Goal: Task Accomplishment & Management: Complete application form

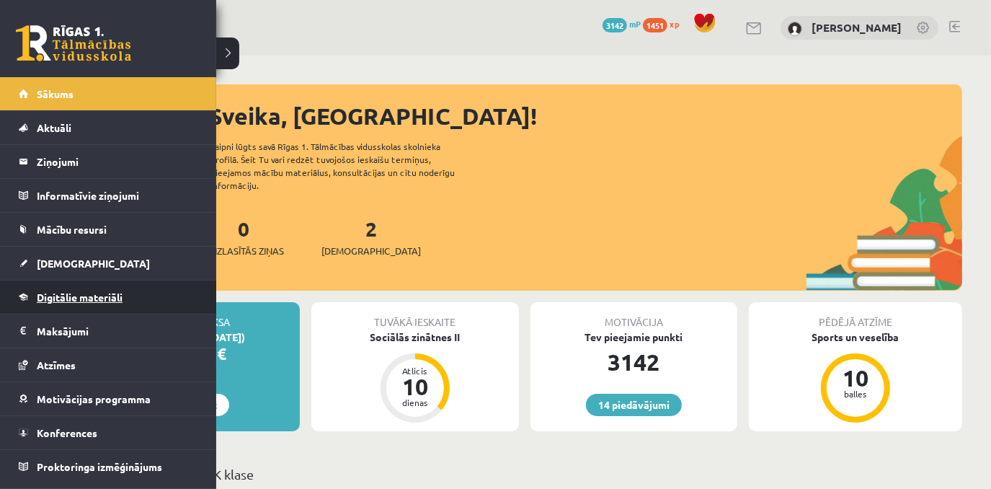
click at [104, 299] on span "Digitālie materiāli" at bounding box center [80, 296] width 86 height 13
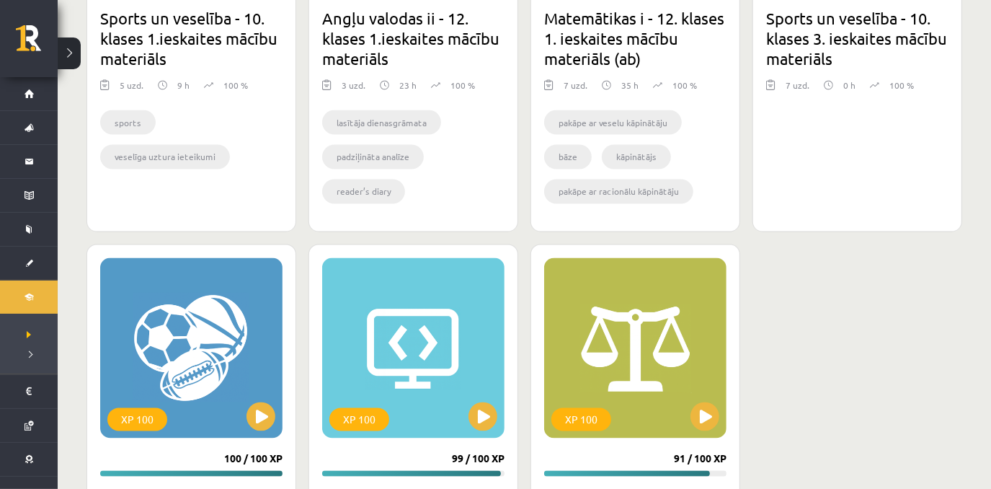
scroll to position [1926, 0]
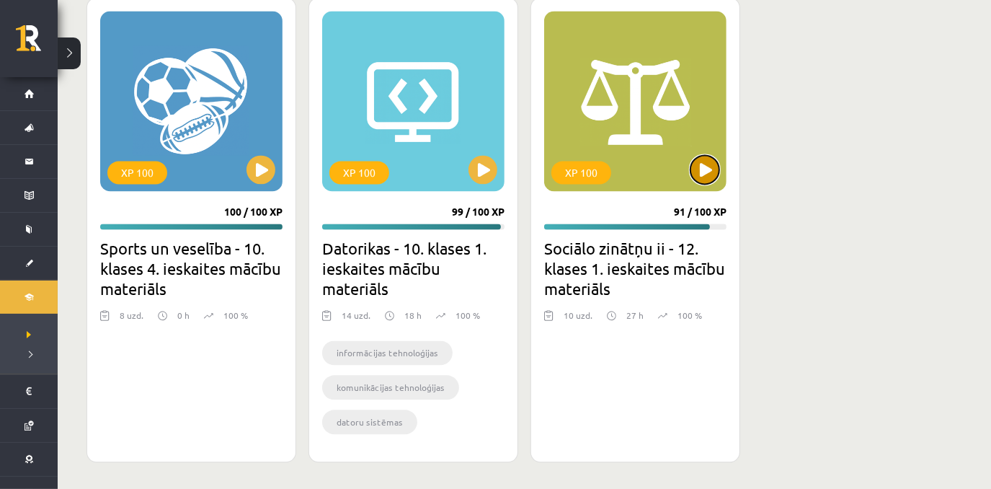
click at [699, 165] on button at bounding box center [704, 169] width 29 height 29
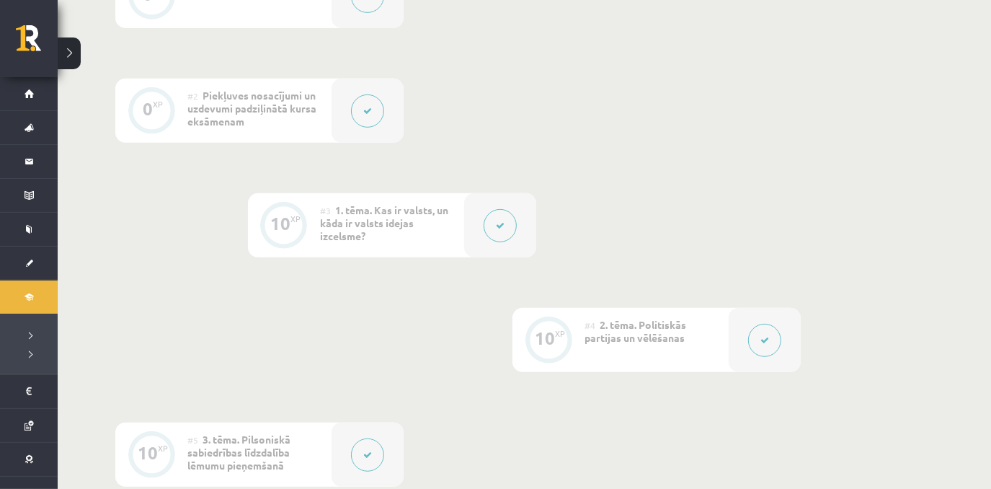
scroll to position [468, 0]
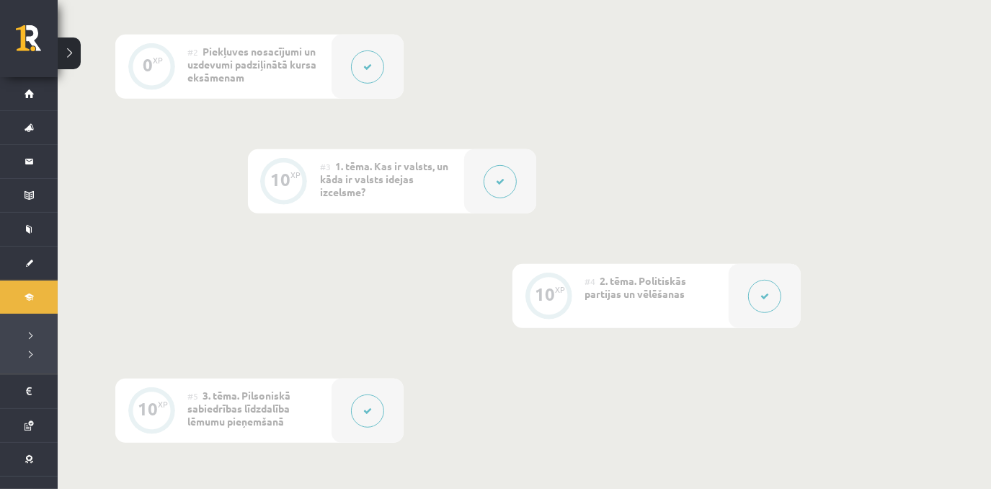
click at [973, 257] on div "0 XP #1 Pirms sāc mācīties! Ievada daļa. 0 XP #2 Piekļuves nosacījumi un uzdevu…" at bounding box center [524, 492] width 933 height 1261
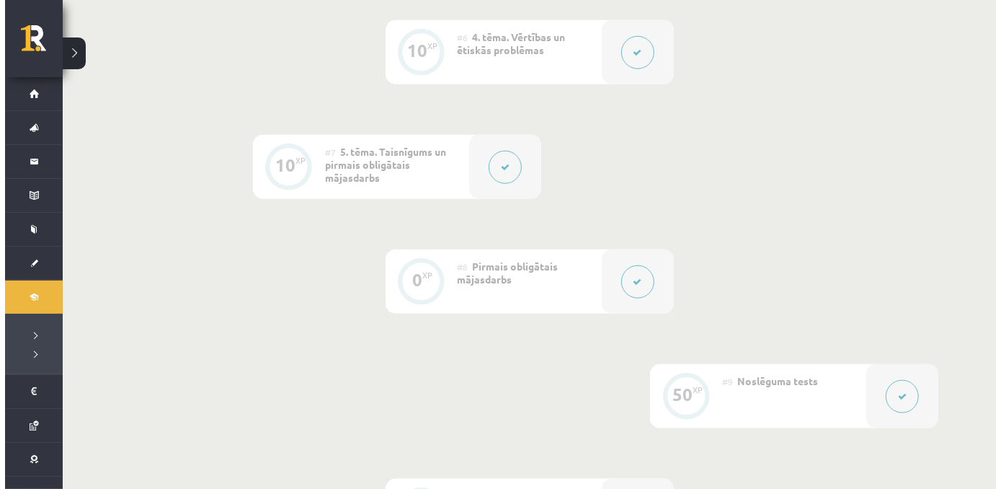
scroll to position [940, 0]
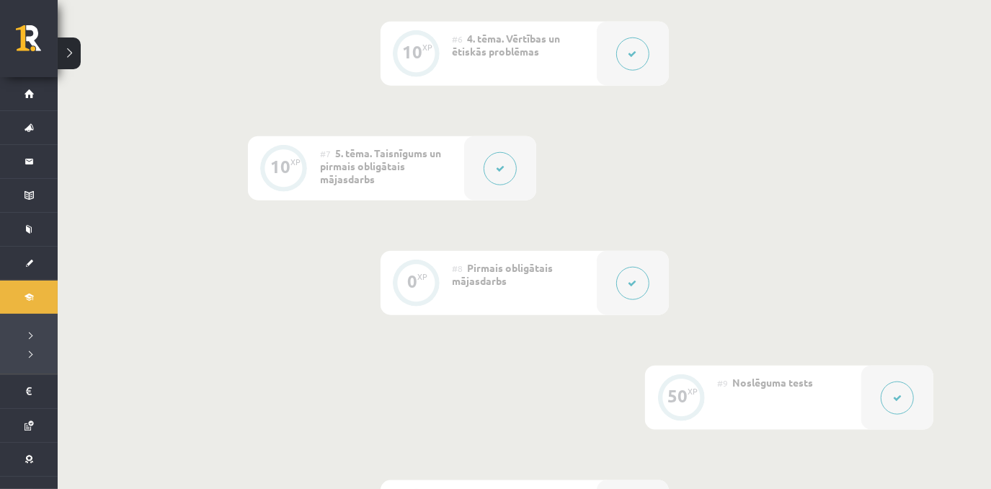
click at [628, 288] on button at bounding box center [632, 283] width 33 height 33
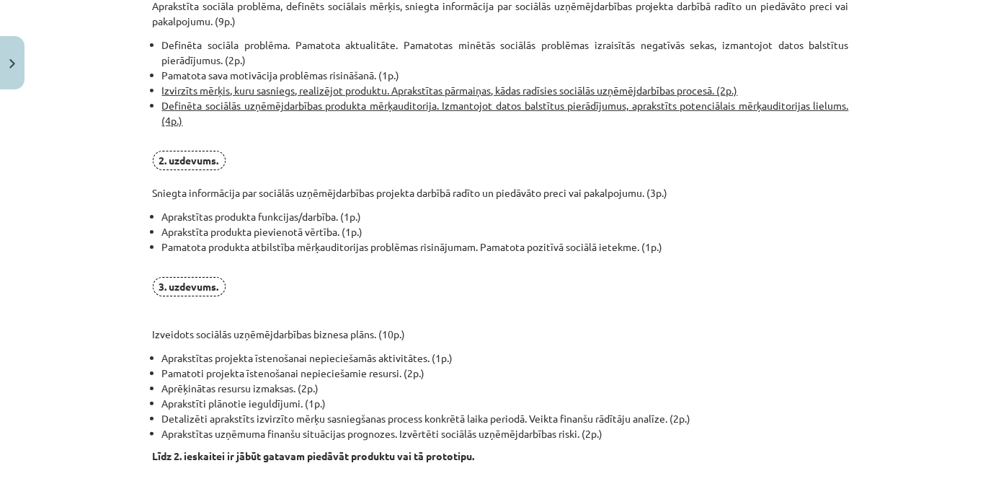
scroll to position [1198, 0]
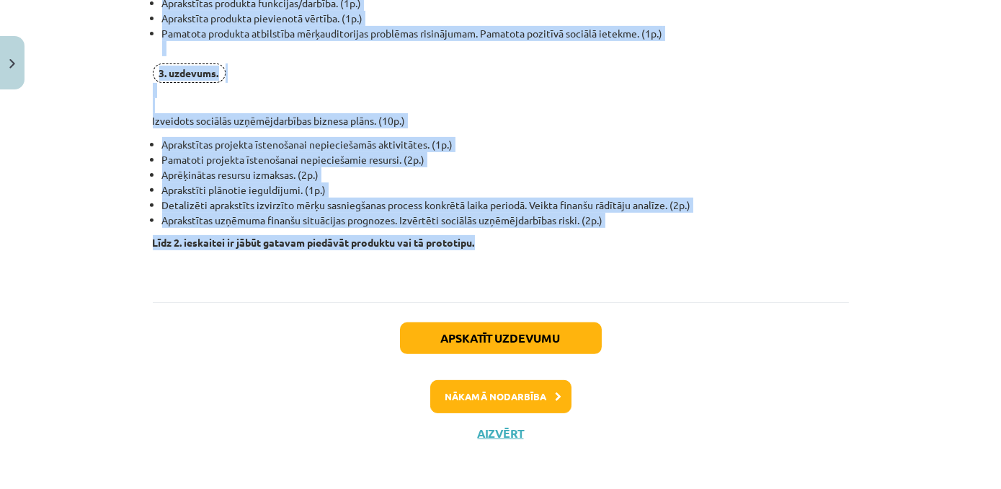
drag, startPoint x: 144, startPoint y: 107, endPoint x: 668, endPoint y: 241, distance: 540.8
copy div "Pirmais obligātais mājasdarbs visiem izglītojamajiem, visiem izglītojamajiem ku…"
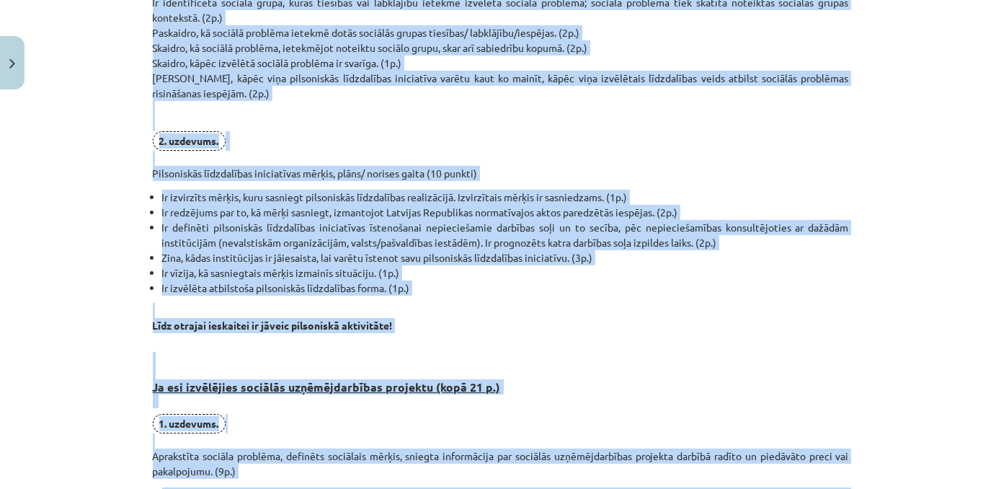
scroll to position [520, 0]
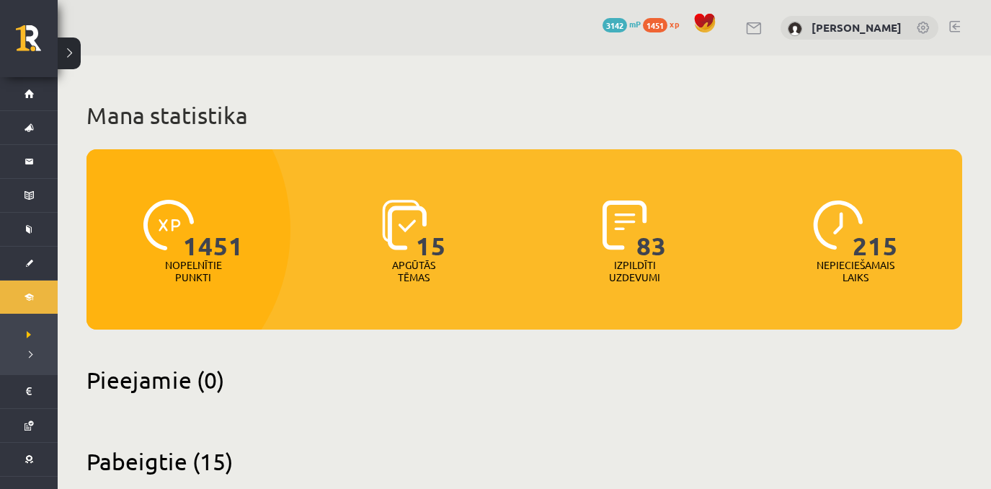
scroll to position [1926, 0]
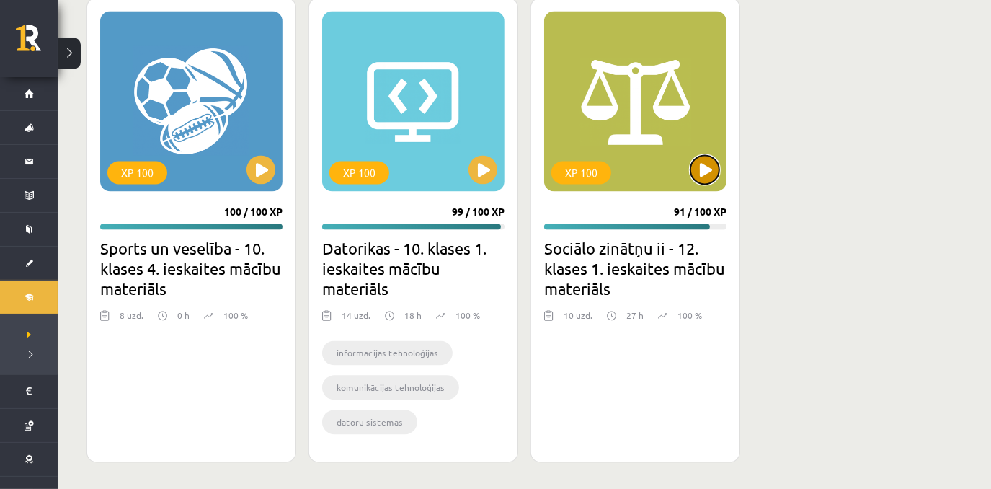
click at [713, 166] on button at bounding box center [704, 169] width 29 height 29
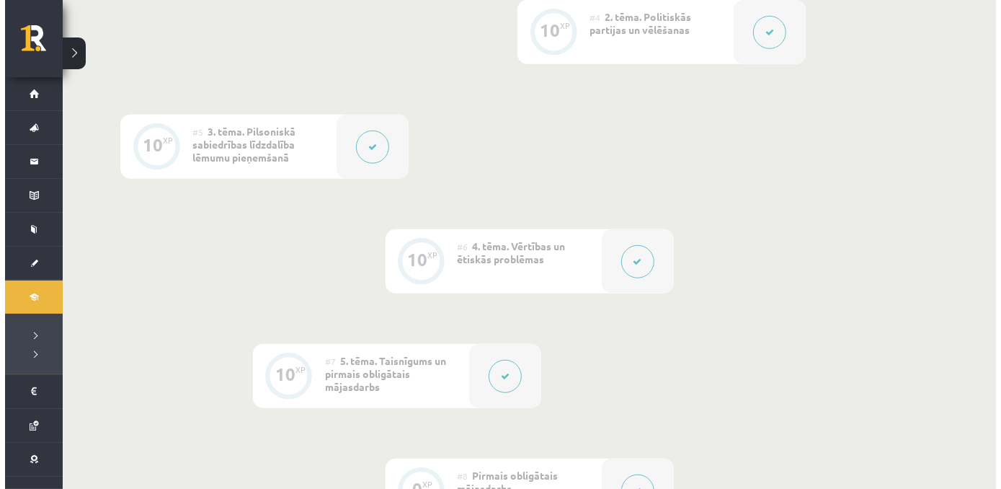
scroll to position [729, 0]
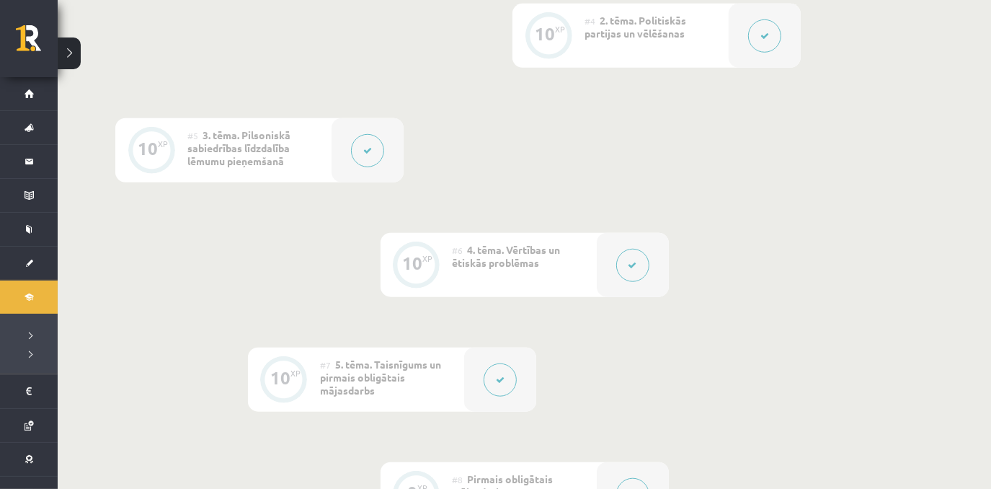
click at [491, 386] on button at bounding box center [500, 379] width 33 height 33
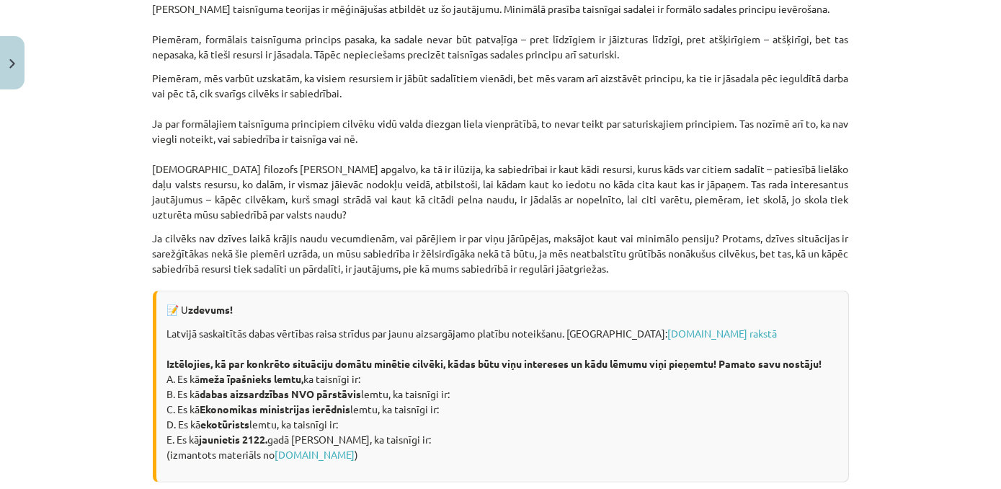
scroll to position [2070, 0]
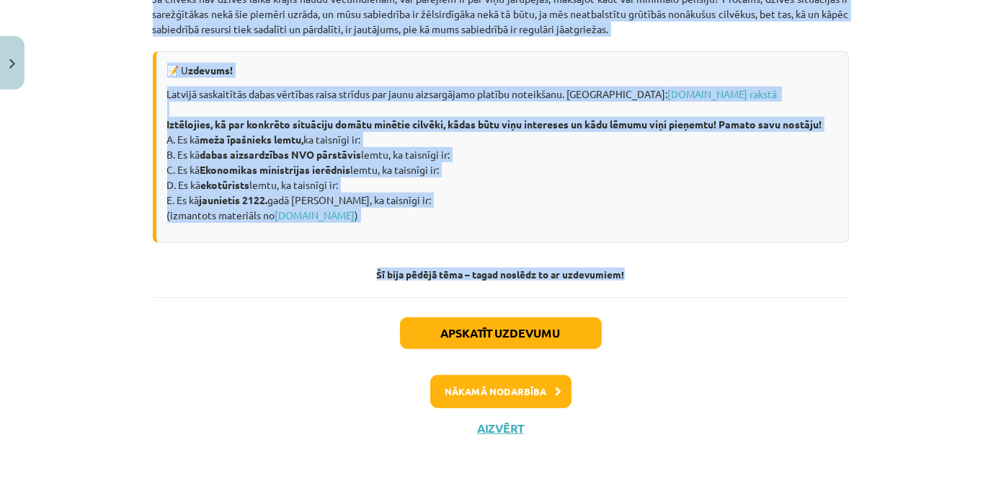
drag, startPoint x: 374, startPoint y: 76, endPoint x: 670, endPoint y: 275, distance: 356.8
copy div "Taisnīgums un pirmais obligātais mājasdarbs Materiāls tev palīdzēs: 🔸 izprast t…"
click at [989, 293] on div "Mācību tēma: Sociālo zinātņu ii - 12. klases 1. ieskaites mācību materiāls #7 5…" at bounding box center [500, 244] width 1001 height 489
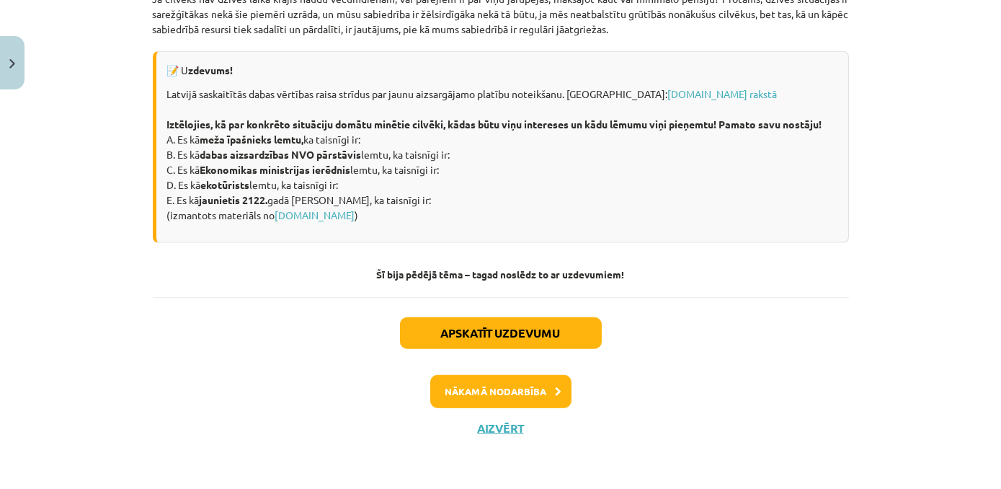
drag, startPoint x: 834, startPoint y: 362, endPoint x: 776, endPoint y: 362, distance: 57.6
click at [830, 362] on div "Apskatīt uzdevumu Nākamā nodarbība Aizvērt" at bounding box center [501, 370] width 696 height 147
click at [300, 216] on link "Skolo.lv" at bounding box center [315, 214] width 80 height 13
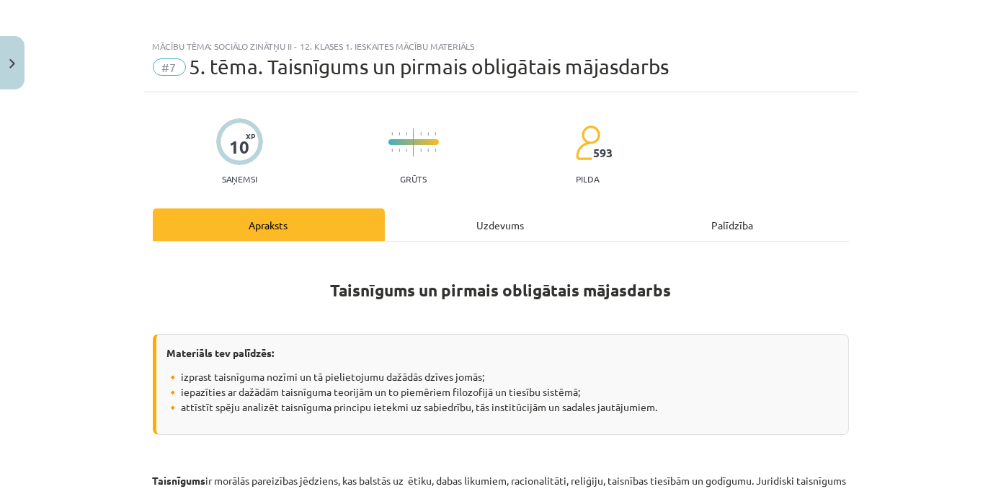
scroll to position [0, 0]
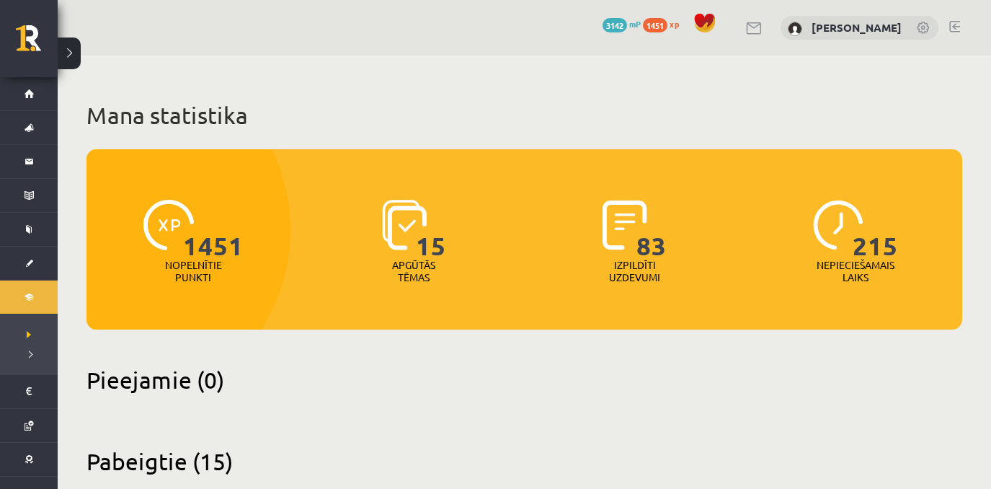
scroll to position [1926, 0]
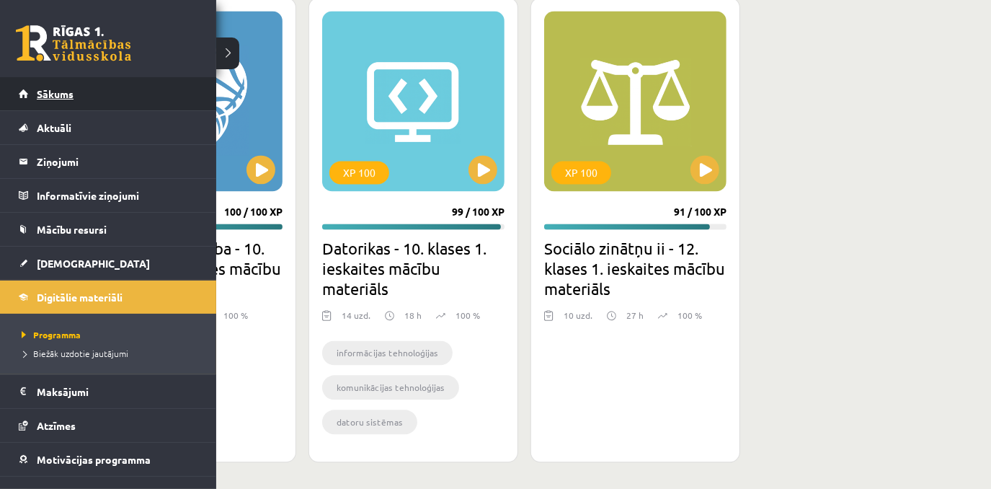
click at [104, 88] on link "Sākums" at bounding box center [108, 93] width 179 height 33
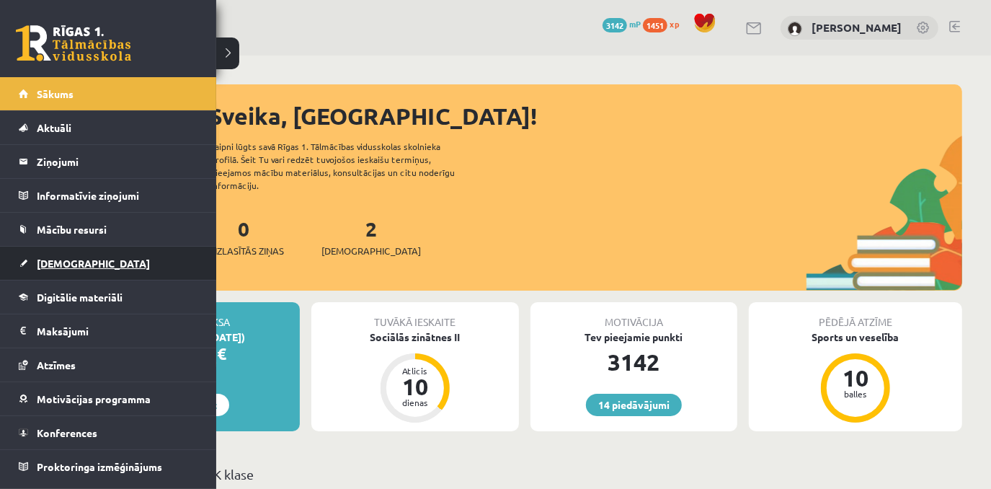
click at [68, 258] on span "[DEMOGRAPHIC_DATA]" at bounding box center [93, 263] width 113 height 13
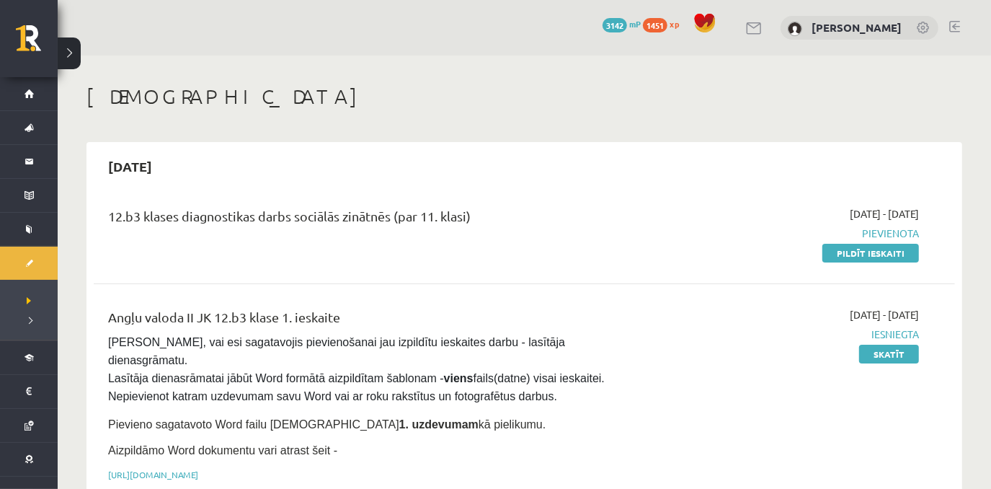
drag, startPoint x: 857, startPoint y: 256, endPoint x: 556, endPoint y: 59, distance: 359.2
click at [857, 256] on link "Pildīt ieskaiti" at bounding box center [870, 253] width 97 height 19
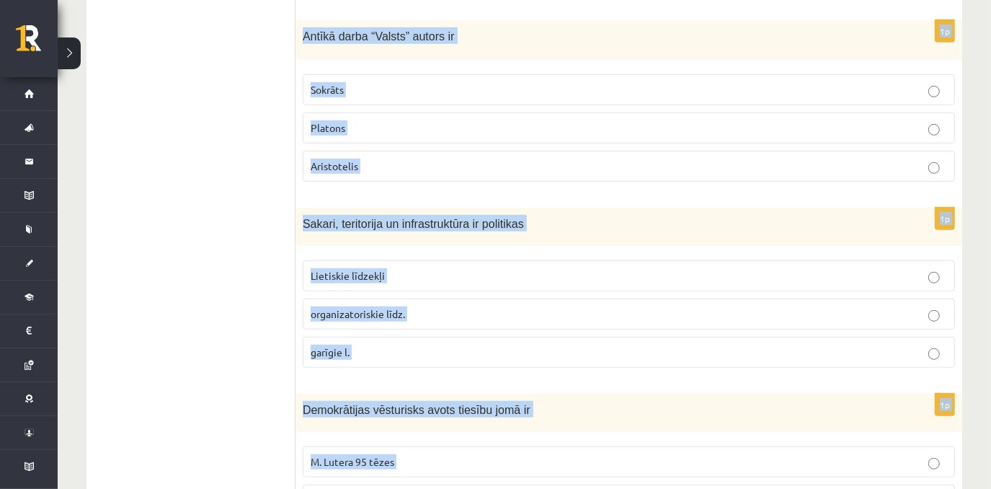
scroll to position [737, 0]
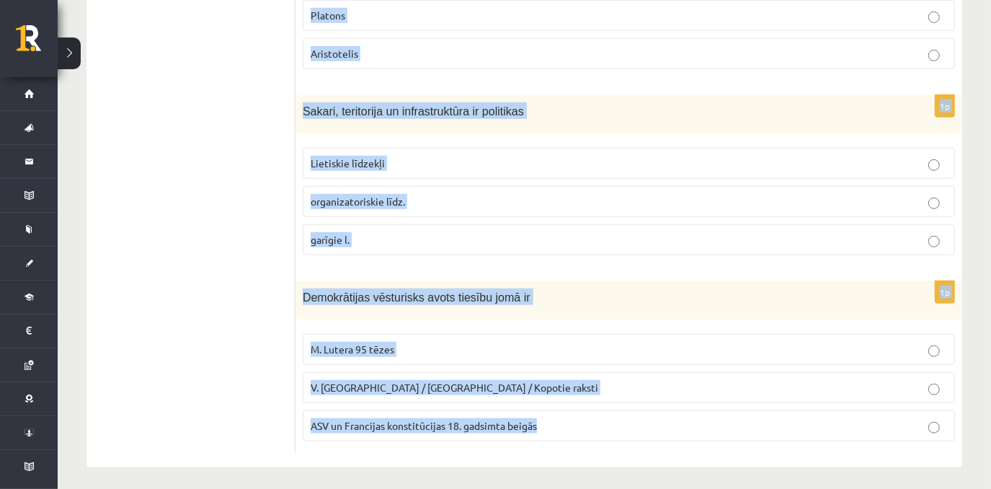
drag, startPoint x: 303, startPoint y: 289, endPoint x: 564, endPoint y: 431, distance: 297.6
copy form "Sociālas grupas pazīme ir Nodarbošanās veids individuālisms piederība reliģiska…"
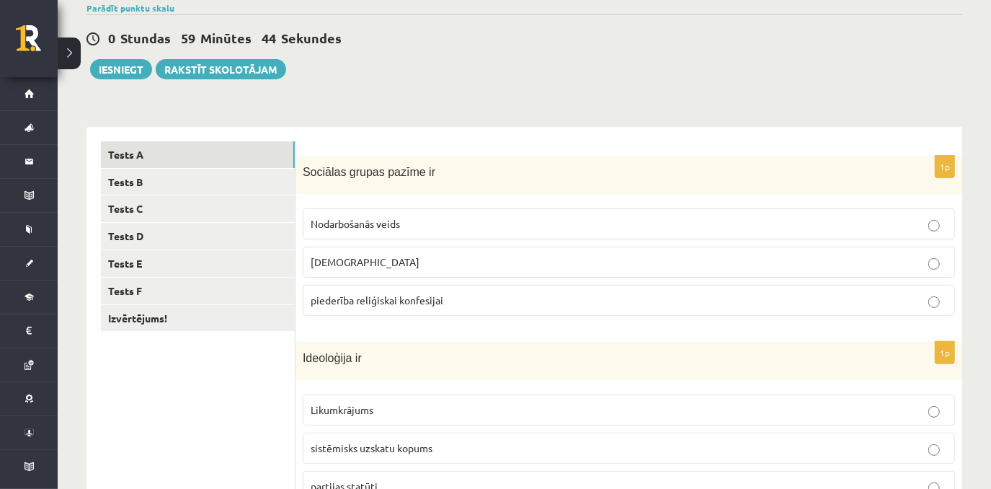
scroll to position [85, 0]
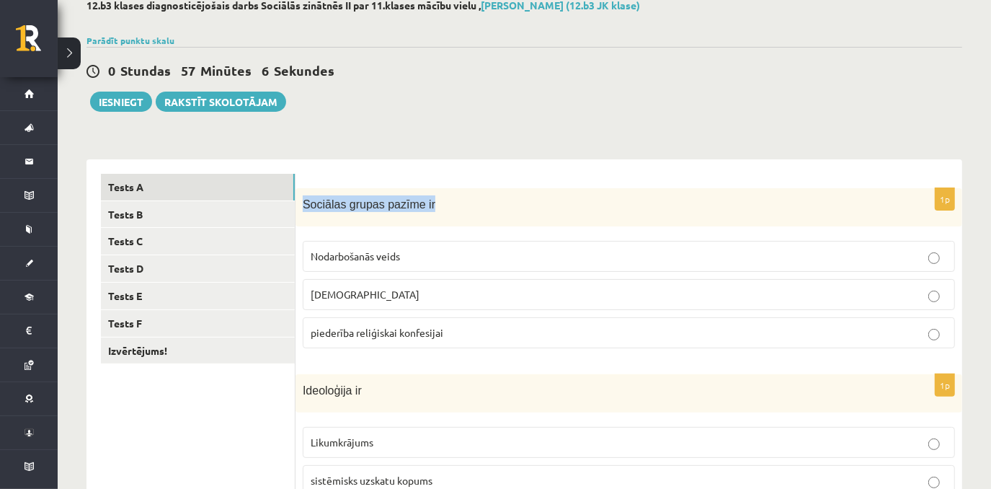
drag, startPoint x: 301, startPoint y: 203, endPoint x: 448, endPoint y: 219, distance: 147.9
click at [448, 219] on div "Sociālas grupas pazīme ir" at bounding box center [628, 207] width 667 height 38
copy span "Sociālas grupas pazīme ir"
click at [440, 258] on p "Nodarbošanās veids" at bounding box center [629, 256] width 636 height 15
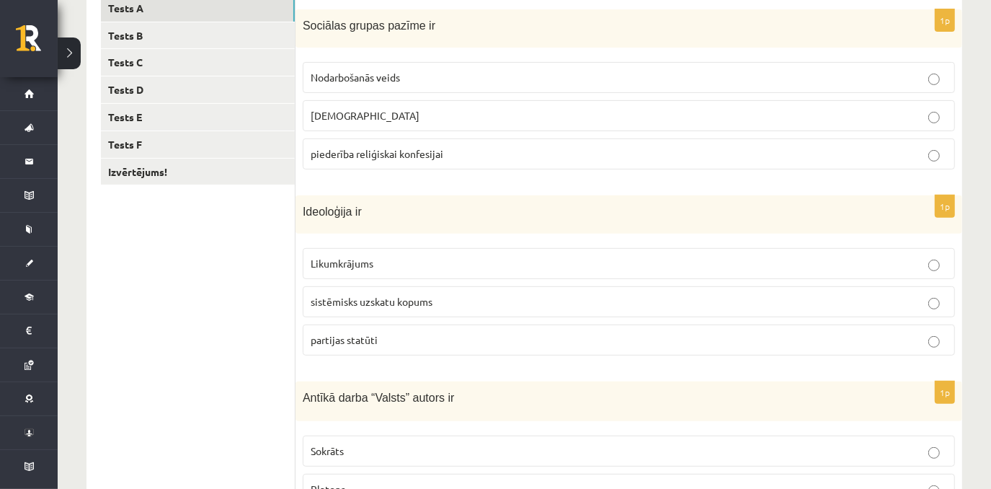
scroll to position [271, 0]
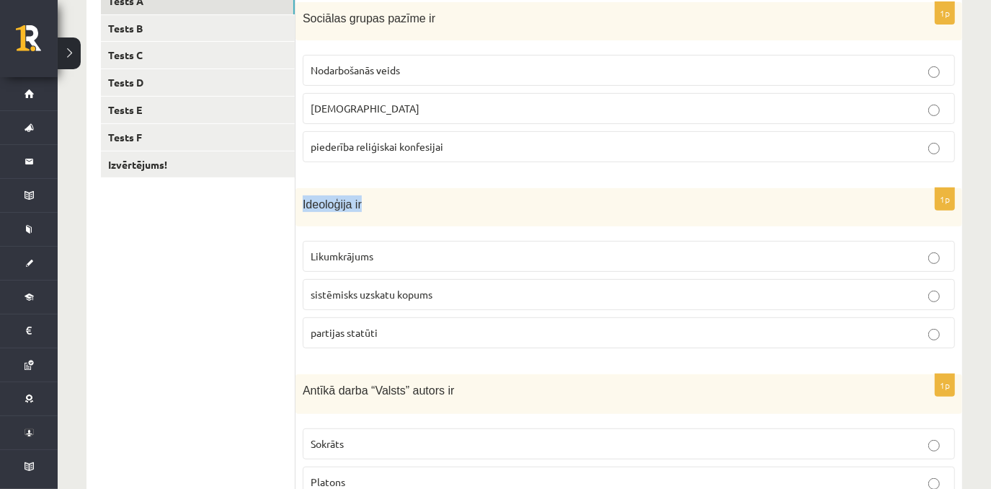
drag, startPoint x: 298, startPoint y: 194, endPoint x: 366, endPoint y: 210, distance: 69.7
click at [366, 210] on div "Ideoloģija ir" at bounding box center [628, 207] width 667 height 38
copy span "Ideoloģija ir"
click at [236, 312] on ul "Tests A Tests B Tests C Tests D Tests E Tests F Izvērtējums!" at bounding box center [198, 454] width 195 height 932
drag, startPoint x: 576, startPoint y: 289, endPoint x: 559, endPoint y: 297, distance: 18.4
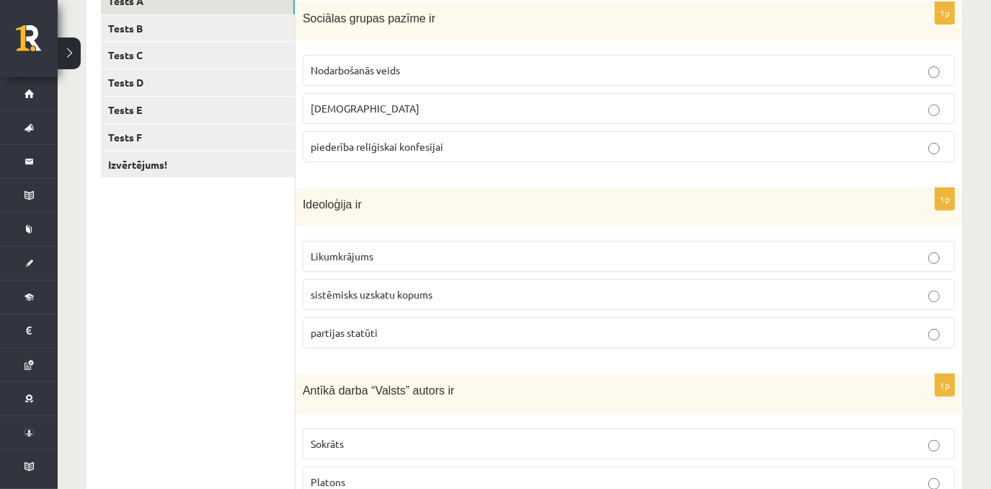
click at [576, 290] on p "sistēmisks uzskatu kopums" at bounding box center [629, 294] width 636 height 15
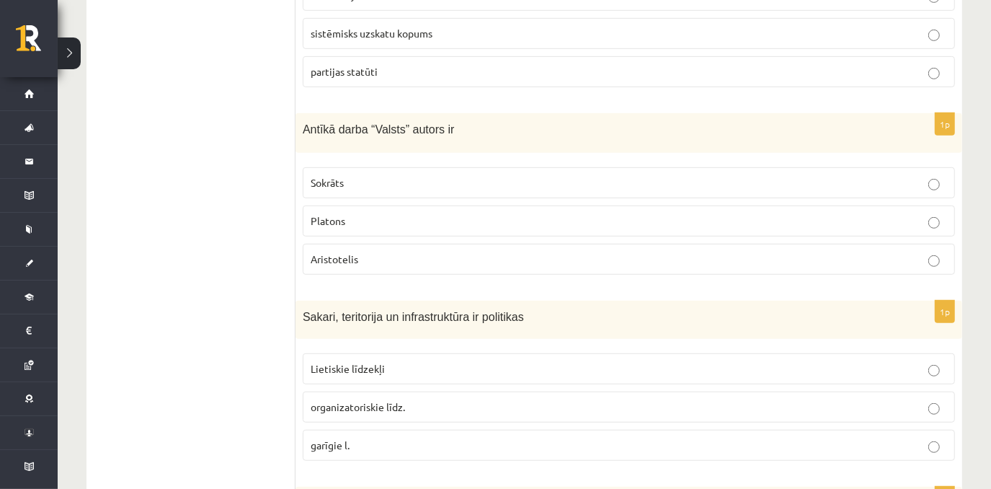
scroll to position [538, 0]
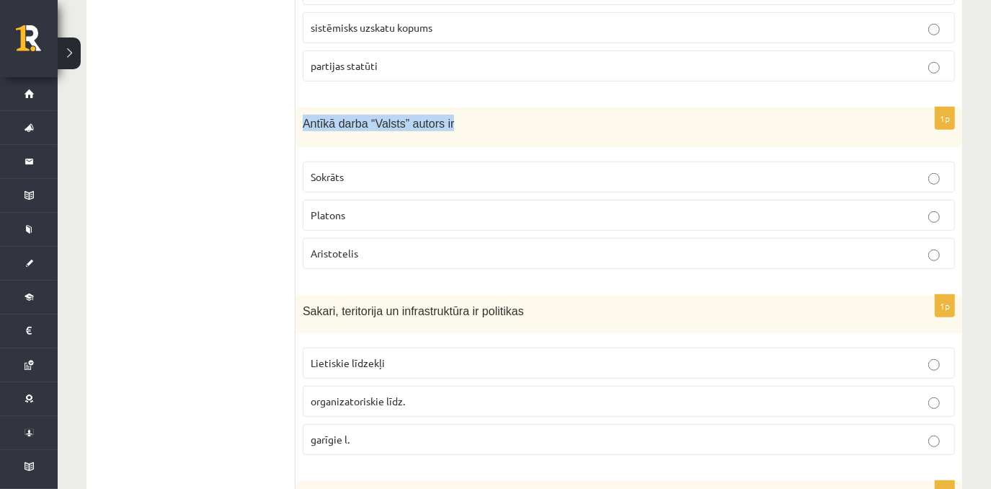
drag, startPoint x: 302, startPoint y: 120, endPoint x: 448, endPoint y: 131, distance: 146.7
click at [448, 131] on div "Antīkā darba “Valsts” autors ir" at bounding box center [628, 127] width 667 height 40
copy span "Antīkā darba “Valsts” autors ir"
click at [249, 225] on ul "Tests A Tests B Tests C Tests D Tests E Tests F Izvērtējums!" at bounding box center [198, 187] width 195 height 932
click at [382, 212] on p "Platons" at bounding box center [629, 215] width 636 height 15
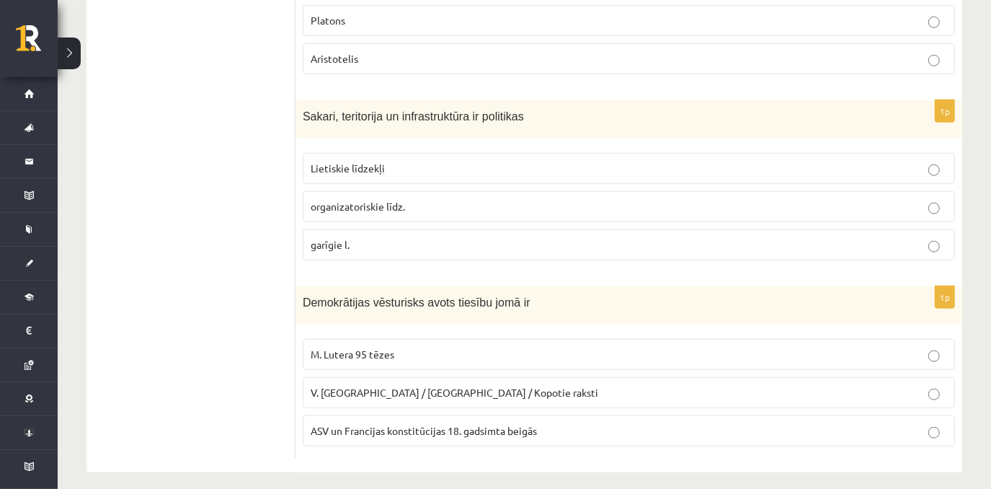
scroll to position [737, 0]
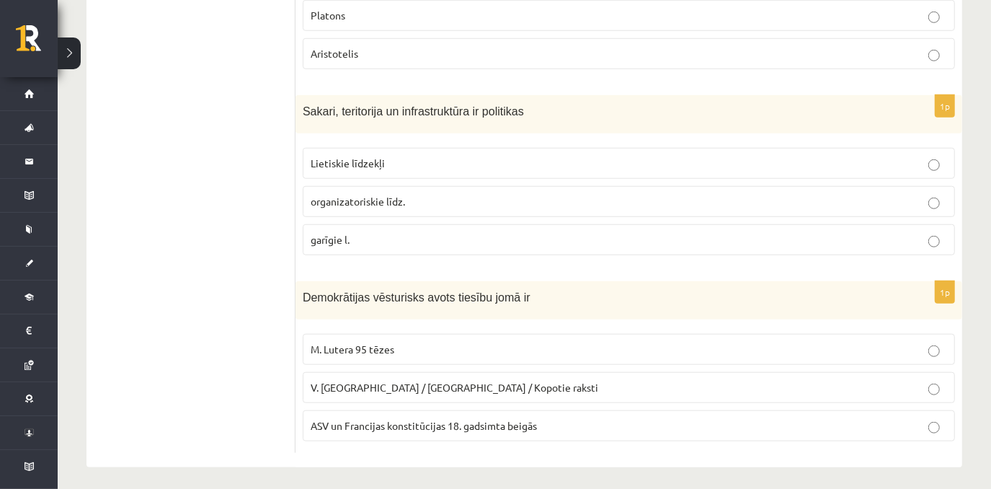
click at [618, 159] on p "Lietiskie līdzekļi" at bounding box center [629, 163] width 636 height 15
click at [566, 425] on p "ASV un Francijas konstitūcijas 18. gadsimta beigās" at bounding box center [629, 425] width 636 height 15
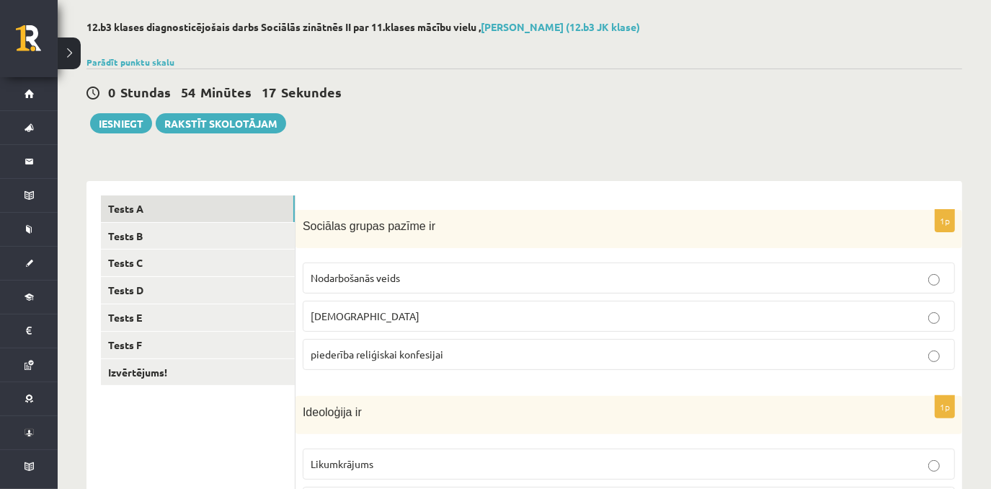
scroll to position [59, 0]
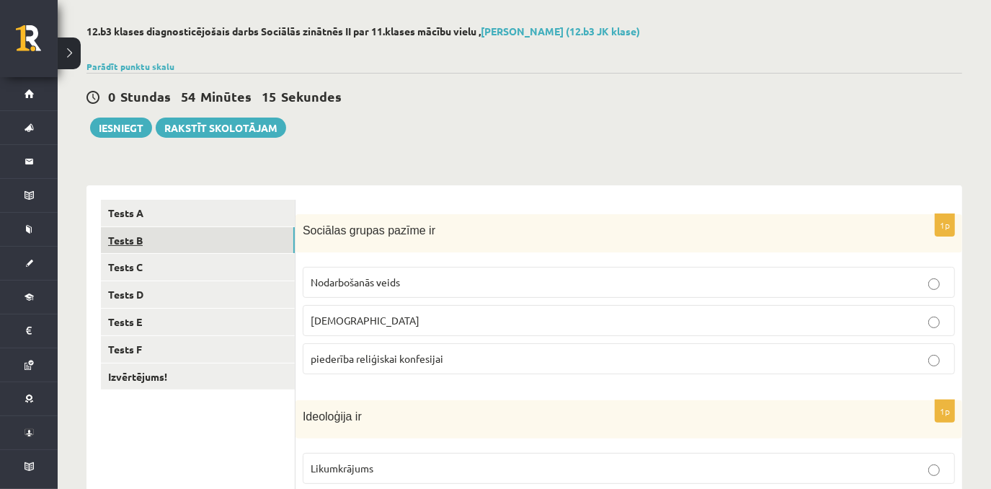
click at [157, 241] on link "Tests B" at bounding box center [198, 240] width 194 height 27
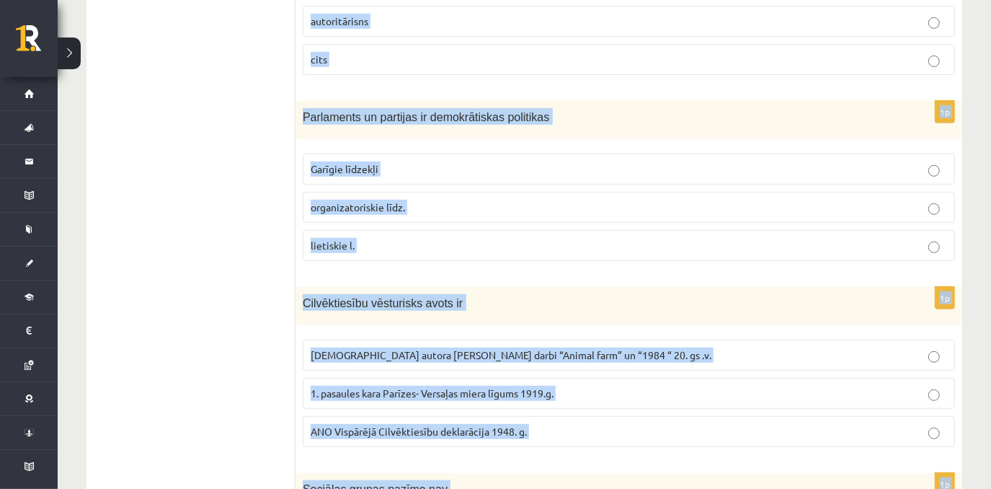
scroll to position [737, 0]
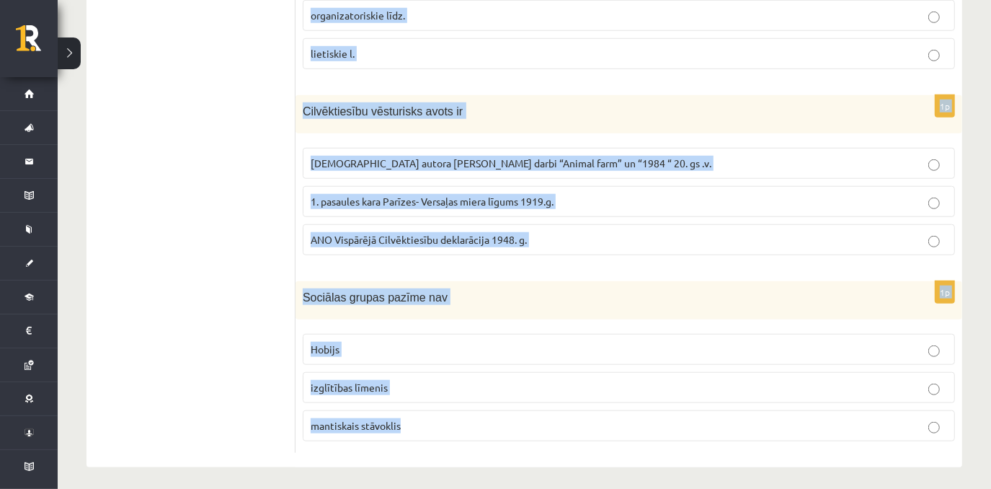
drag, startPoint x: 303, startPoint y: 225, endPoint x: 494, endPoint y: 424, distance: 275.7
copy form "Kura politiskā režīma priekšnosacījumi ir tradīcijas, stabilitāte un labklājība…"
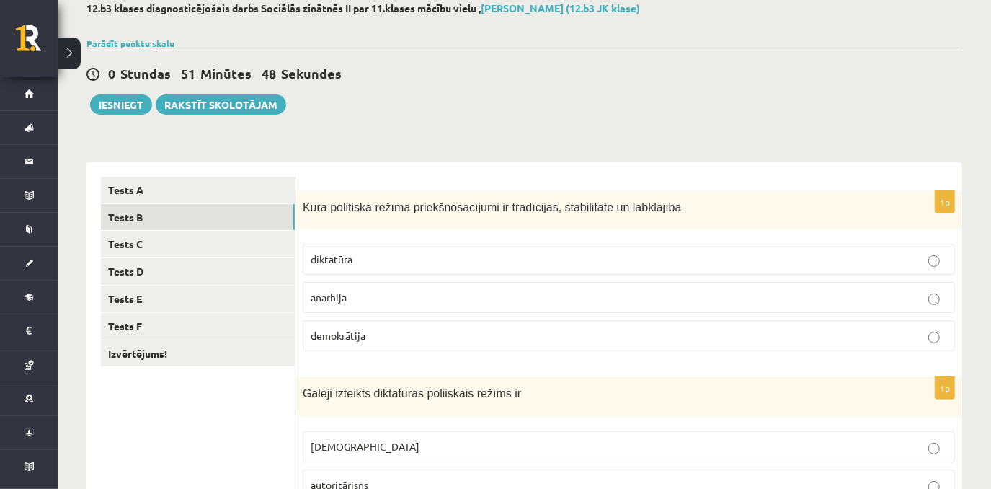
scroll to position [84, 0]
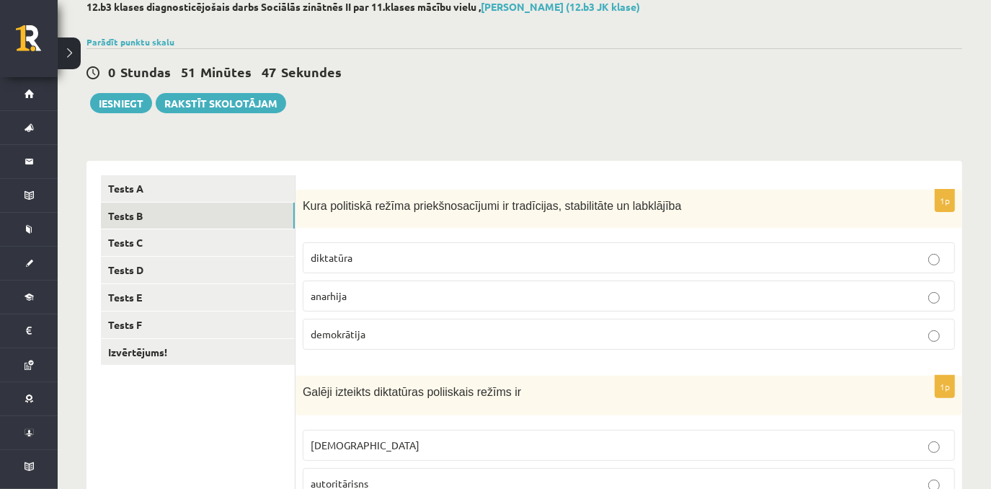
drag, startPoint x: 467, startPoint y: 339, endPoint x: 539, endPoint y: 329, distance: 72.7
click at [467, 339] on p "demokrātija" at bounding box center [629, 333] width 636 height 15
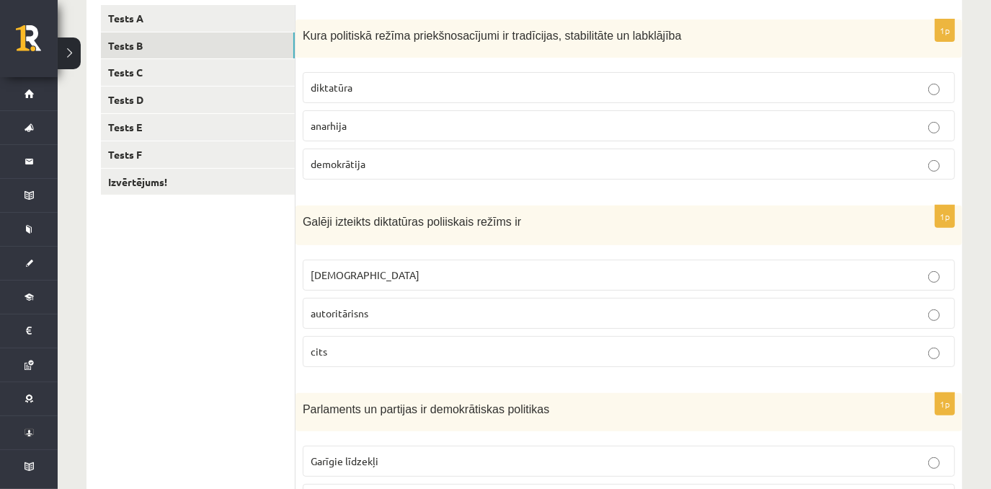
scroll to position [263, 0]
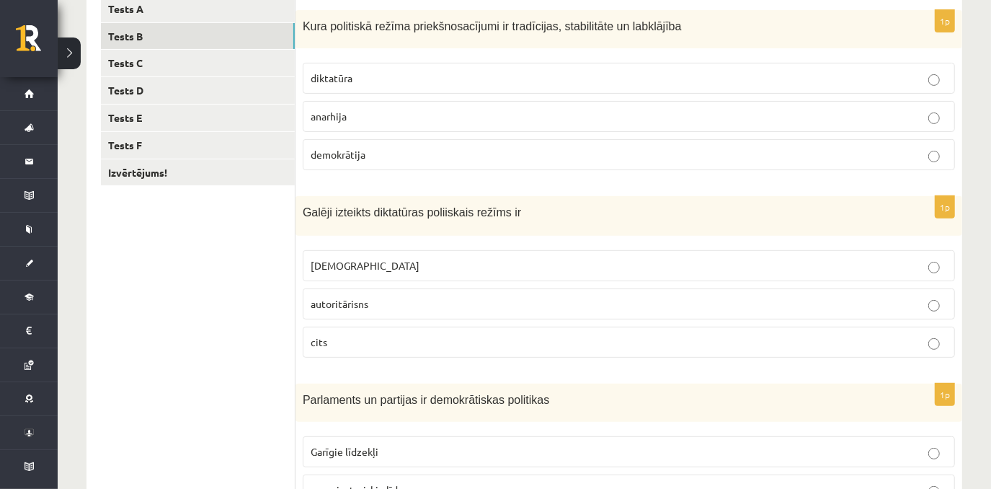
click at [513, 262] on p "[DEMOGRAPHIC_DATA]" at bounding box center [629, 265] width 636 height 15
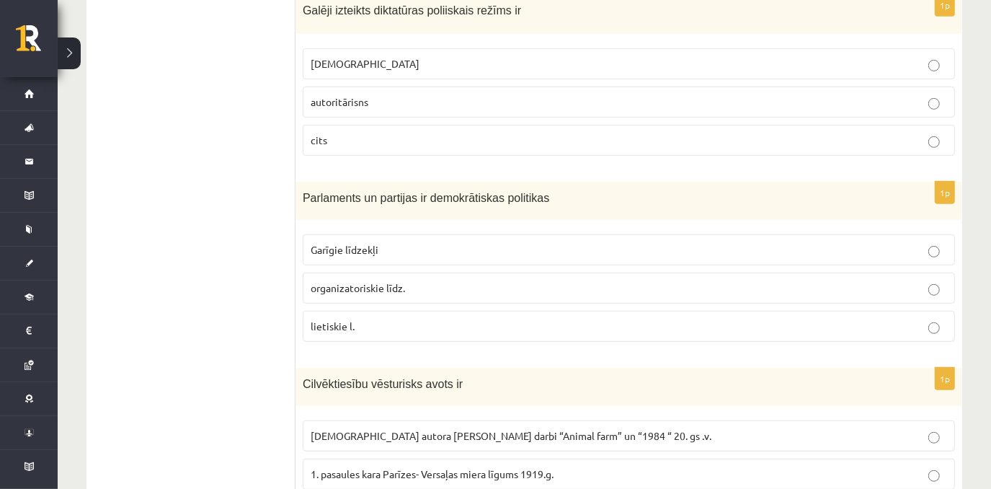
scroll to position [468, 0]
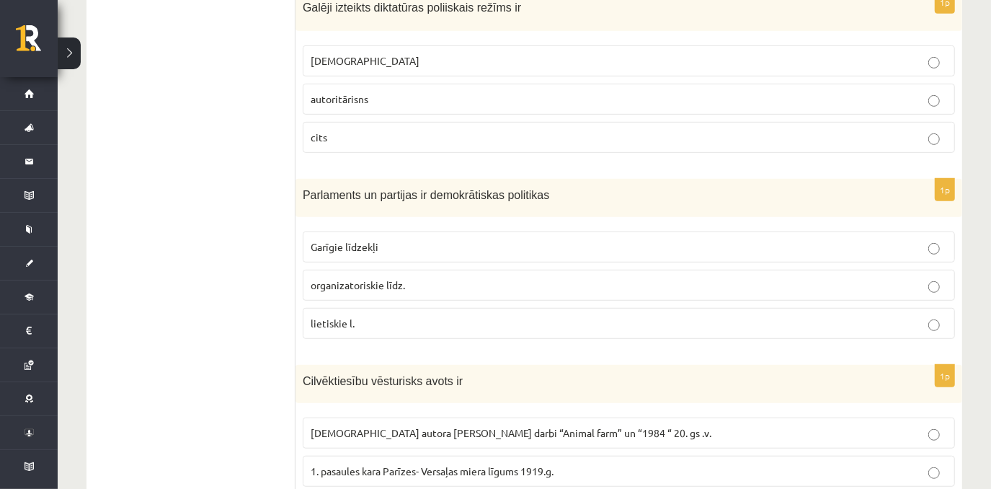
drag, startPoint x: 537, startPoint y: 290, endPoint x: 647, endPoint y: 293, distance: 110.3
click at [539, 291] on label "organizatoriskie līdz." at bounding box center [629, 285] width 652 height 31
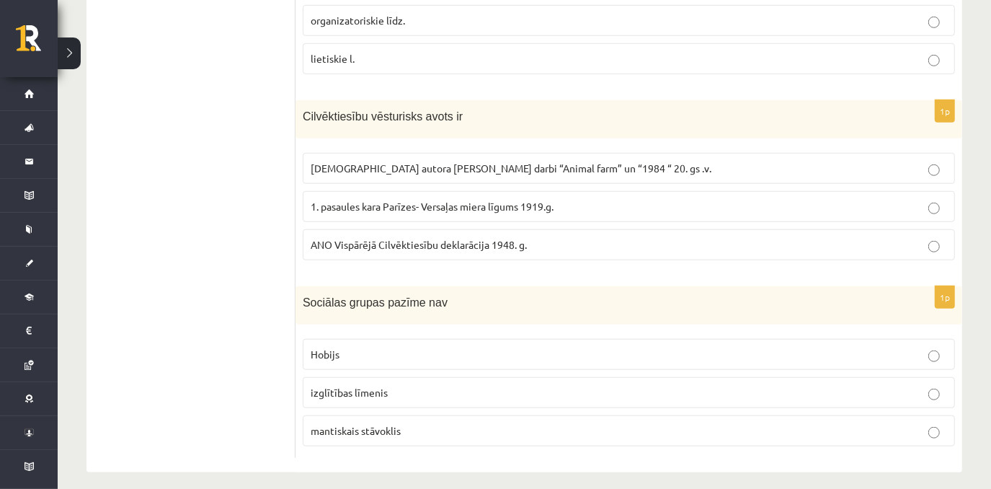
scroll to position [737, 0]
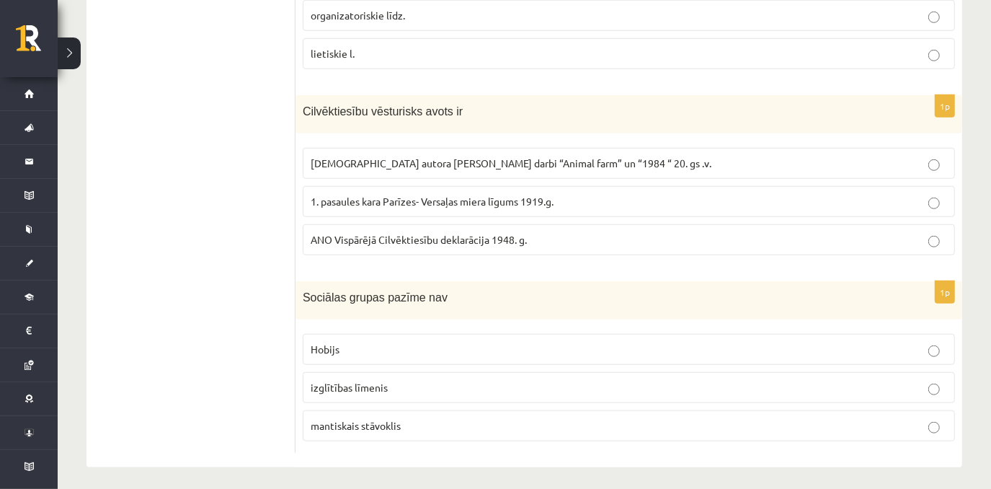
click at [569, 234] on p "ANO Vispārējā Cilvēktiesību deklarācija 1948. g." at bounding box center [629, 239] width 636 height 15
click at [482, 334] on label "Hobijs" at bounding box center [629, 349] width 652 height 31
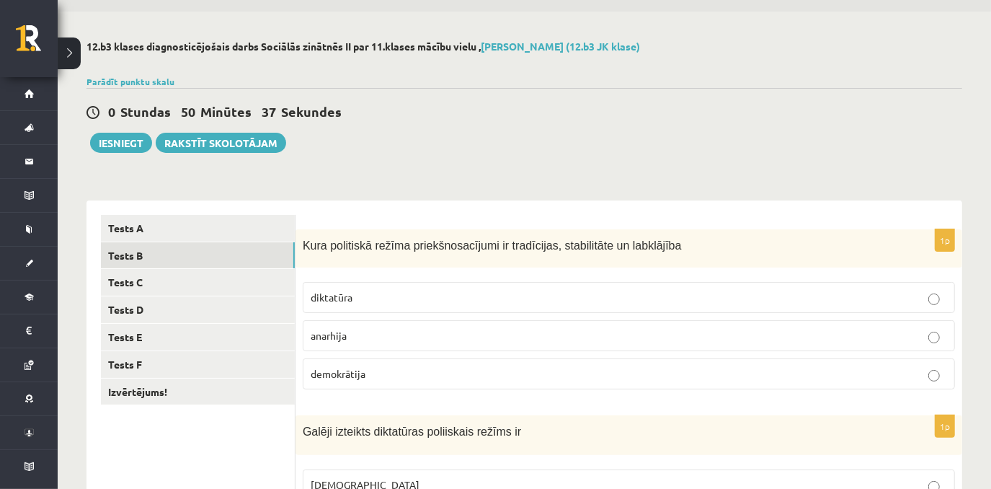
scroll to position [0, 0]
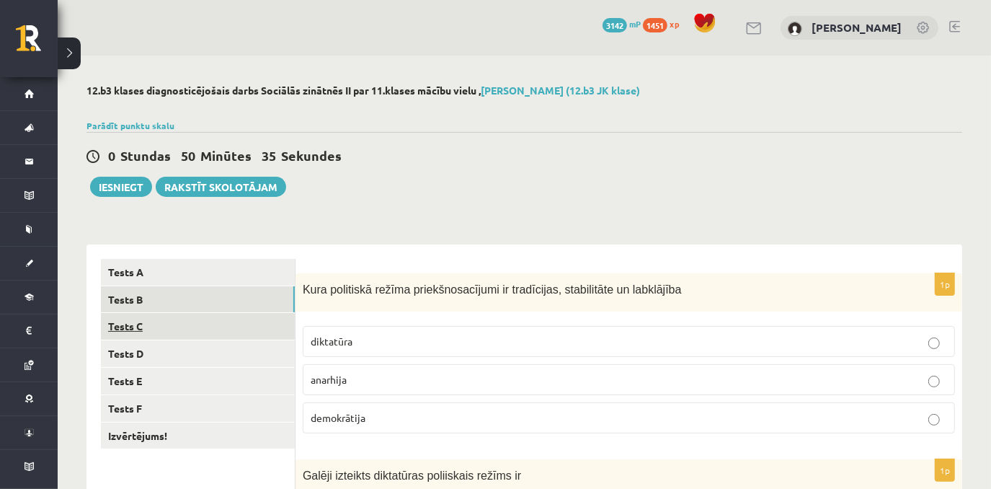
click at [195, 334] on link "Tests C" at bounding box center [198, 326] width 194 height 27
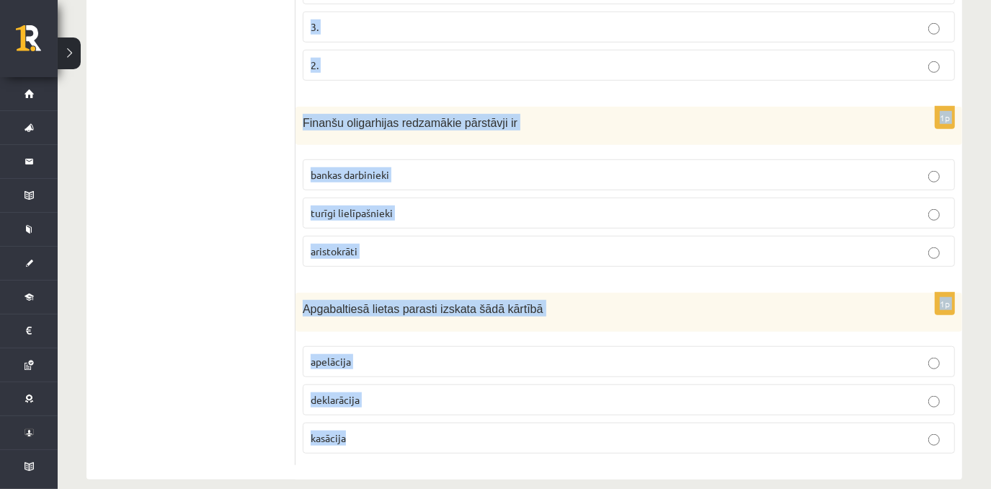
scroll to position [738, 0]
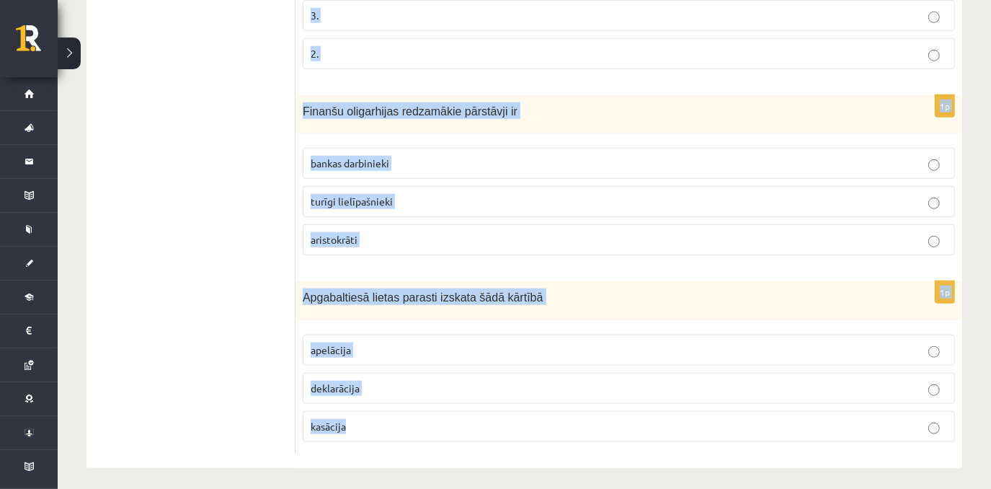
drag, startPoint x: 302, startPoint y: 283, endPoint x: 468, endPoint y: 400, distance: 203.3
copy form "Ministru kabinets sastāv no pašvaldību deputātiem senjora un vasaļiem ministru …"
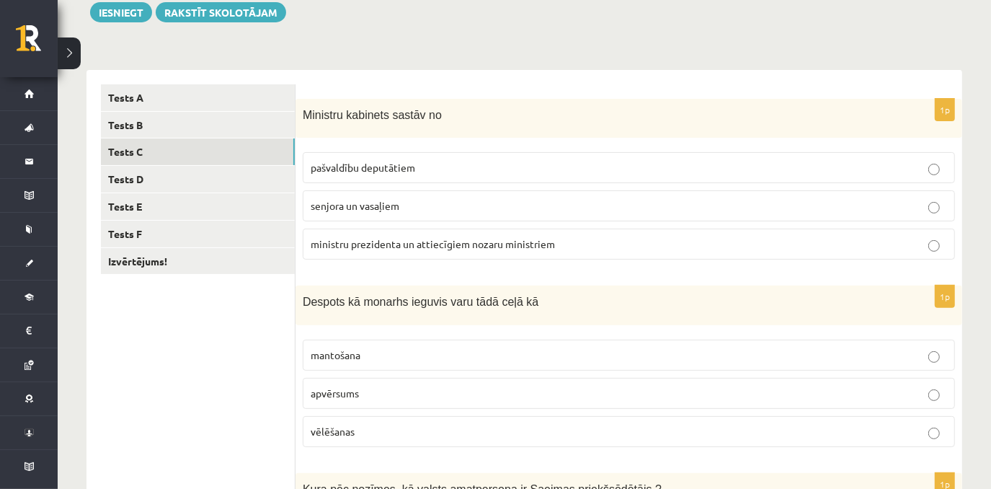
scroll to position [172, 0]
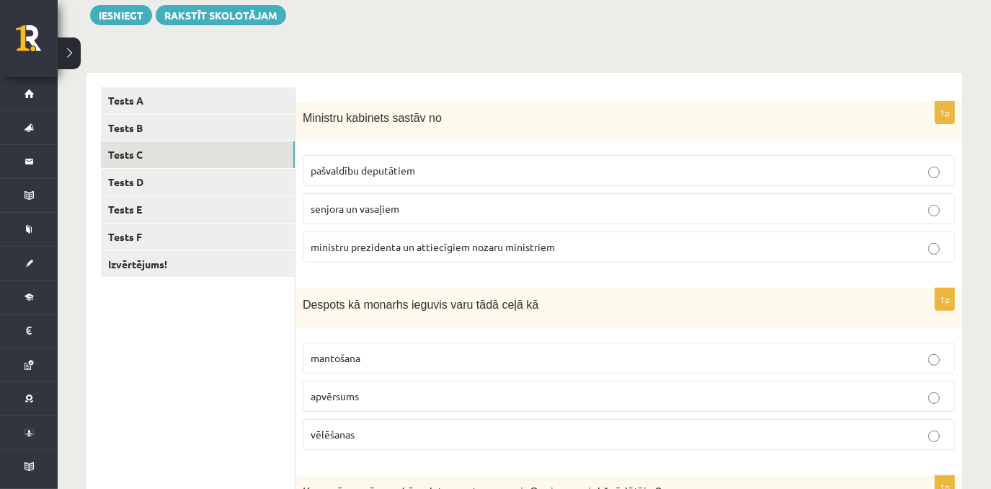
click at [730, 241] on p "ministru prezidenta un attiecīgiem nozaru ministriem" at bounding box center [629, 246] width 636 height 15
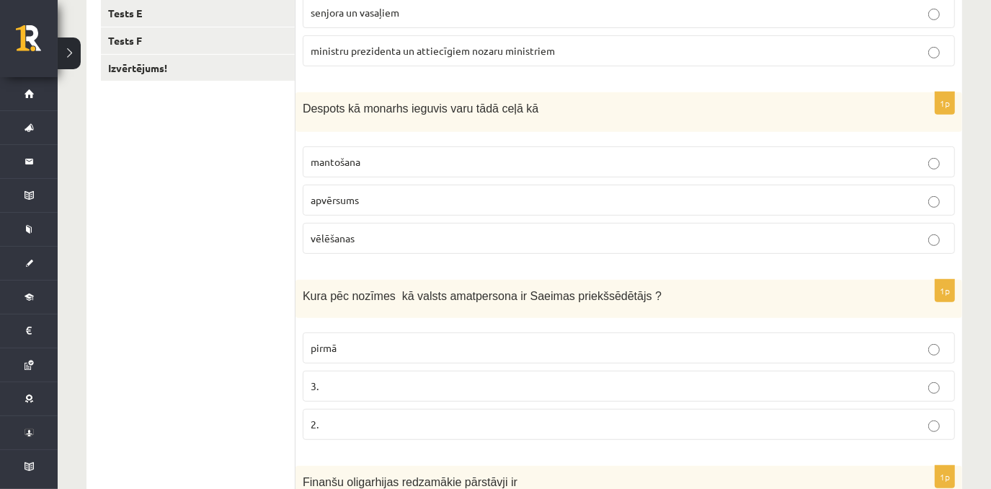
scroll to position [369, 0]
click at [383, 213] on fieldset "mantošana apvērsums vēlēšanas" at bounding box center [629, 197] width 652 height 119
click at [445, 197] on p "apvērsums" at bounding box center [629, 198] width 636 height 15
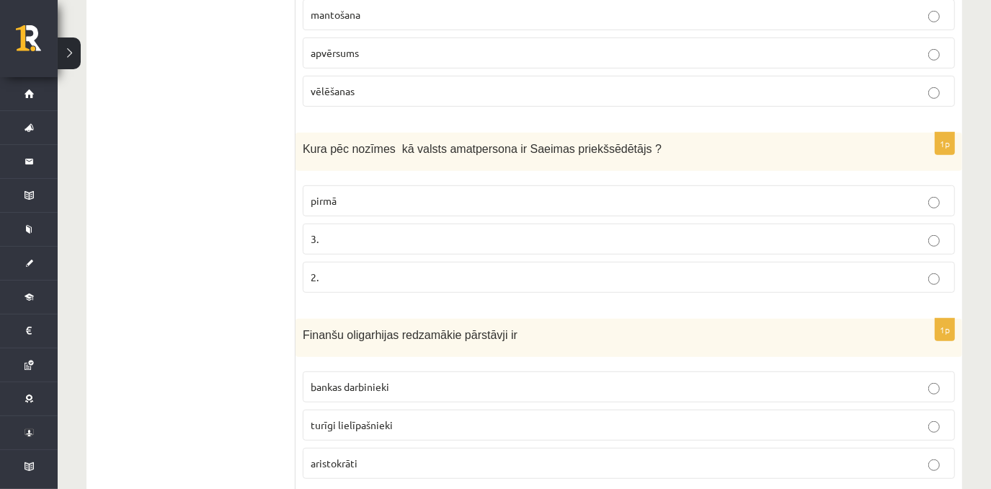
scroll to position [519, 0]
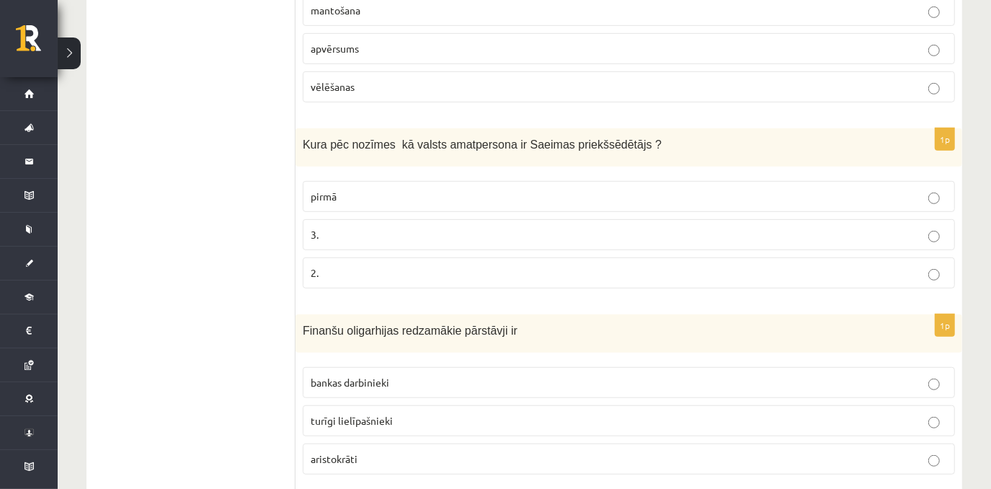
click at [485, 280] on label "2." at bounding box center [629, 272] width 652 height 31
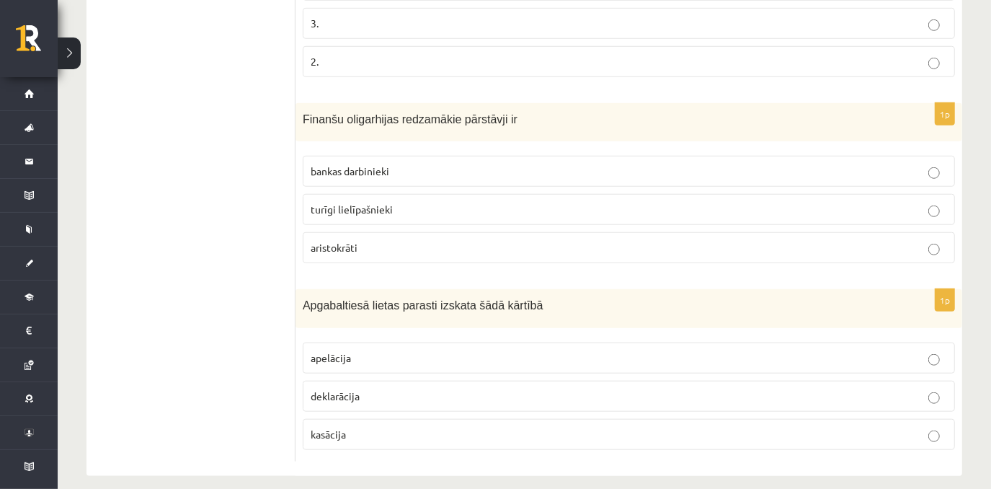
scroll to position [731, 0]
click at [402, 202] on p "turīgi lielīpašnieki" at bounding box center [629, 207] width 636 height 15
click at [468, 360] on label "apelācija" at bounding box center [629, 356] width 652 height 31
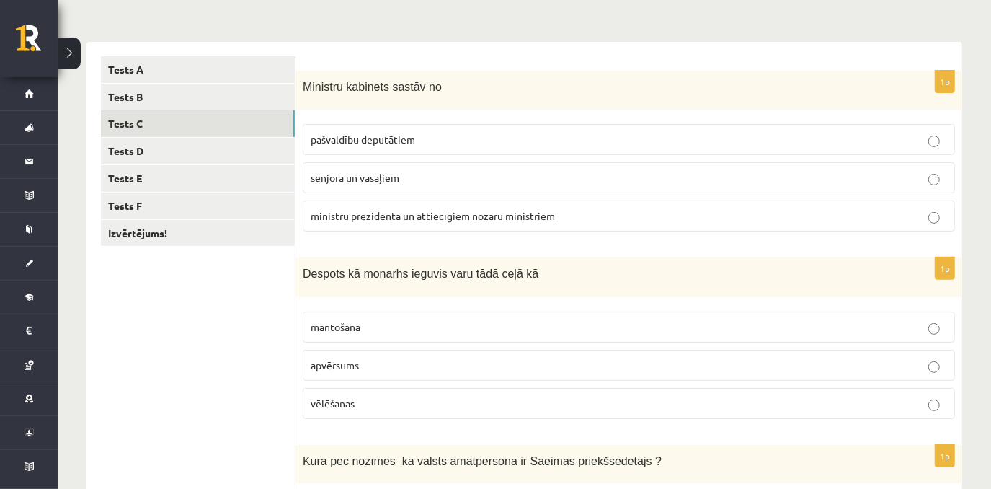
scroll to position [138, 0]
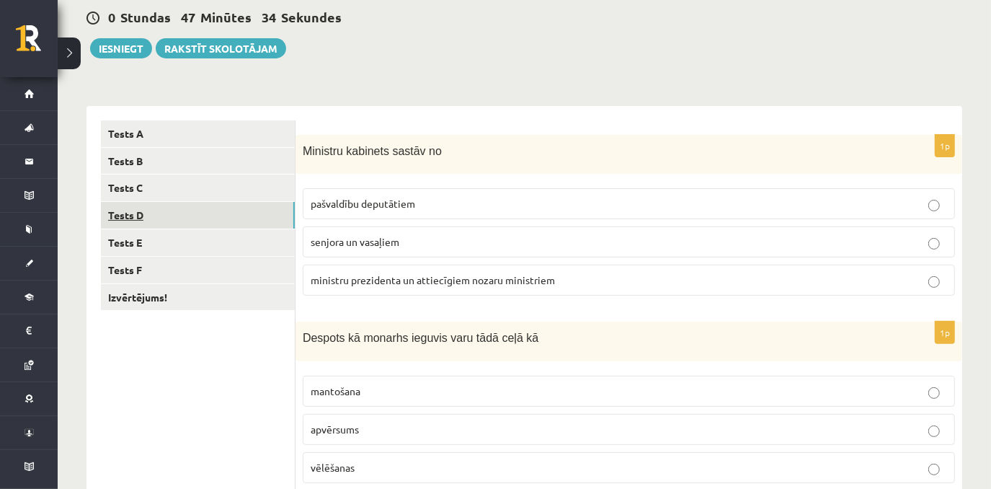
click at [256, 221] on link "Tests D" at bounding box center [198, 215] width 194 height 27
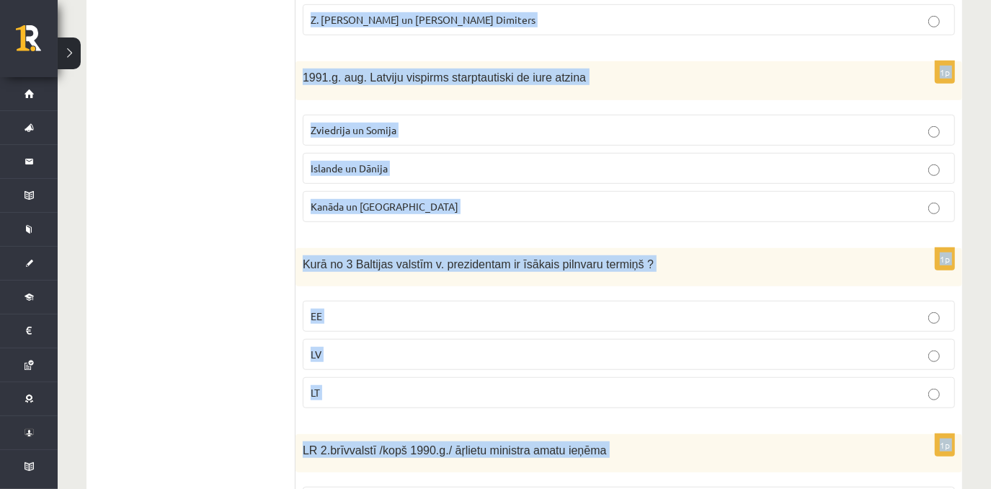
scroll to position [736, 0]
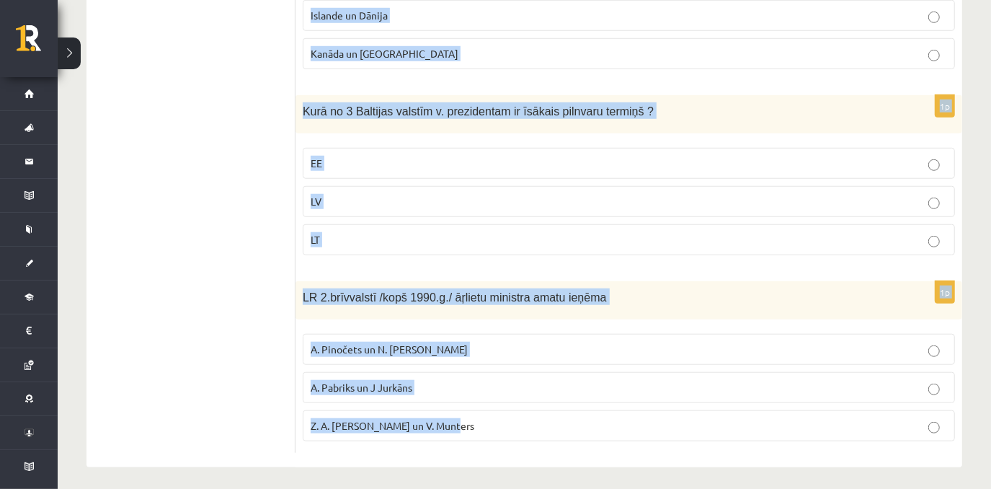
drag, startPoint x: 303, startPoint y: 150, endPoint x: 504, endPoint y: 516, distance: 417.3
copy form "1993. un 2018. g. Latvijā/ Rīgā un Aglonā viesojās Romas pāvesti Beļģijas un Nī…"
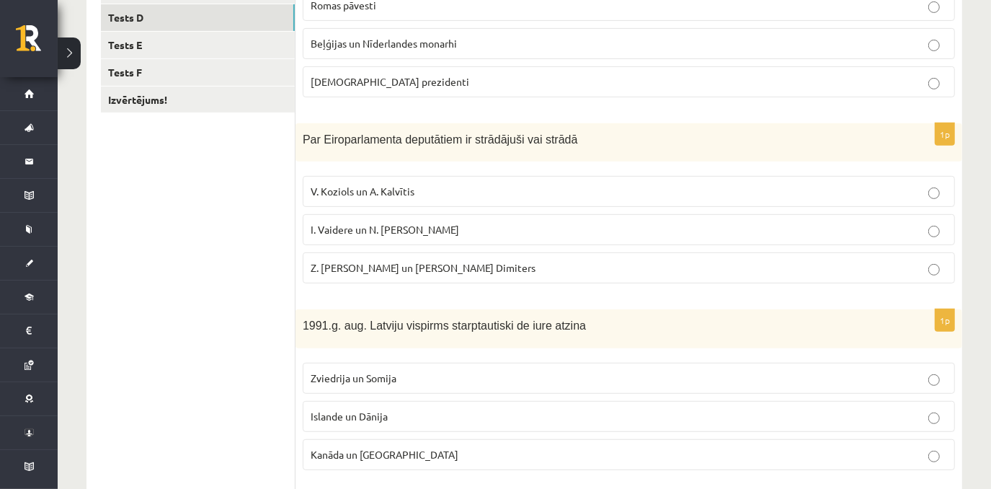
scroll to position [344, 0]
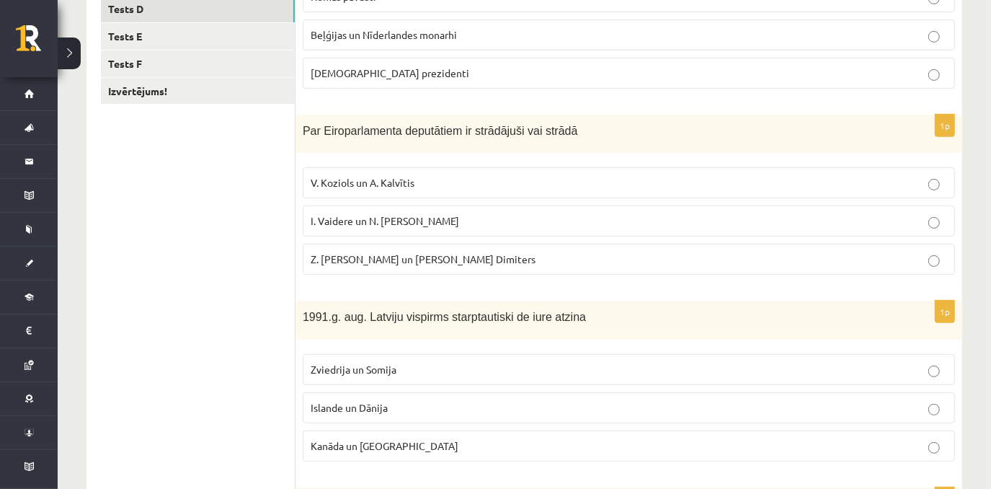
click at [580, 218] on p "I. Vaidere un N. Ušakovs" at bounding box center [629, 220] width 636 height 15
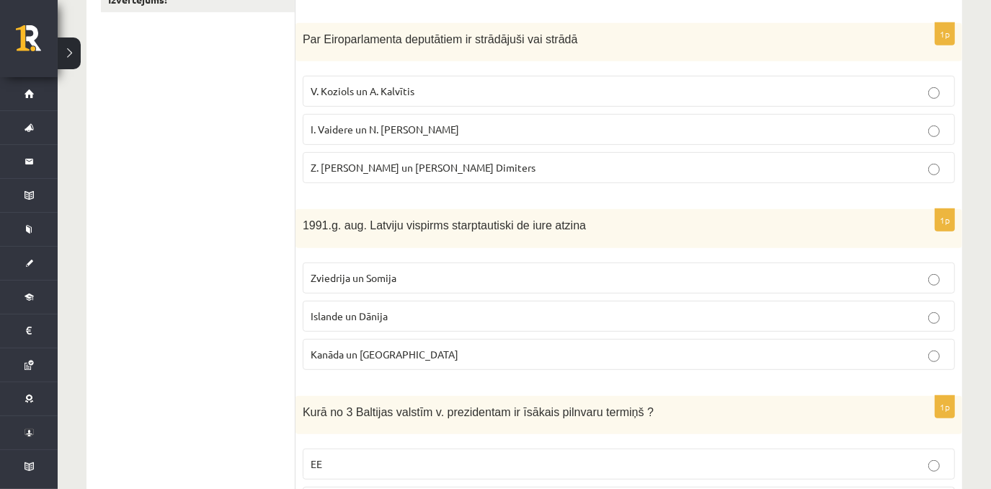
scroll to position [438, 0]
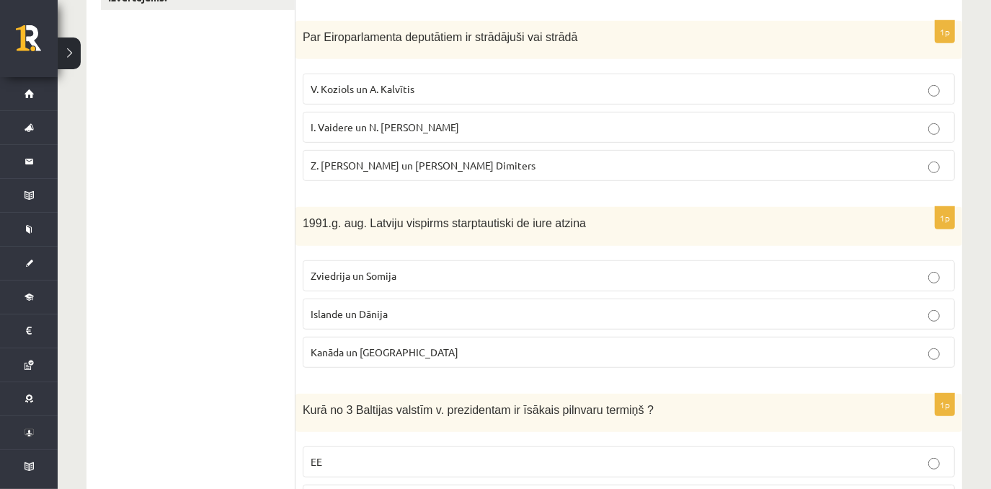
click at [620, 319] on label "Islande un Dānija" at bounding box center [629, 313] width 652 height 31
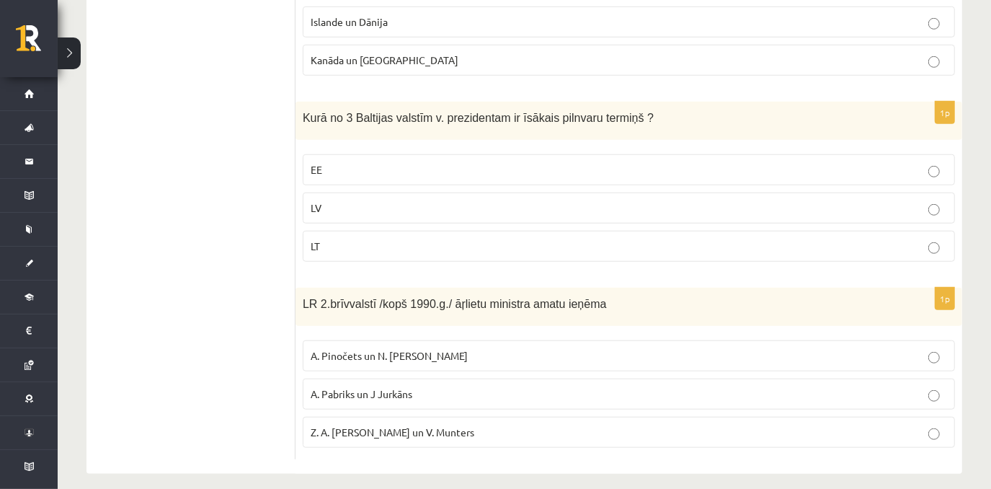
scroll to position [736, 0]
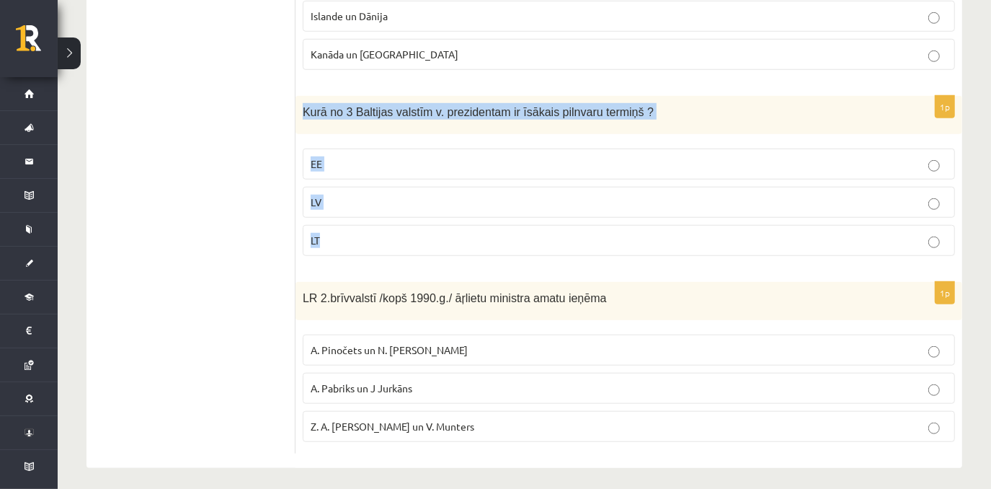
drag, startPoint x: 300, startPoint y: 106, endPoint x: 382, endPoint y: 243, distance: 159.7
click at [383, 243] on div "1p Kurā no 3 Baltijas valstīm v. prezidentam ir īsākais pilnvaru termiņš ? EE L…" at bounding box center [628, 182] width 667 height 172
copy div "Kurā no 3 Baltijas valstīm v. prezidentam ir īsākais pilnvaru termiņš ? EE LV LT"
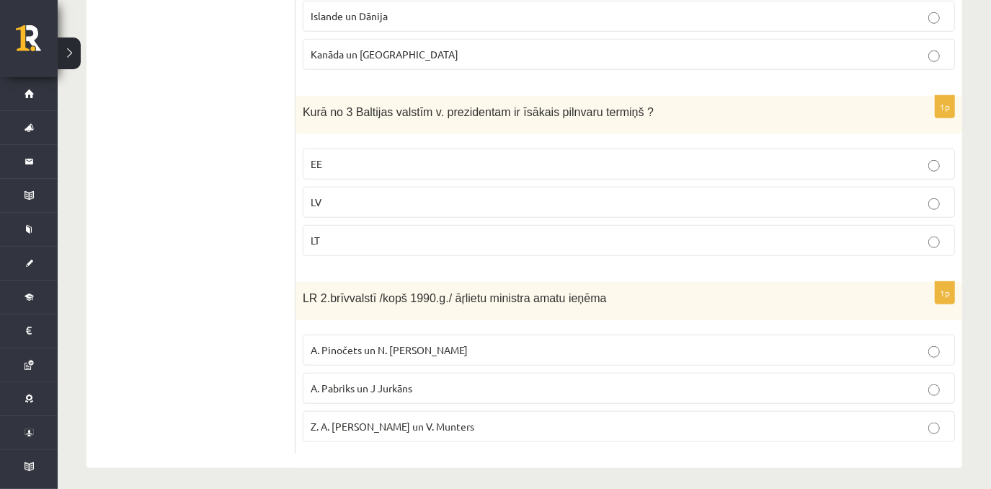
drag, startPoint x: 498, startPoint y: 381, endPoint x: 491, endPoint y: 391, distance: 12.4
click at [494, 388] on p "A. Pabriks un J Jurkāns" at bounding box center [629, 387] width 636 height 15
click at [579, 208] on label "LV" at bounding box center [629, 202] width 652 height 31
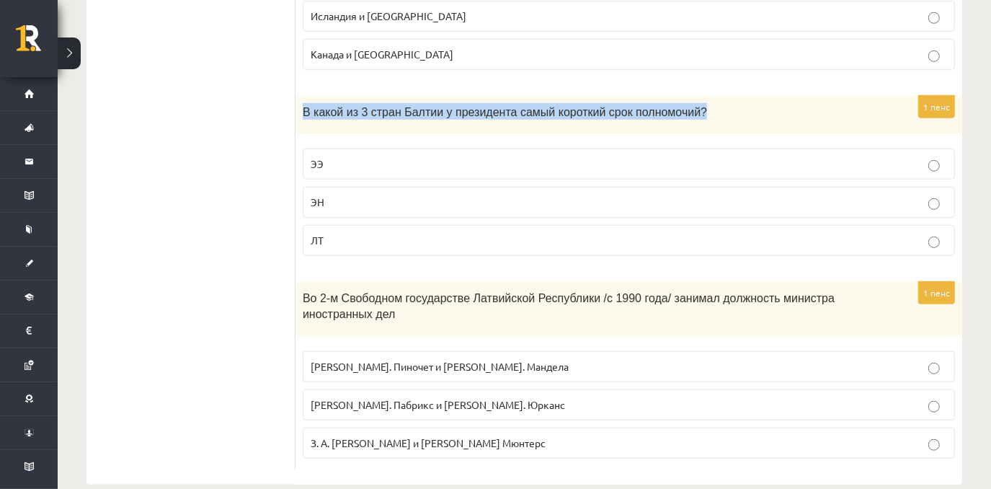
drag, startPoint x: 304, startPoint y: 107, endPoint x: 728, endPoint y: 103, distance: 423.7
click at [728, 103] on p "В какой из 3 стран Балтии у президента самый короткий срок полномочий?" at bounding box center [593, 111] width 580 height 17
copy span "В какой из 3 стран Балтии у президента самый короткий срок полномочий?"
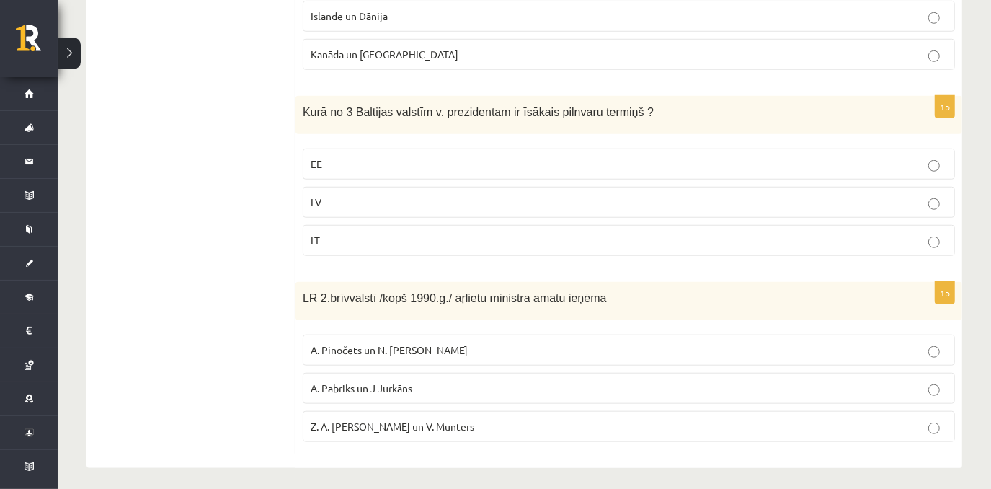
click at [352, 195] on p "LV" at bounding box center [629, 202] width 636 height 15
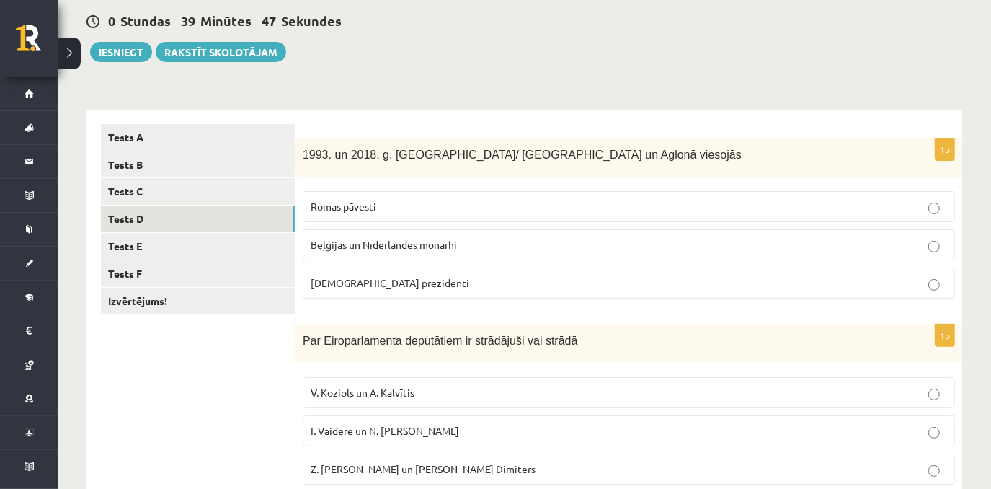
scroll to position [136, 0]
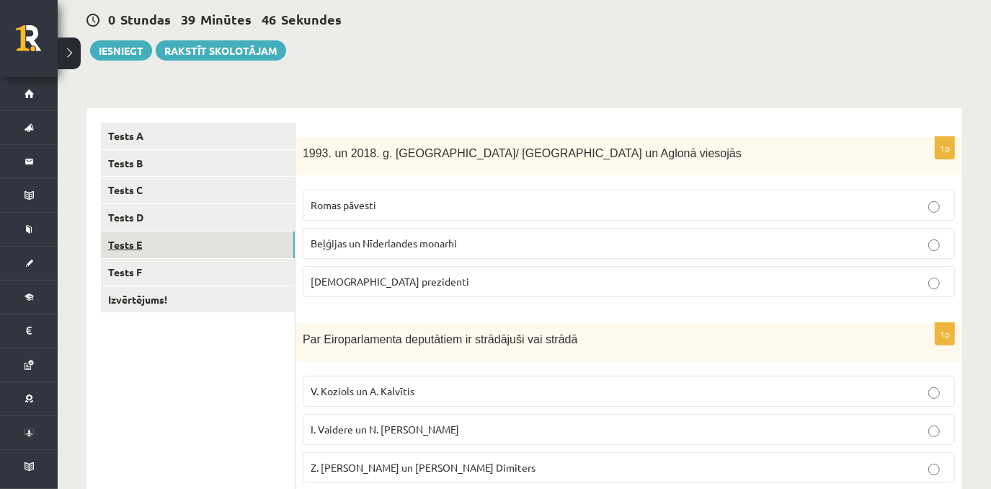
click at [187, 235] on link "Tests E" at bounding box center [198, 244] width 194 height 27
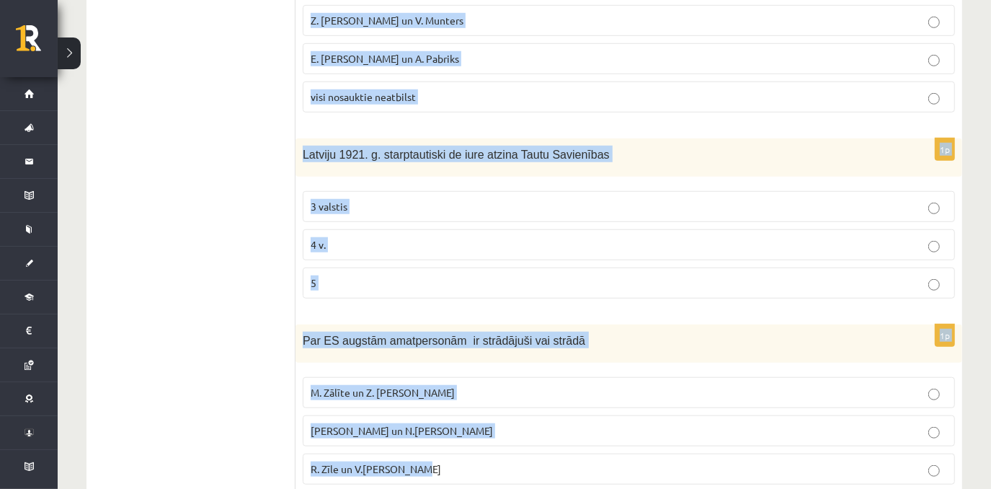
scroll to position [736, 0]
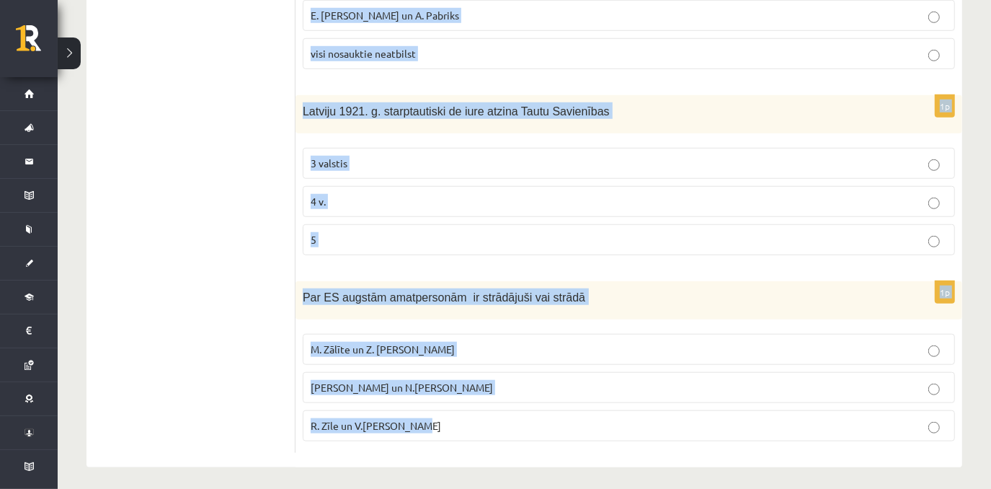
drag, startPoint x: 303, startPoint y: 151, endPoint x: 486, endPoint y: 427, distance: 330.8
copy form "S. Kalniete un V. Dombrovskis ir strādājuši vai strādā tādās starptautiskās str…"
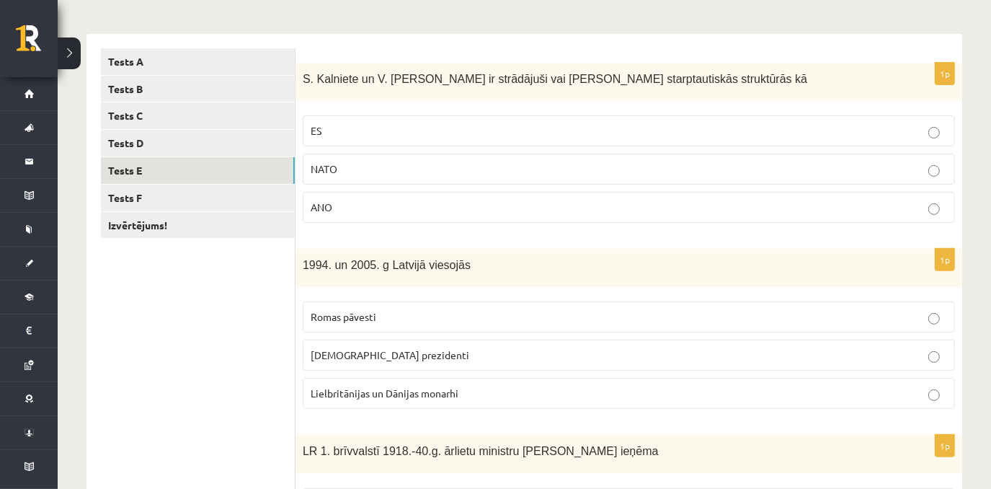
scroll to position [181, 0]
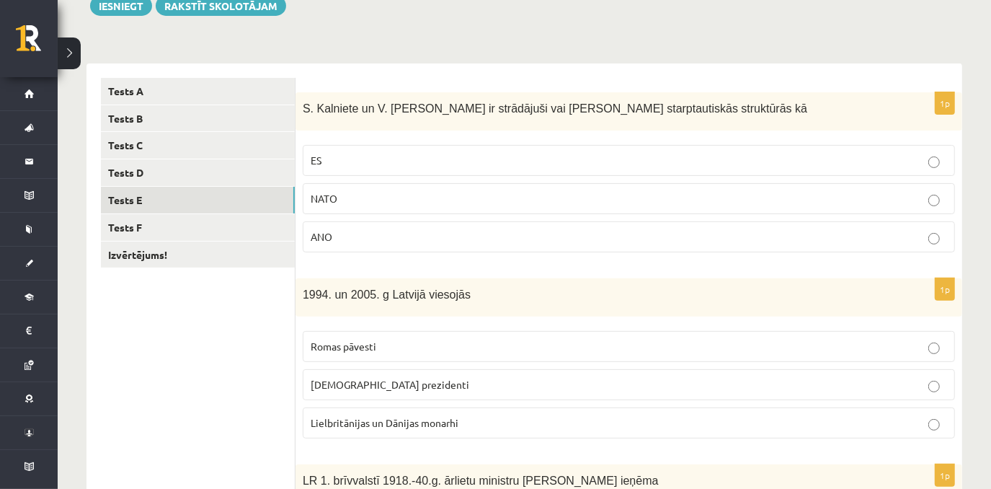
click at [868, 164] on p "ES" at bounding box center [629, 160] width 636 height 15
click at [414, 387] on p "ASV prezidenti" at bounding box center [629, 384] width 636 height 15
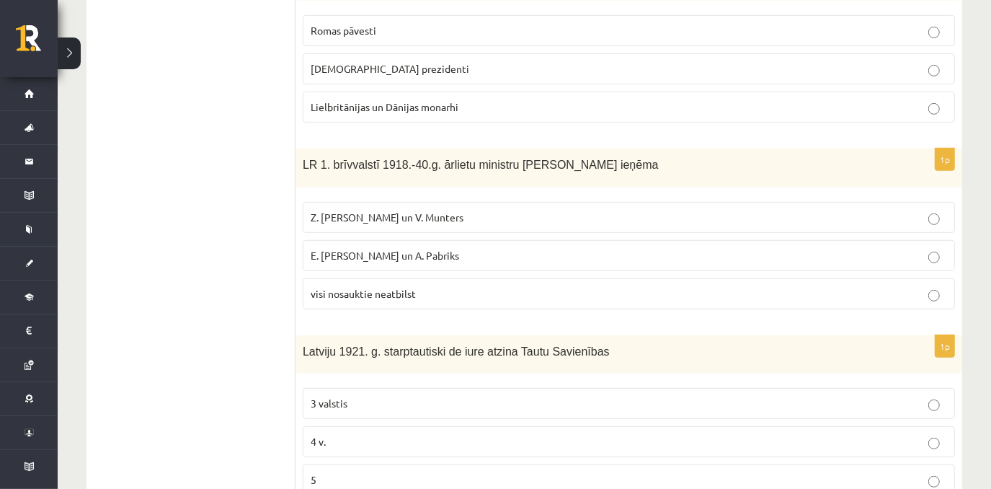
scroll to position [499, 0]
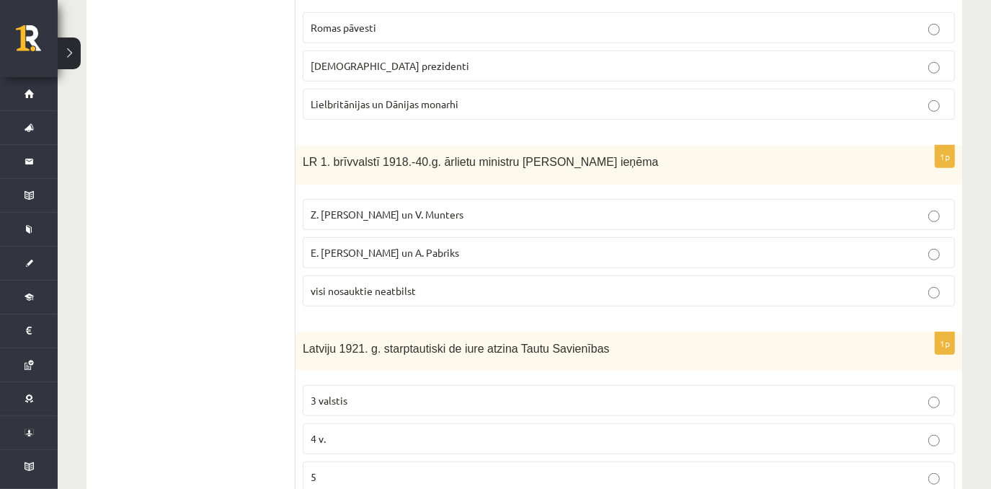
click at [553, 210] on p "Z. Meierovics un V. Munters" at bounding box center [629, 214] width 636 height 15
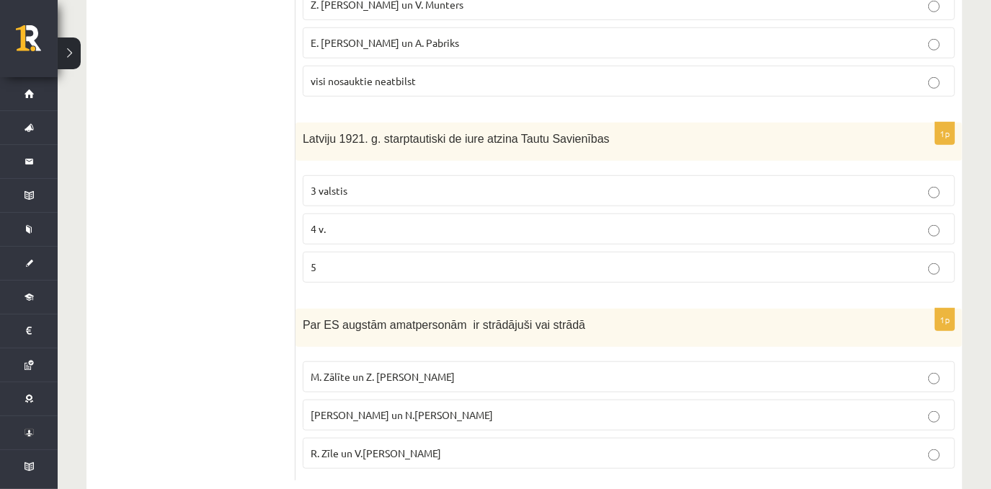
scroll to position [722, 0]
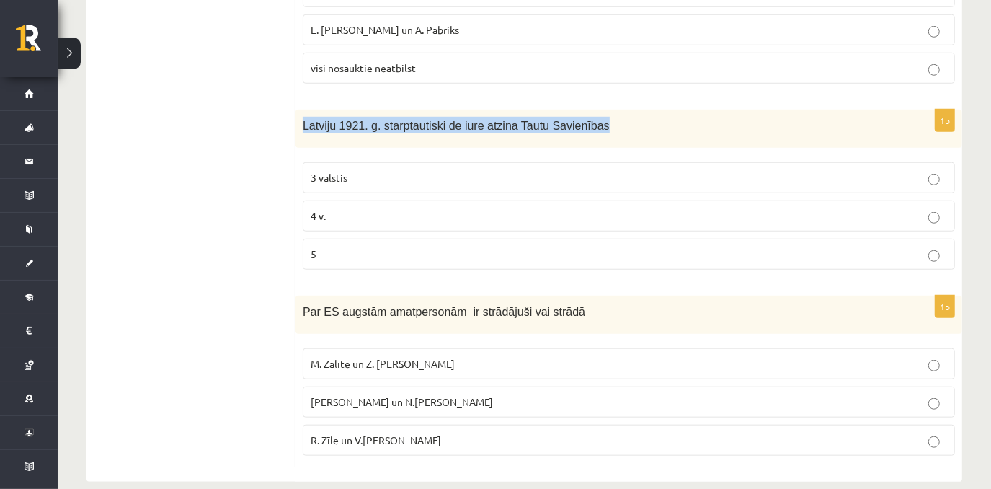
drag, startPoint x: 303, startPoint y: 117, endPoint x: 597, endPoint y: 101, distance: 295.2
click at [597, 101] on form "1p S. Kalniete un V. Dombrovskis ir strādājuši vai strādā tādās starptautiskās …" at bounding box center [629, 2] width 638 height 930
click at [171, 164] on ul "Tests A Tests B Tests C Tests D Tests E Tests F Izvērtējums!" at bounding box center [198, 2] width 195 height 930
drag, startPoint x: 353, startPoint y: 257, endPoint x: 365, endPoint y: 257, distance: 12.3
click at [352, 262] on label "5" at bounding box center [629, 254] width 652 height 31
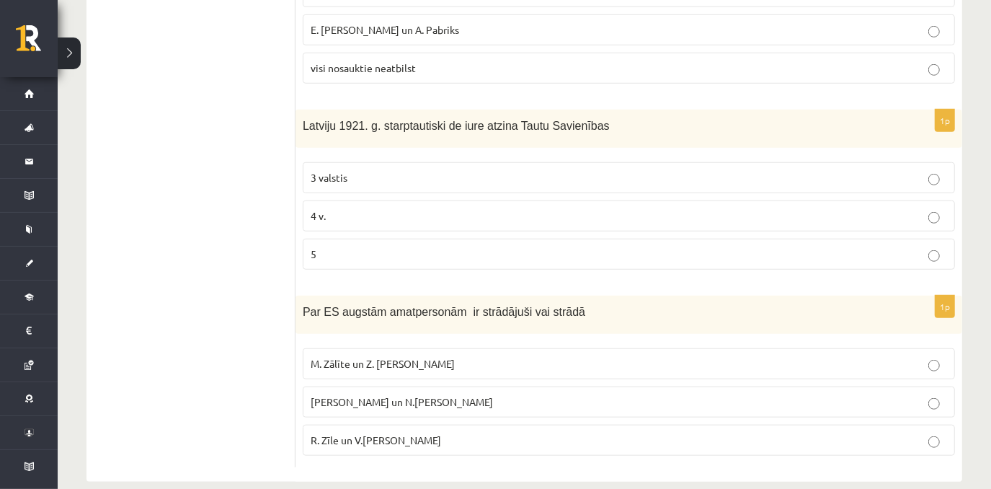
click at [496, 432] on p "R. Zīle un V.Dombrovskis" at bounding box center [629, 439] width 636 height 15
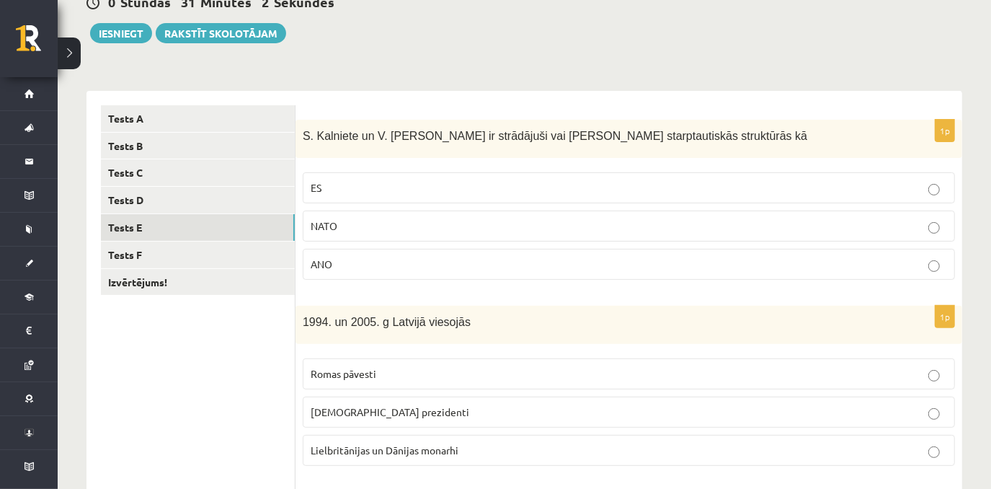
scroll to position [133, 0]
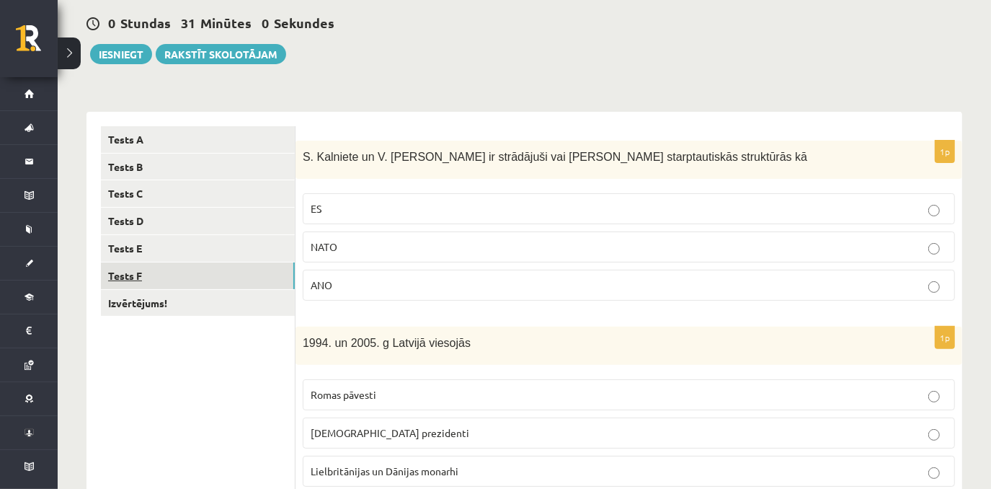
click at [139, 281] on link "Tests F" at bounding box center [198, 275] width 194 height 27
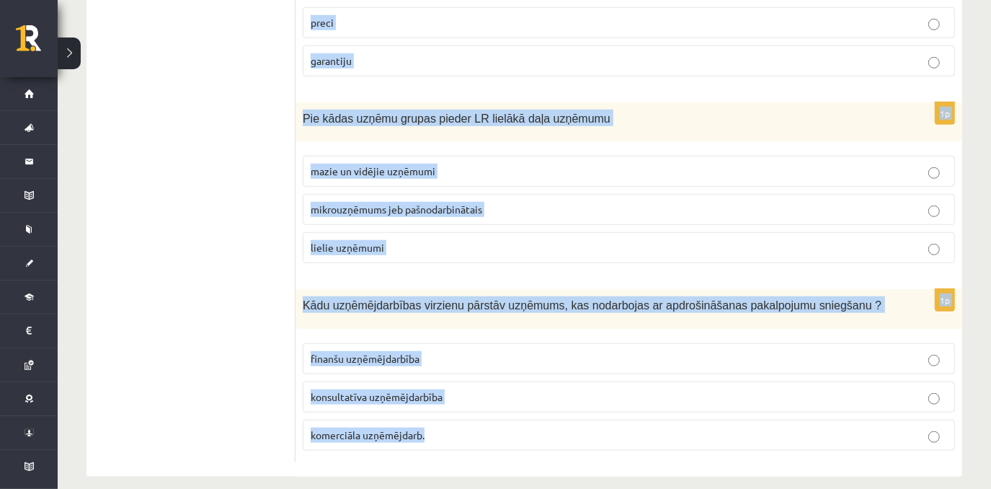
scroll to position [741, 0]
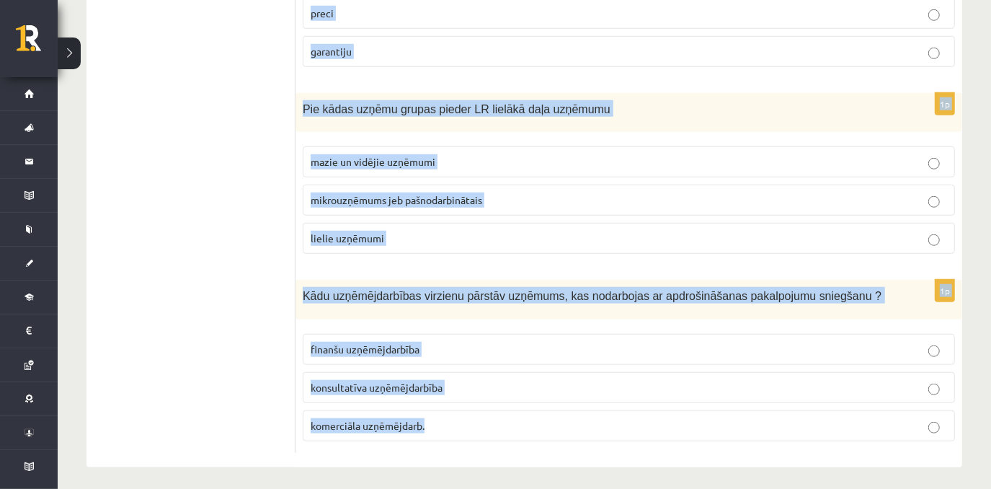
drag, startPoint x: 303, startPoint y: 148, endPoint x: 447, endPoint y: 399, distance: 290.2
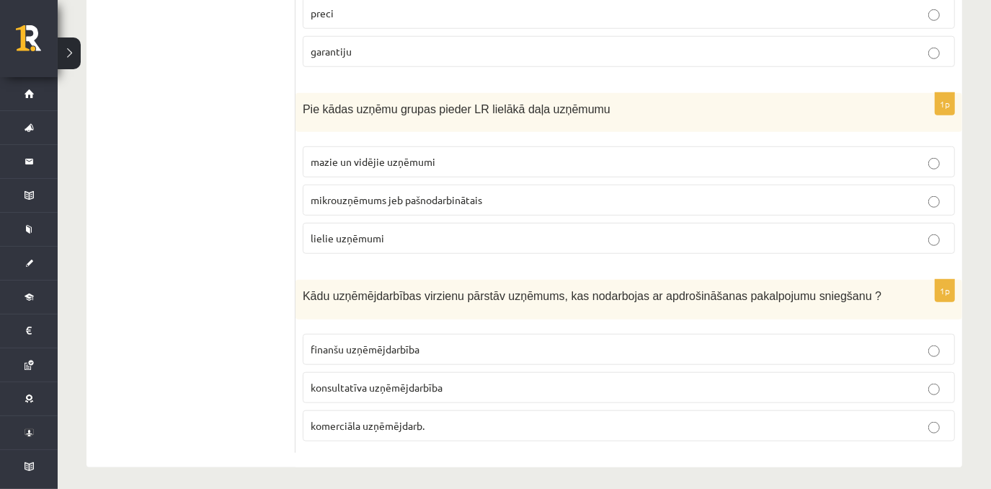
drag, startPoint x: 251, startPoint y: 216, endPoint x: 300, endPoint y: 226, distance: 49.9
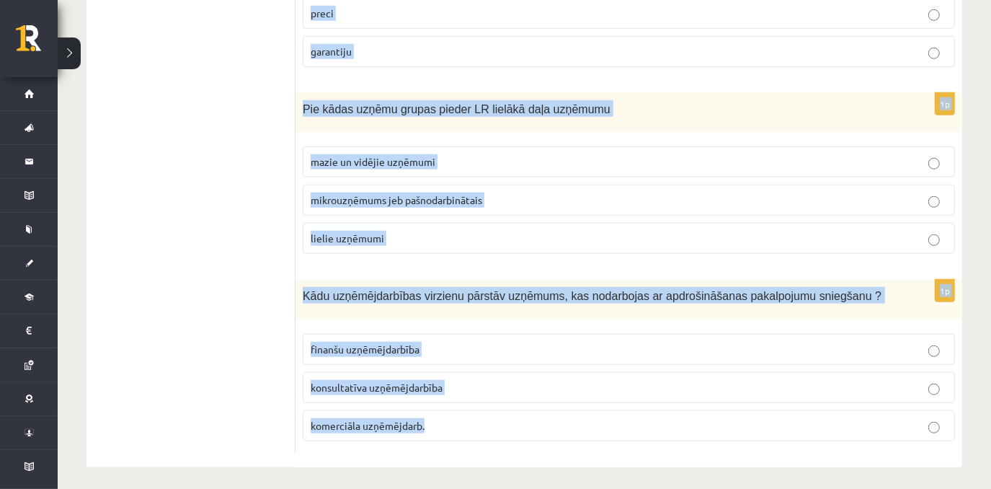
drag, startPoint x: 303, startPoint y: 138, endPoint x: 590, endPoint y: 467, distance: 437.2
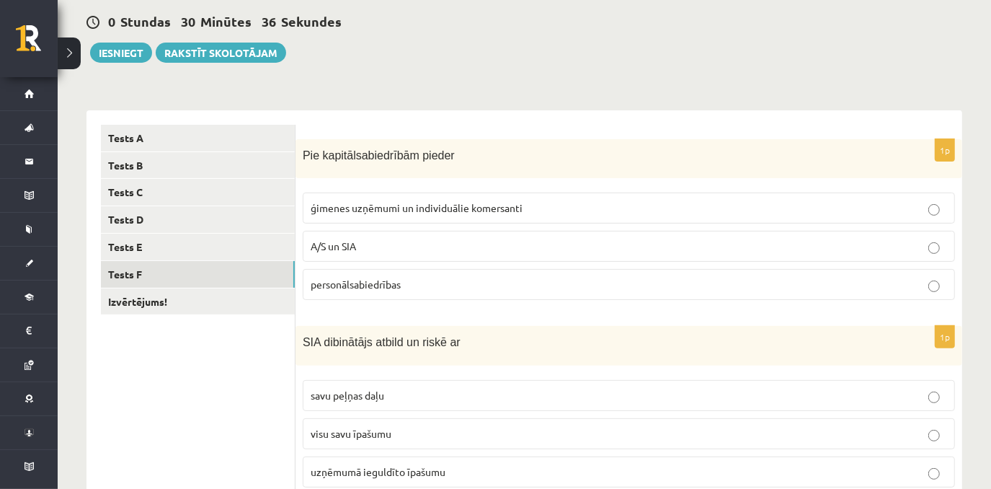
scroll to position [164, 0]
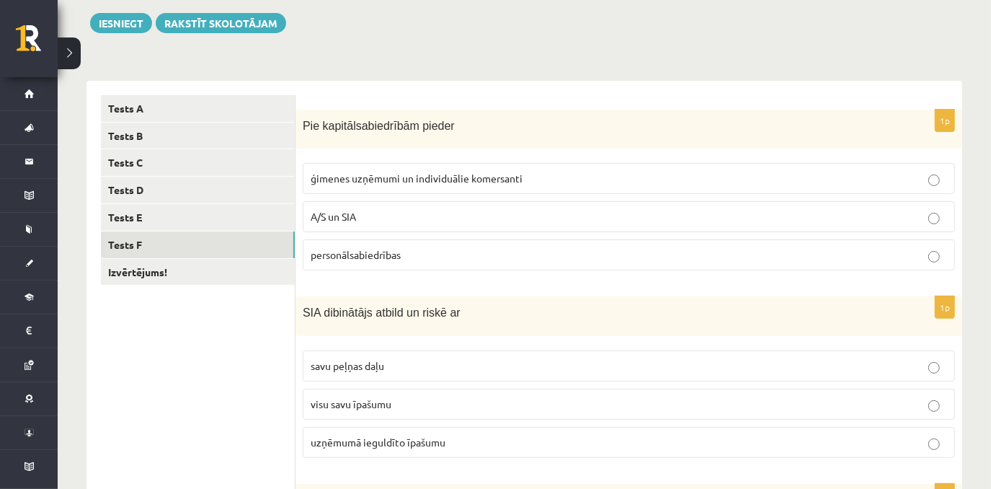
click at [389, 225] on label "A/S un SIA" at bounding box center [629, 216] width 652 height 31
click at [457, 447] on label "uzņēmumā ieguldīto īpašumu" at bounding box center [629, 442] width 652 height 31
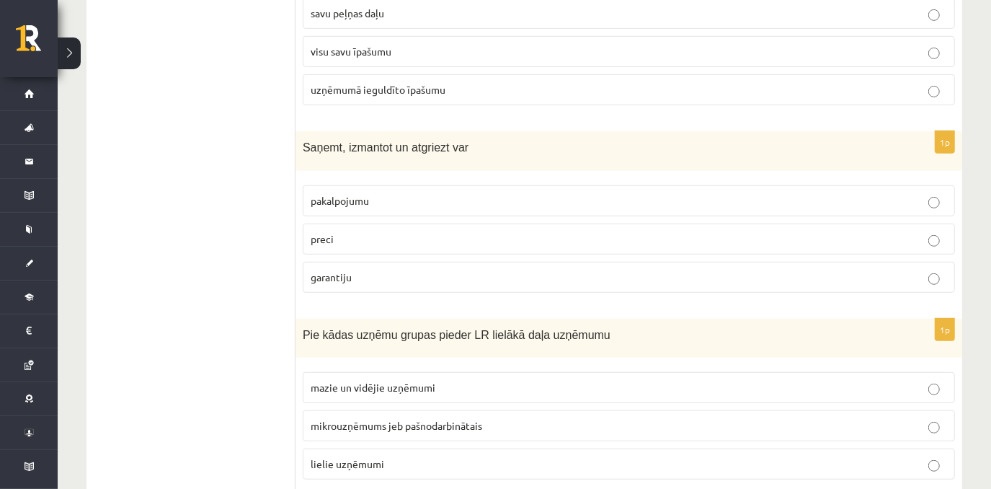
scroll to position [522, 0]
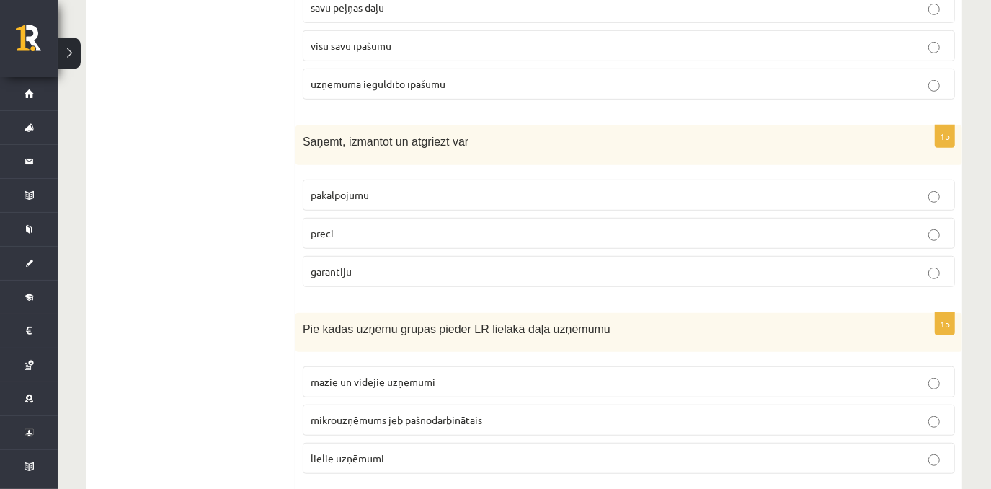
click at [376, 226] on p "preci" at bounding box center [629, 233] width 636 height 15
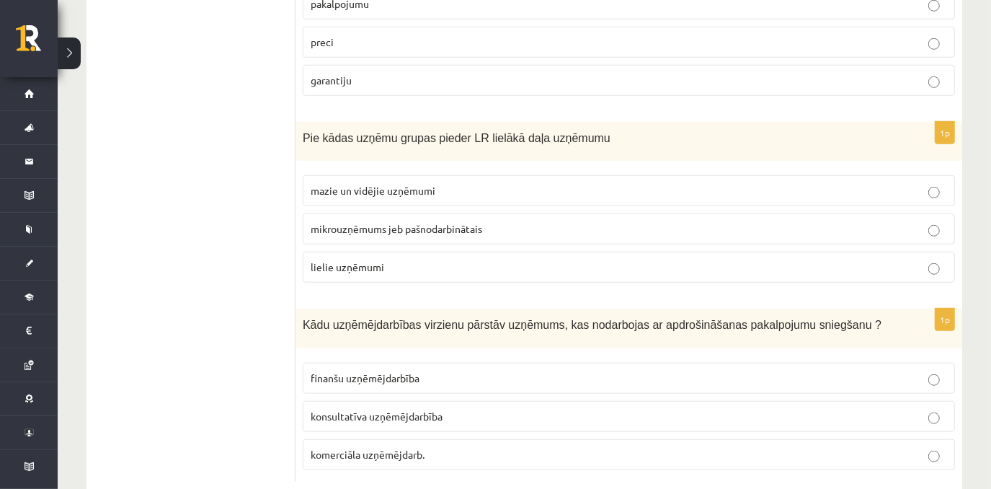
scroll to position [715, 0]
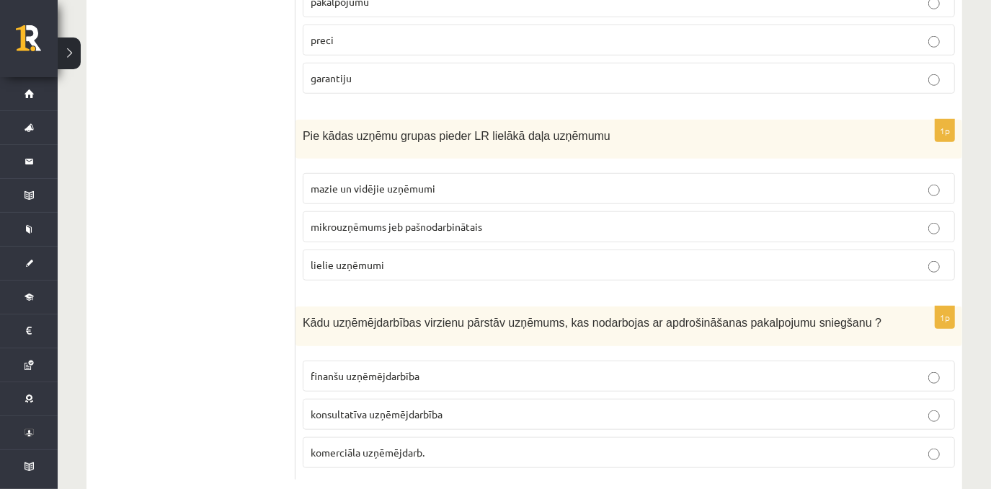
click at [778, 196] on label "mazie un vidējie uzņēmumi" at bounding box center [629, 188] width 652 height 31
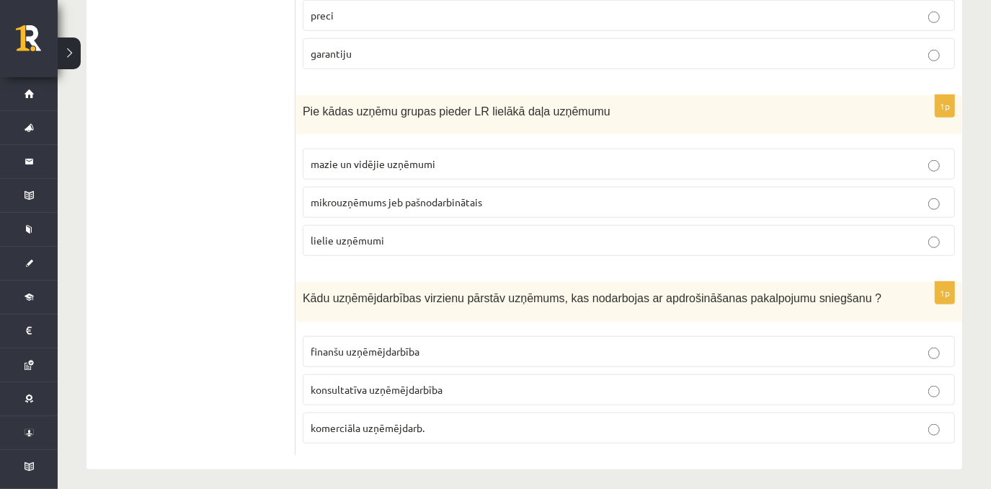
scroll to position [741, 0]
click at [501, 347] on p "finanšu uzņēmējdarbība" at bounding box center [629, 349] width 636 height 15
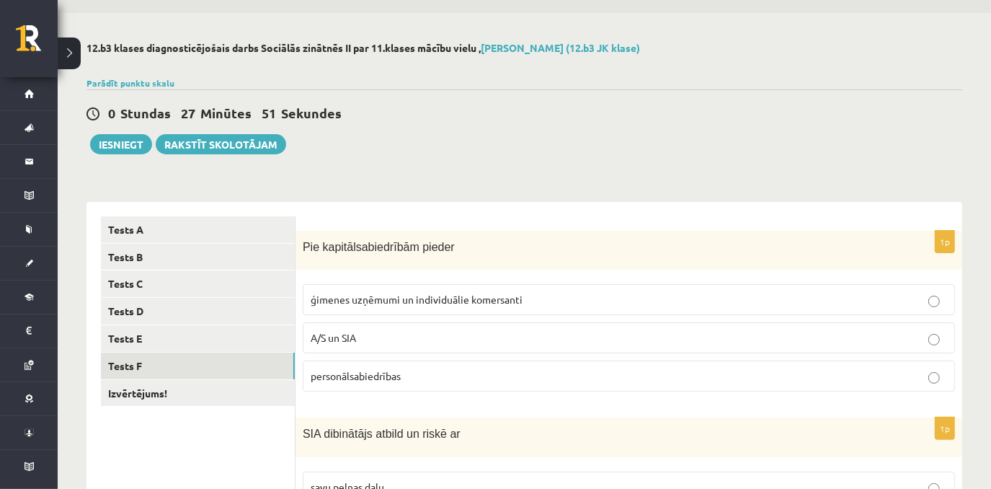
scroll to position [0, 0]
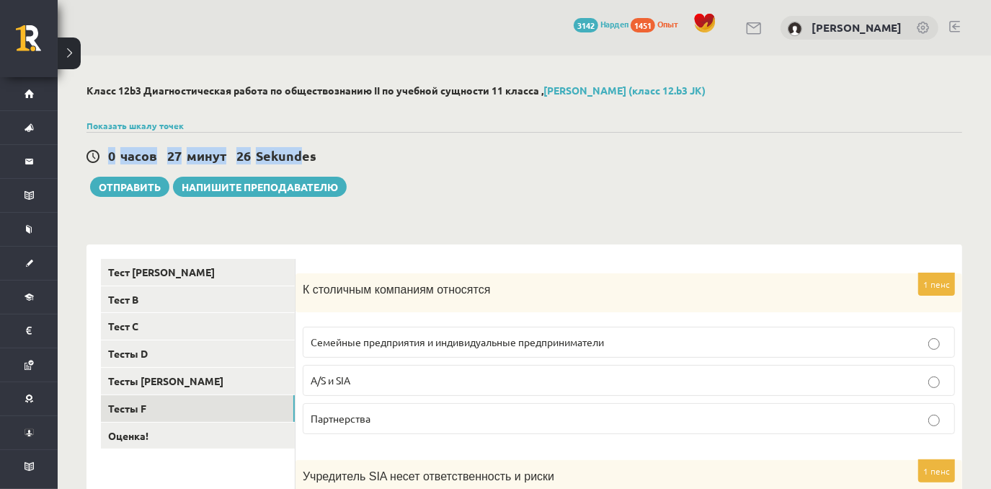
drag, startPoint x: 992, startPoint y: 135, endPoint x: 1003, endPoint y: 153, distance: 20.4
click at [990, 153] on html "0 Dāvanas 3142 mP 1451 xp Milana Požarņikova Sākums Aktuāli Kā mācīties eSKOLĀ …" at bounding box center [495, 244] width 991 height 489
drag, startPoint x: 1003, startPoint y: 153, endPoint x: 801, endPoint y: 191, distance: 205.4
click at [801, 191] on div "0 часов 27 минут 25 секунд Тест сохранен! Отправить Напишите преподавателю" at bounding box center [524, 164] width 876 height 65
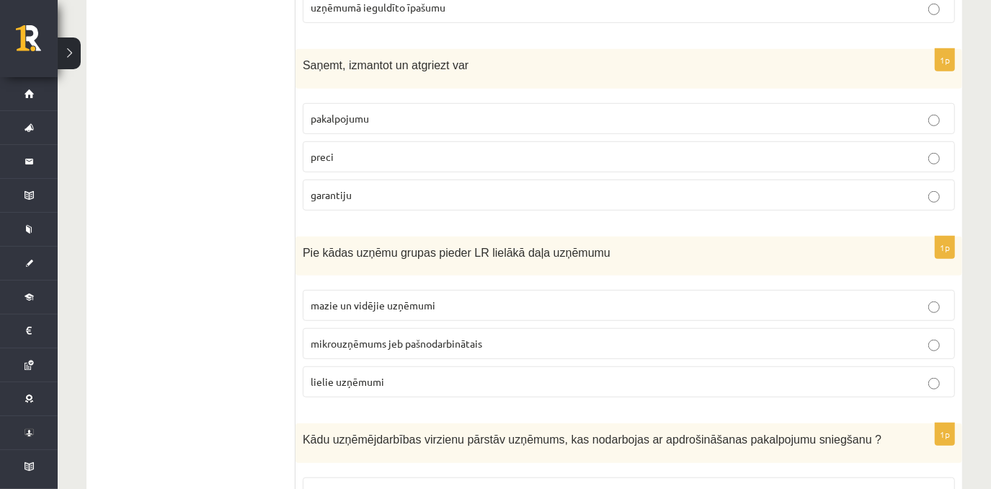
scroll to position [595, 0]
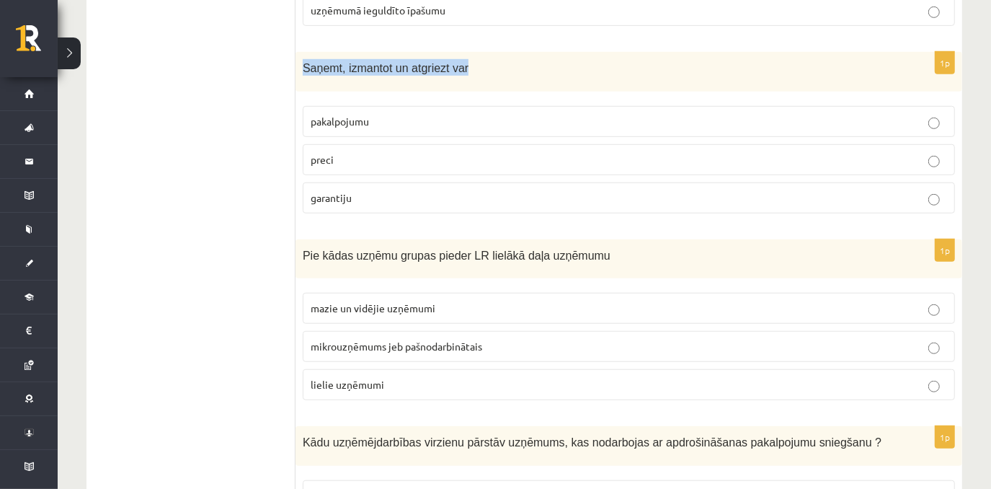
drag, startPoint x: 300, startPoint y: 56, endPoint x: 492, endPoint y: 50, distance: 191.8
click at [492, 52] on div "Saņemt, izmantot un atgriezt var" at bounding box center [628, 72] width 667 height 40
click at [200, 213] on ul "Tests A Tests B Tests C Tests D Tests E Tests F Izvērtējums!" at bounding box center [198, 130] width 195 height 935
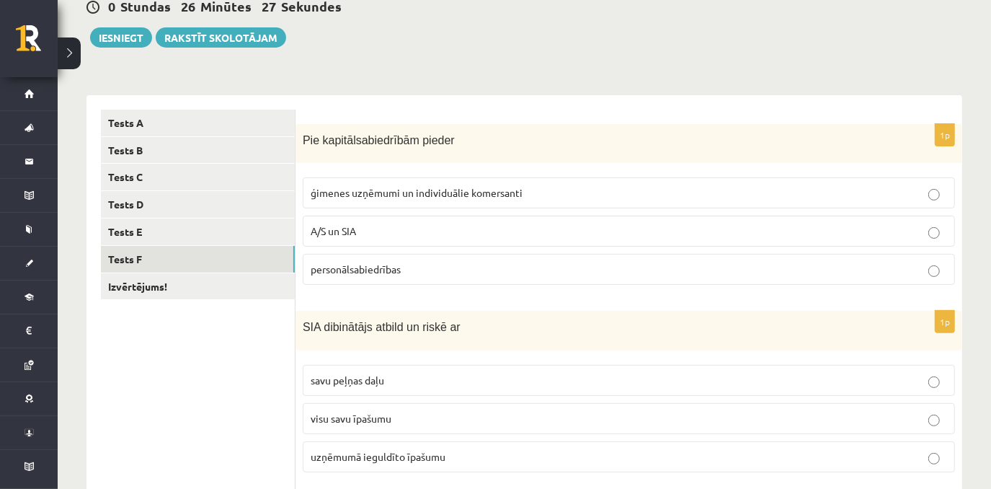
scroll to position [125, 0]
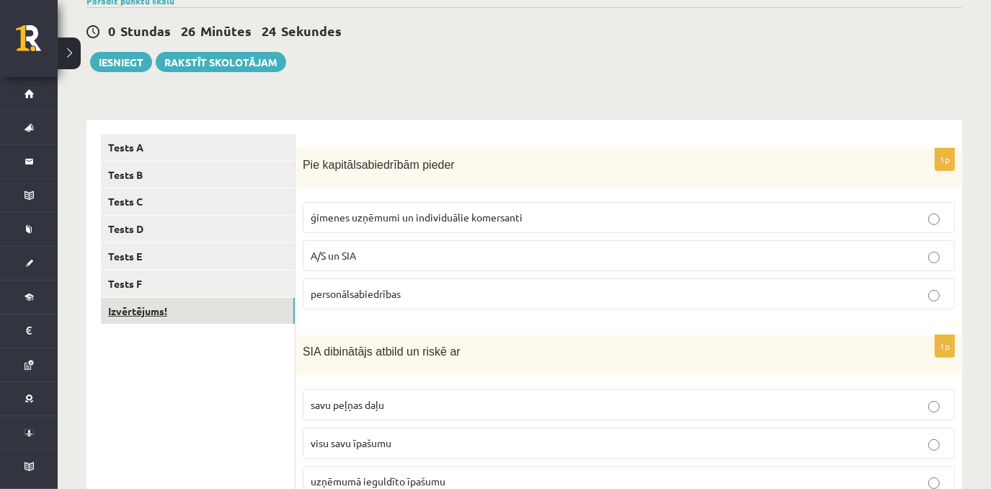
click at [214, 314] on link "Izvērtējums!" at bounding box center [198, 311] width 194 height 27
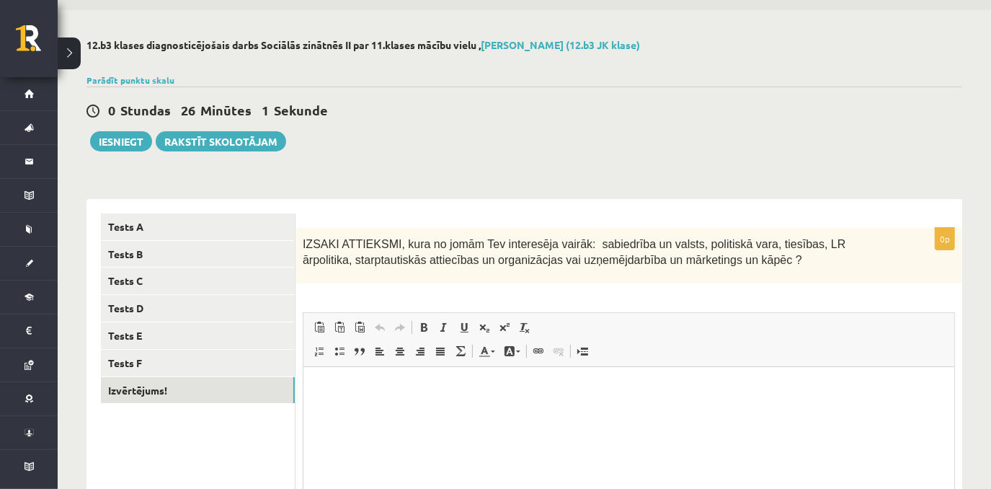
scroll to position [12, 0]
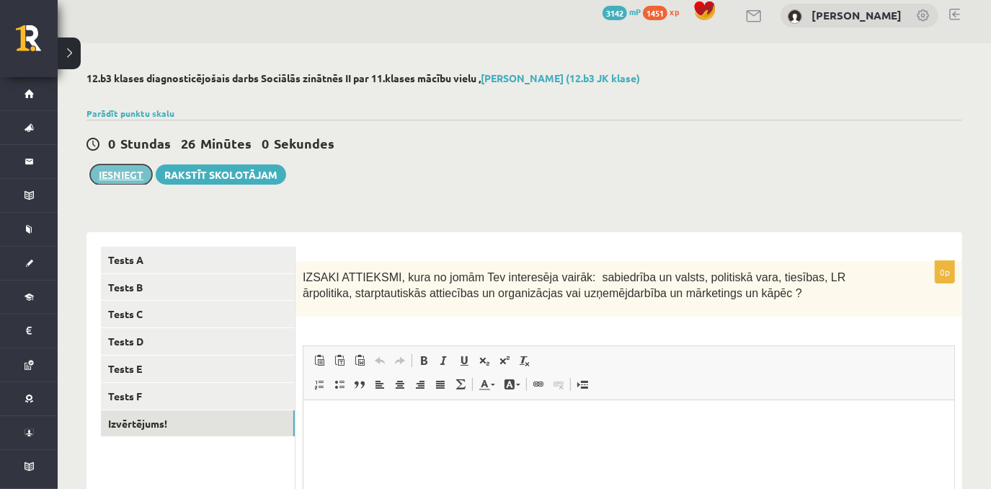
drag, startPoint x: 123, startPoint y: 177, endPoint x: 146, endPoint y: 178, distance: 23.8
click at [123, 178] on button "Iesniegt" at bounding box center [121, 174] width 62 height 20
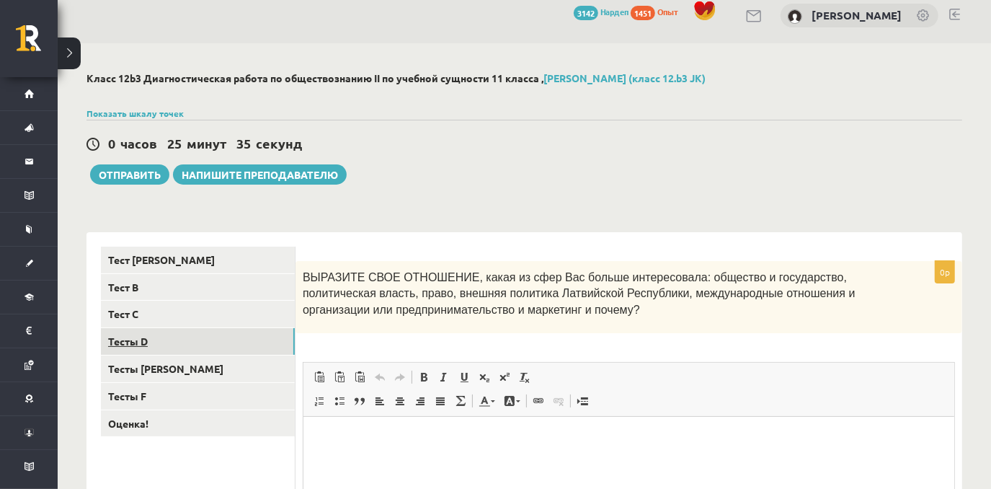
click at [156, 351] on link "Тесты D" at bounding box center [198, 341] width 194 height 27
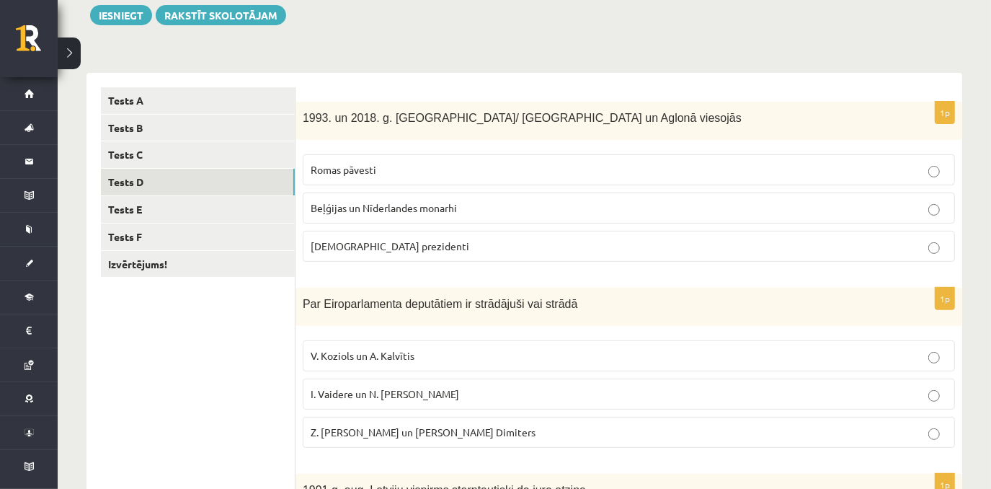
scroll to position [124, 0]
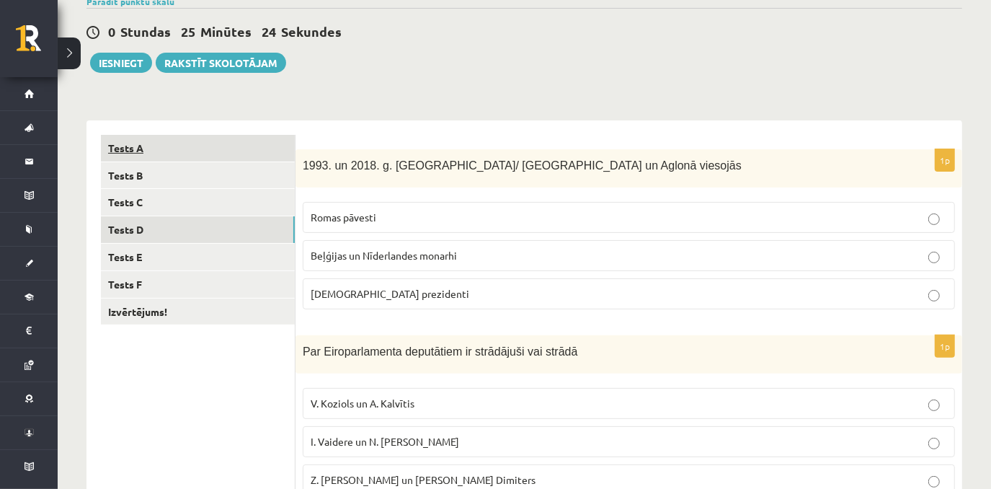
click at [251, 156] on link "Tests A" at bounding box center [198, 148] width 194 height 27
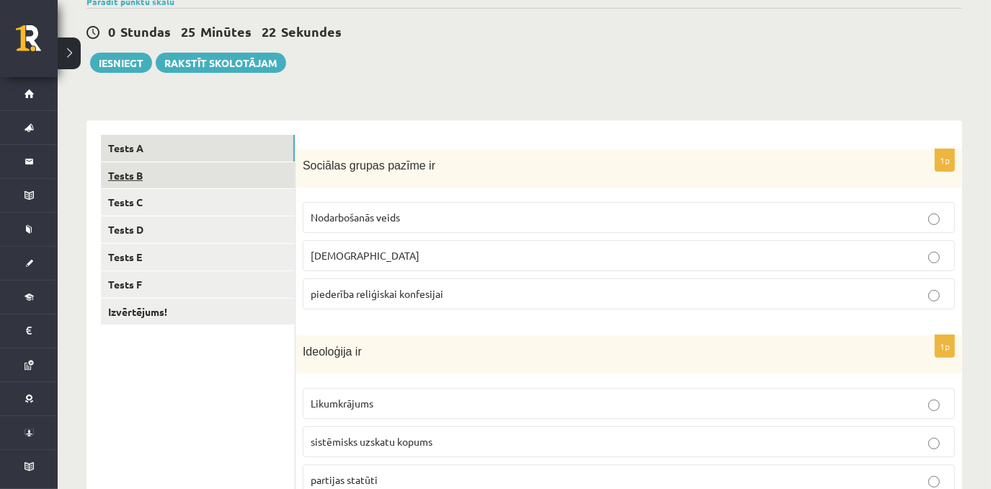
click at [146, 182] on link "Tests B" at bounding box center [198, 175] width 194 height 27
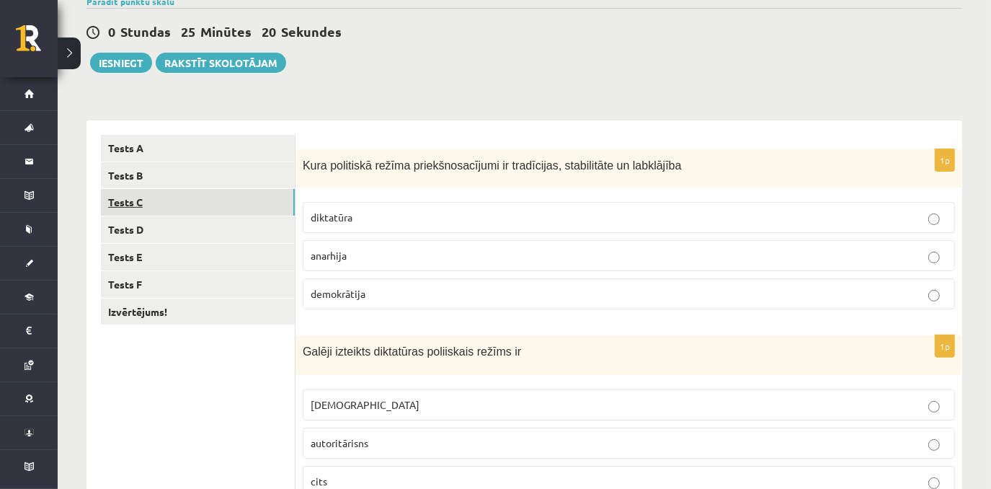
click at [232, 202] on link "Tests C" at bounding box center [198, 202] width 194 height 27
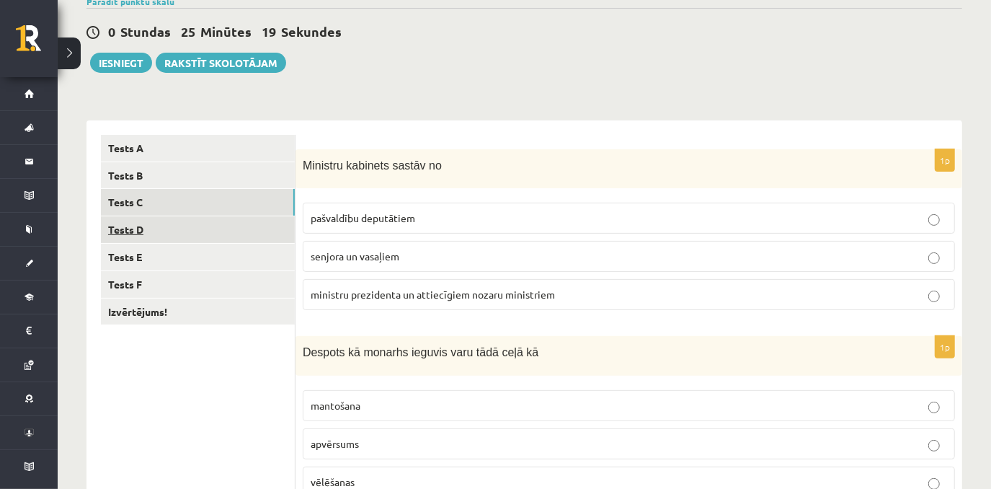
click at [197, 229] on link "Tests D" at bounding box center [198, 229] width 194 height 27
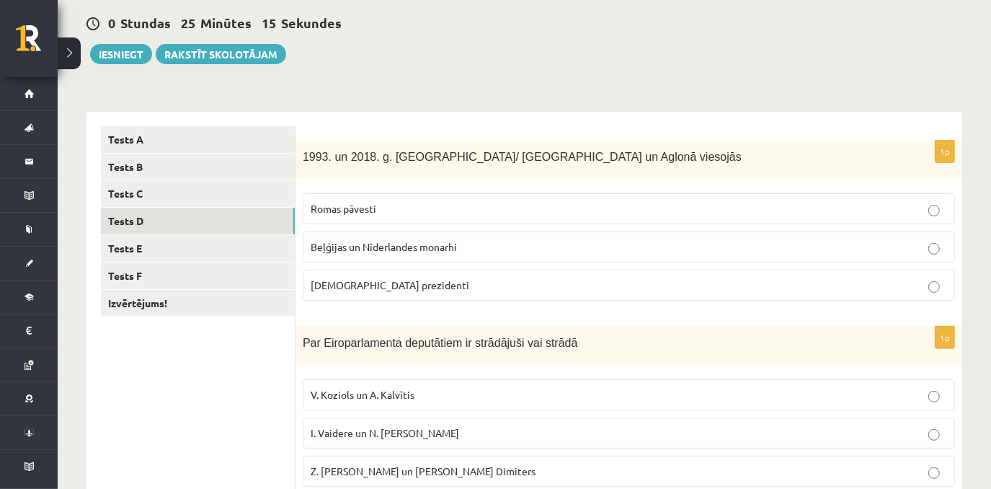
scroll to position [134, 0]
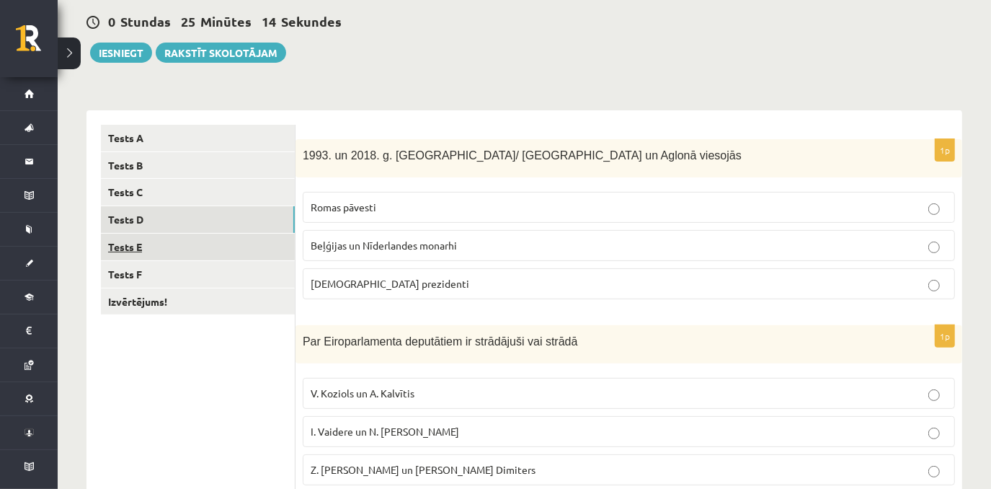
click at [217, 241] on link "Tests E" at bounding box center [198, 246] width 194 height 27
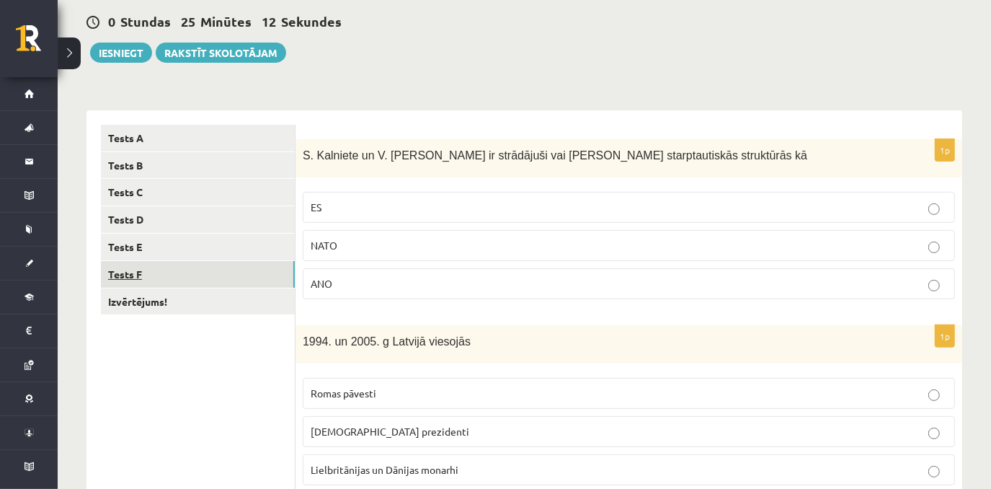
click at [180, 272] on link "Tests F" at bounding box center [198, 274] width 194 height 27
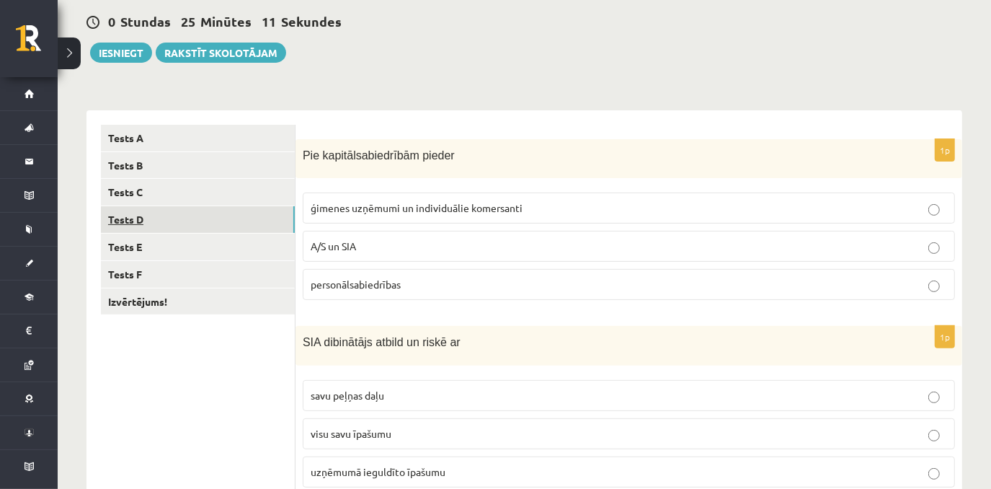
click at [169, 221] on link "Tests D" at bounding box center [198, 219] width 194 height 27
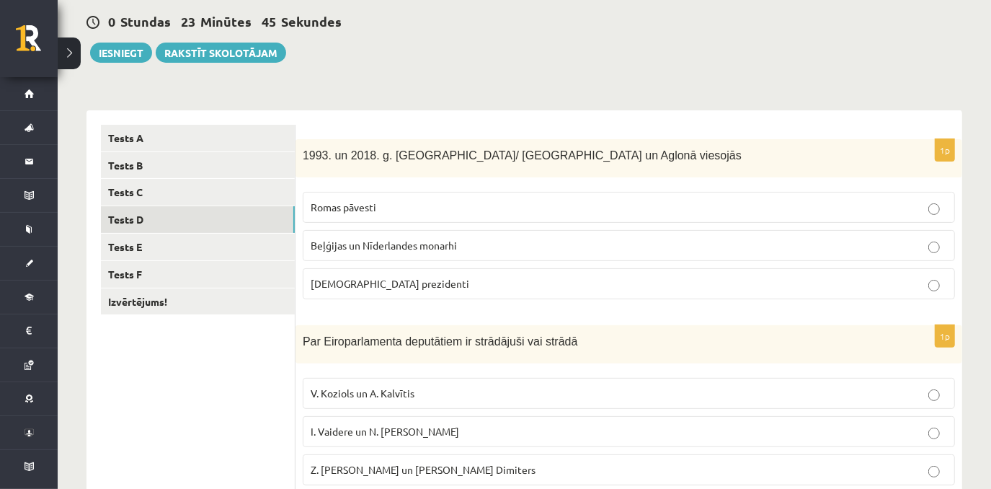
click at [447, 218] on label "Romas pāvesti" at bounding box center [629, 207] width 652 height 31
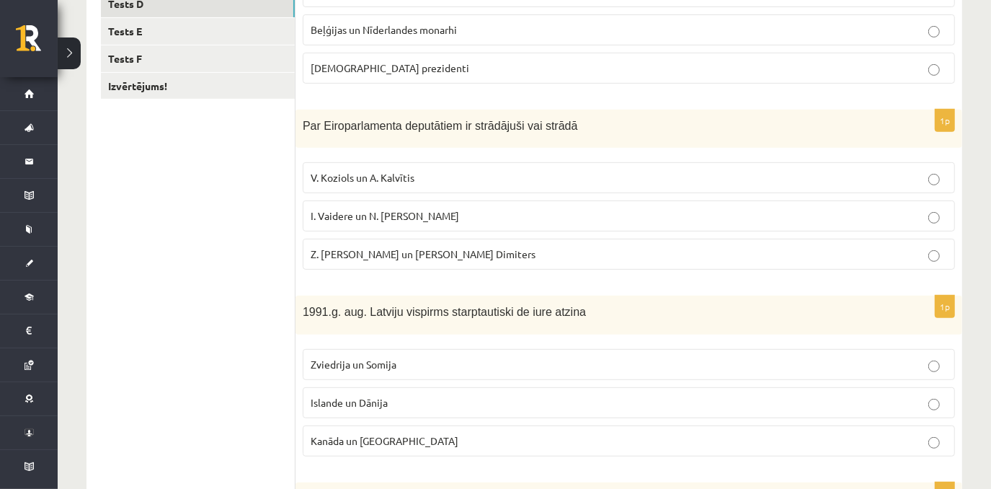
scroll to position [351, 0]
click at [471, 223] on label "I. Vaidere un N. Ušakovs" at bounding box center [629, 214] width 652 height 31
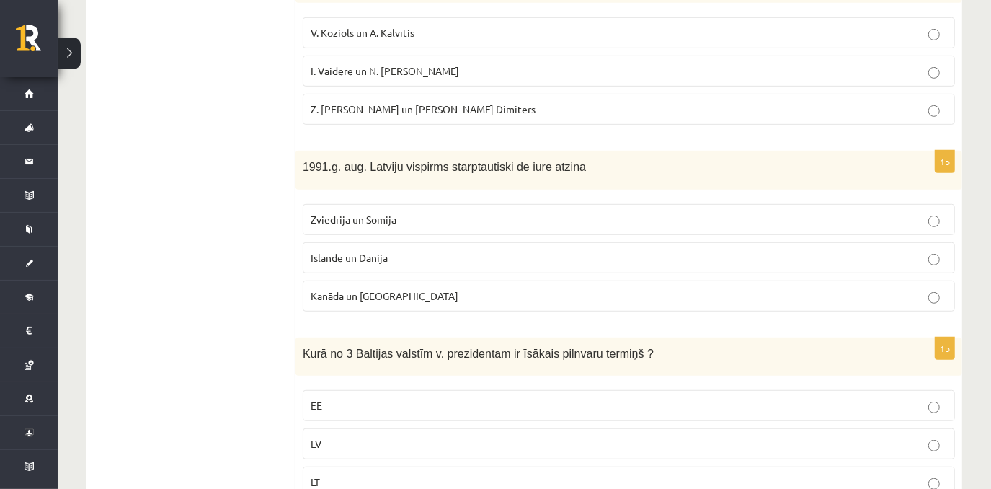
scroll to position [504, 0]
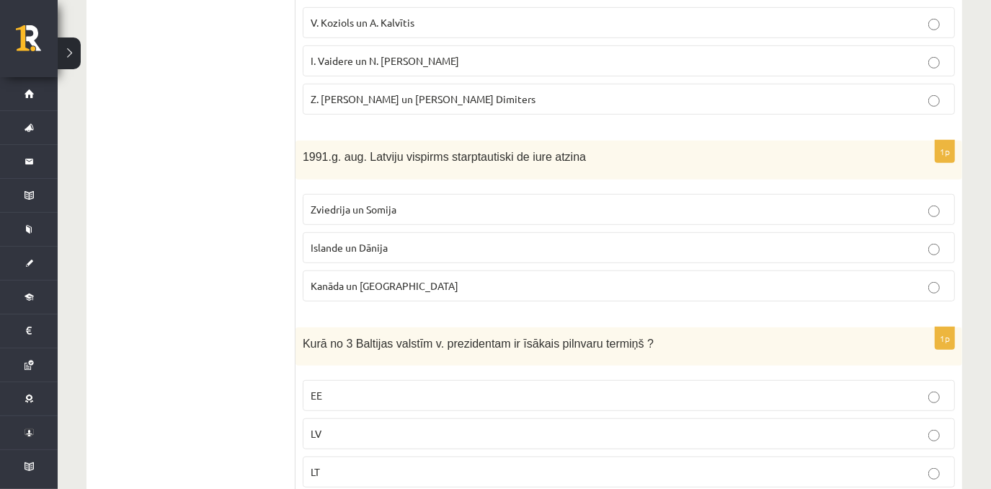
click at [723, 244] on p "Islande un Dānija" at bounding box center [629, 247] width 636 height 15
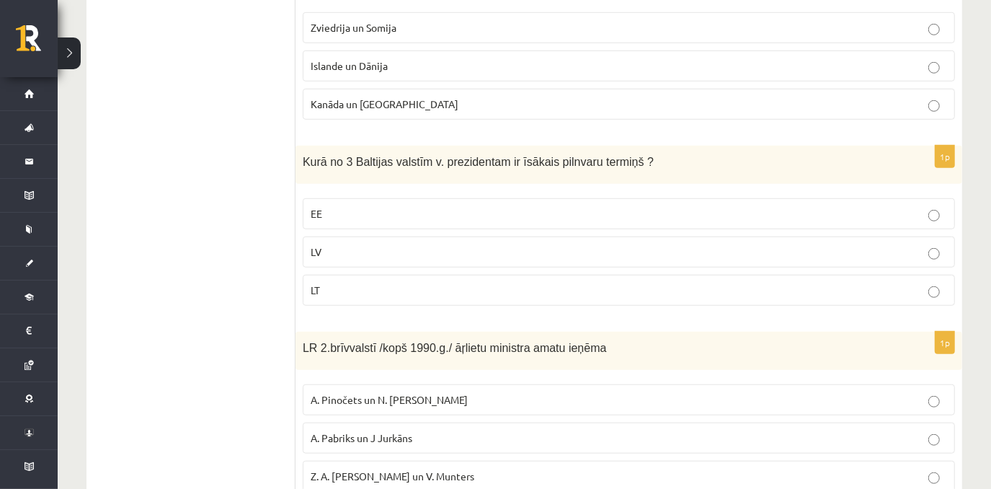
scroll to position [687, 0]
click at [478, 253] on label "LV" at bounding box center [629, 250] width 652 height 31
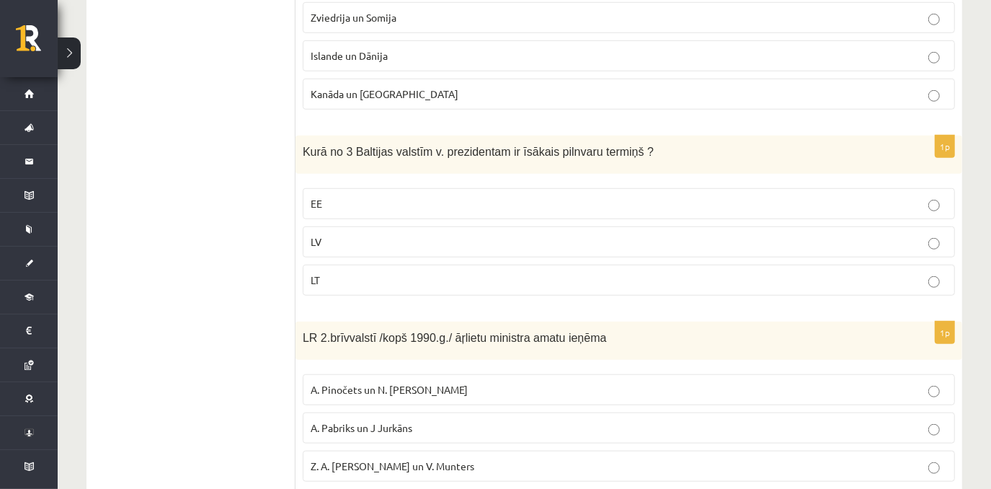
scroll to position [737, 0]
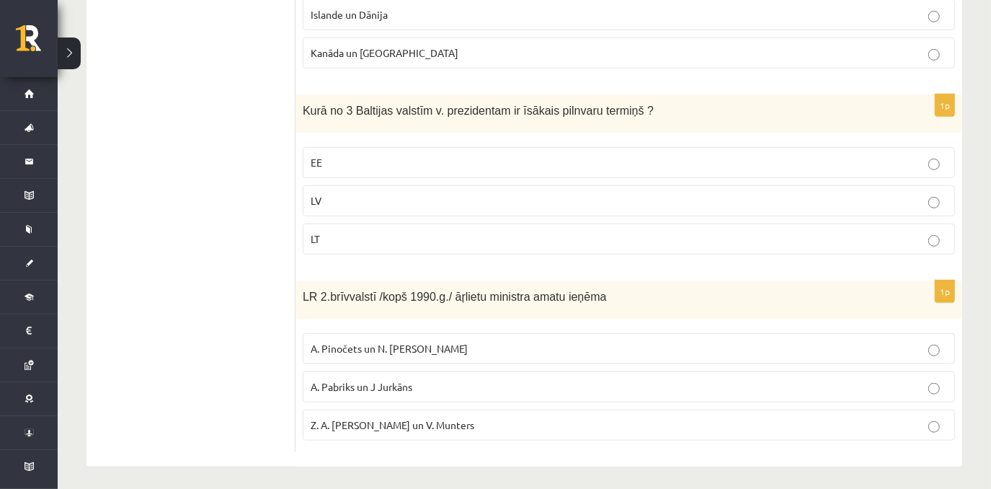
click at [669, 387] on p "A. Pabriks un J Jurkāns" at bounding box center [629, 386] width 636 height 15
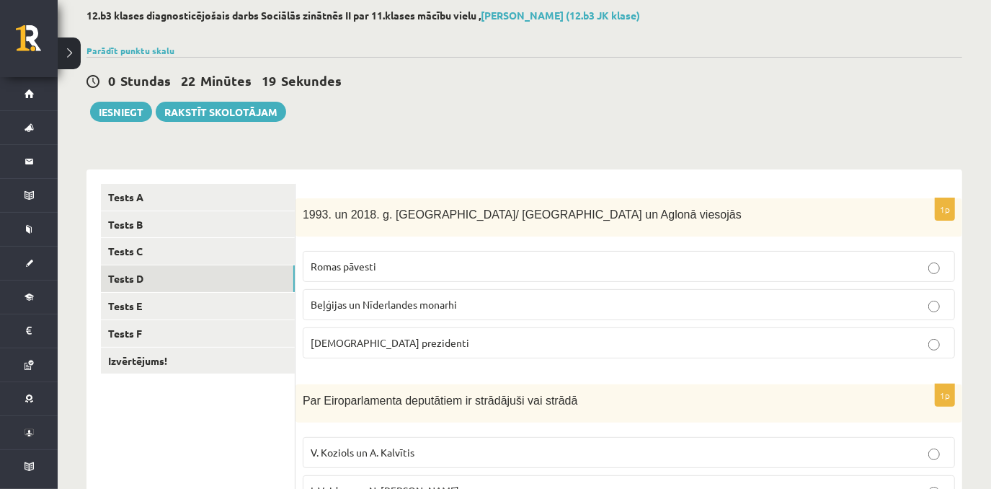
scroll to position [71, 0]
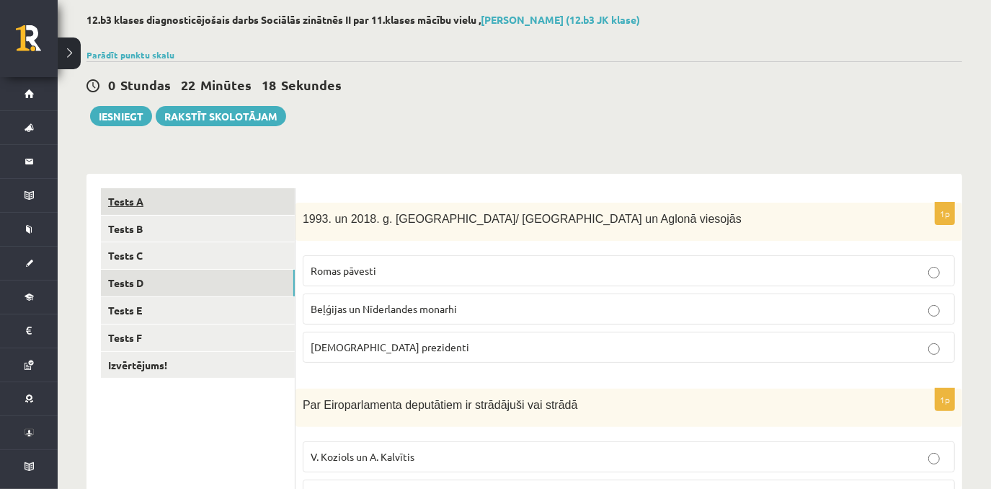
click at [197, 197] on link "Tests A" at bounding box center [198, 201] width 194 height 27
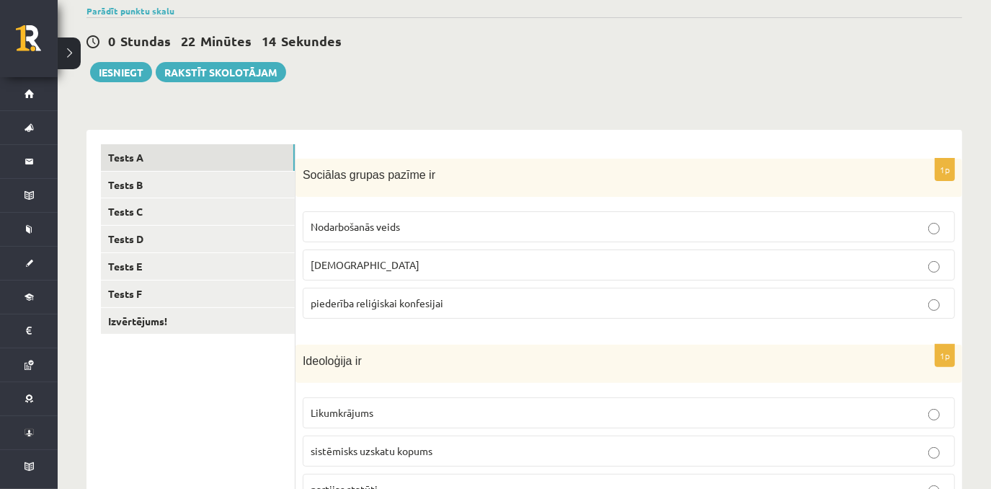
scroll to position [0, 0]
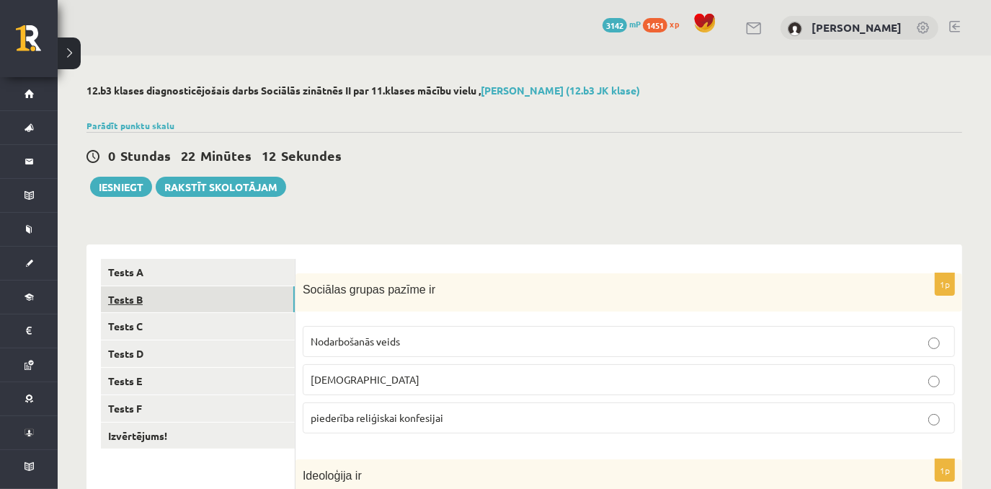
click at [256, 295] on link "Tests B" at bounding box center [198, 299] width 194 height 27
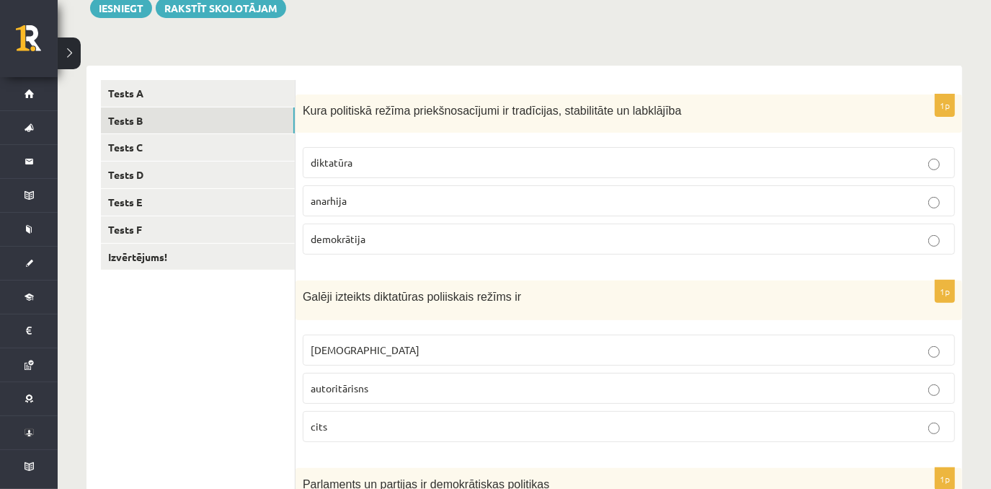
scroll to position [142, 0]
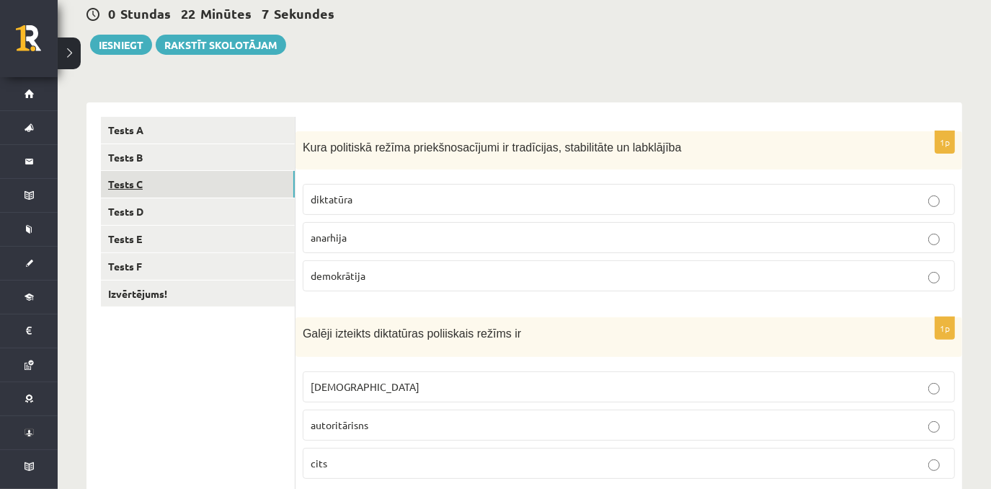
click at [244, 180] on link "Tests C" at bounding box center [198, 184] width 194 height 27
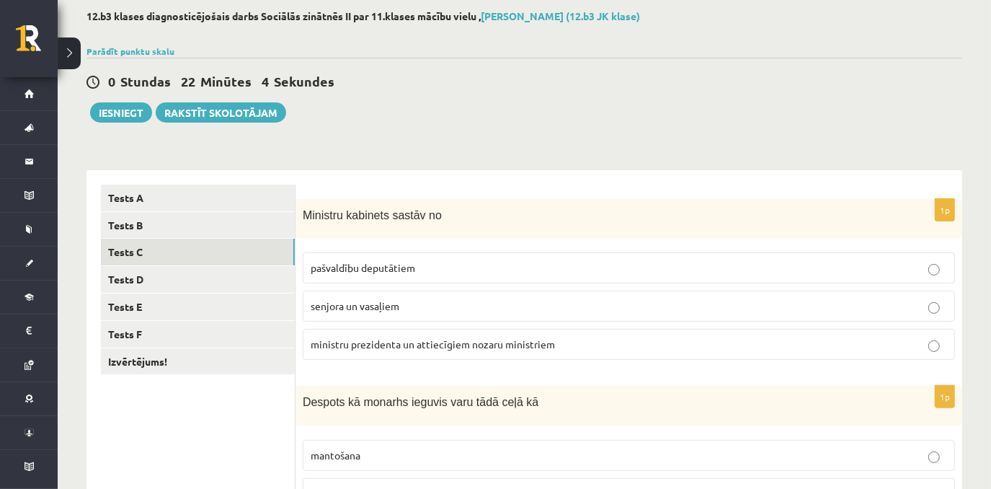
scroll to position [71, 0]
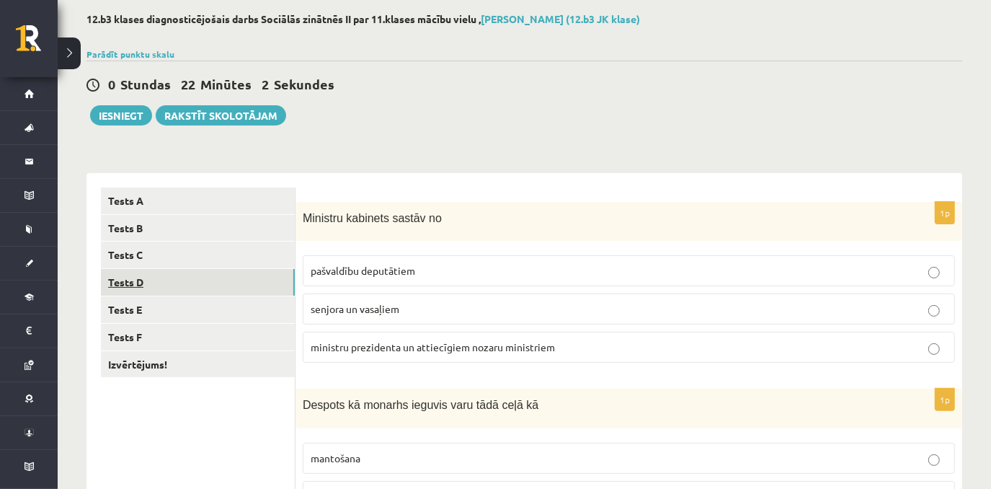
click at [219, 282] on link "Tests D" at bounding box center [198, 282] width 194 height 27
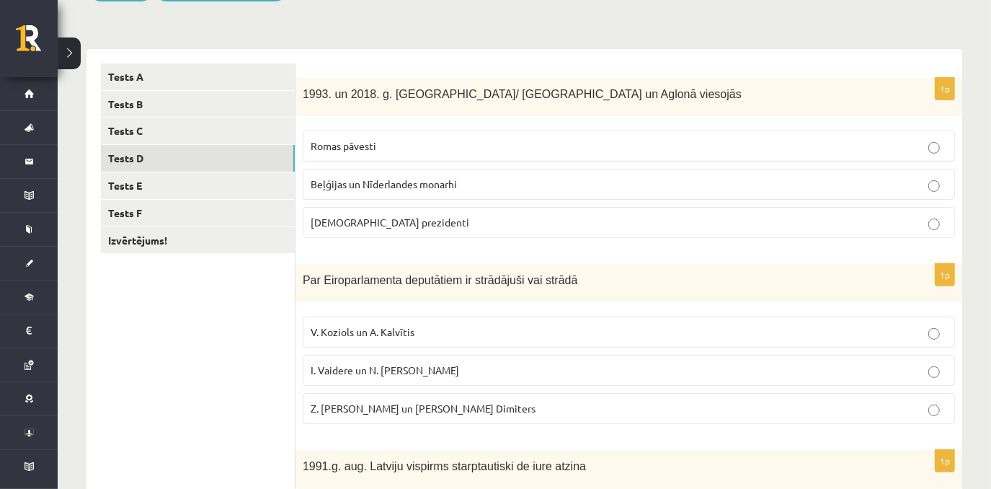
scroll to position [181, 0]
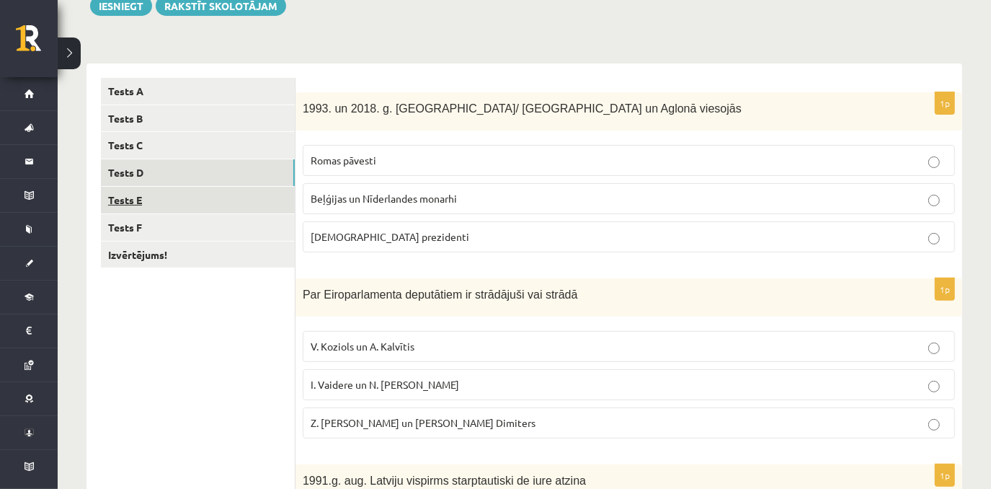
click at [232, 204] on link "Tests E" at bounding box center [198, 200] width 194 height 27
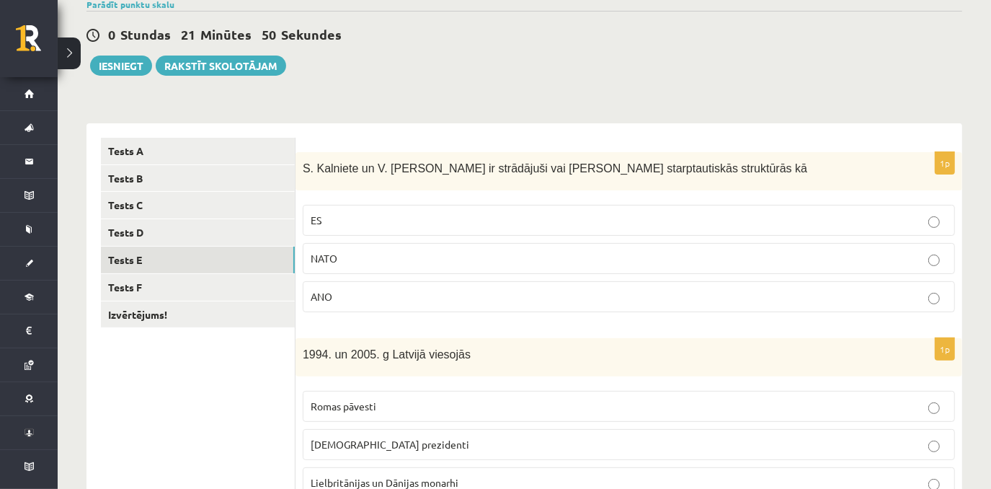
scroll to position [98, 0]
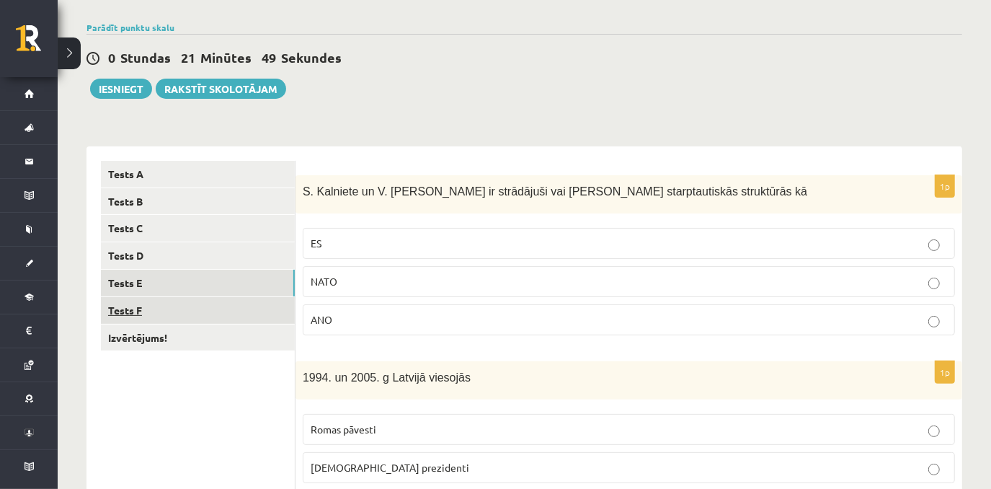
click at [241, 306] on link "Tests F" at bounding box center [198, 310] width 194 height 27
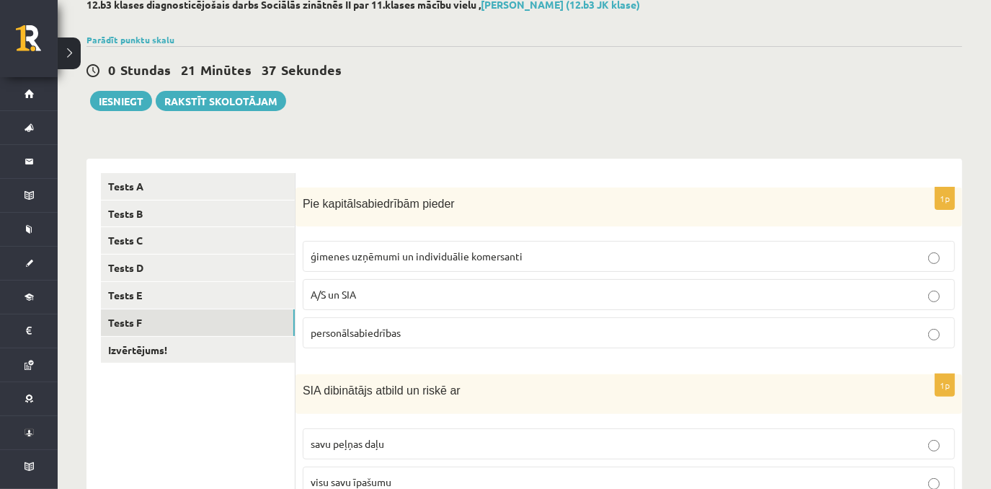
scroll to position [84, 0]
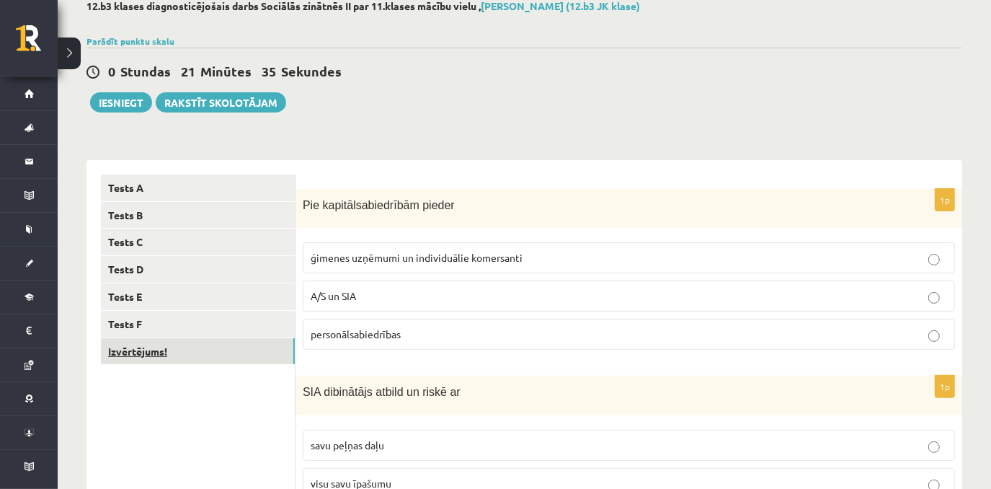
click at [213, 360] on link "Izvērtējums!" at bounding box center [198, 351] width 194 height 27
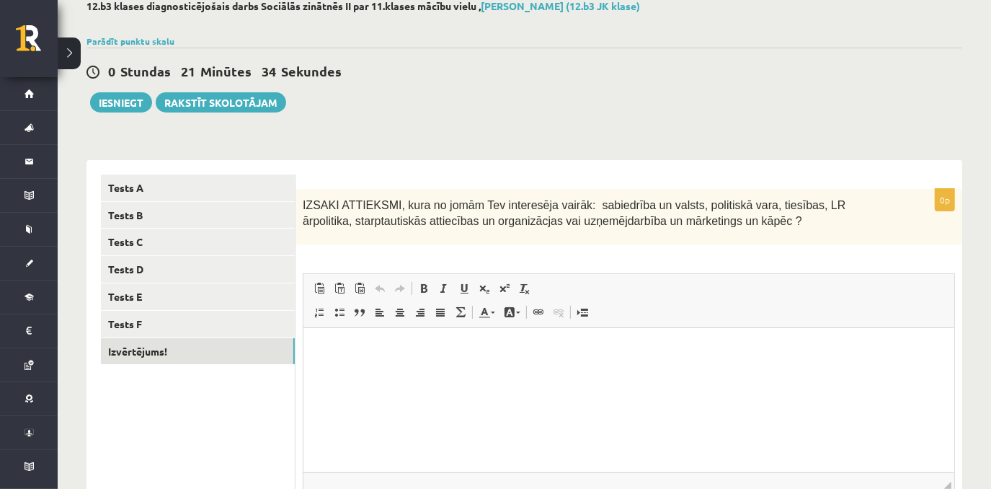
scroll to position [0, 0]
click at [130, 105] on button "Iesniegt" at bounding box center [121, 102] width 62 height 20
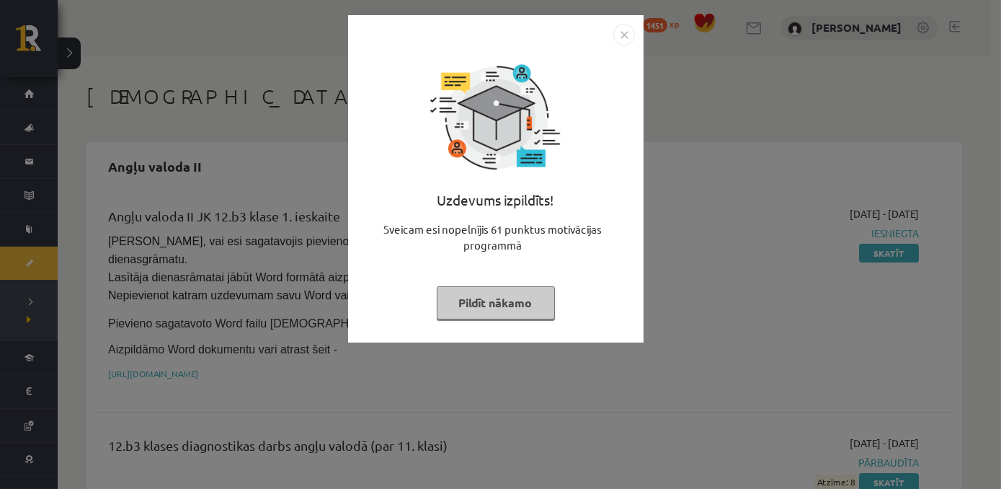
click at [512, 303] on button "Pildīt nākamo" at bounding box center [496, 302] width 118 height 33
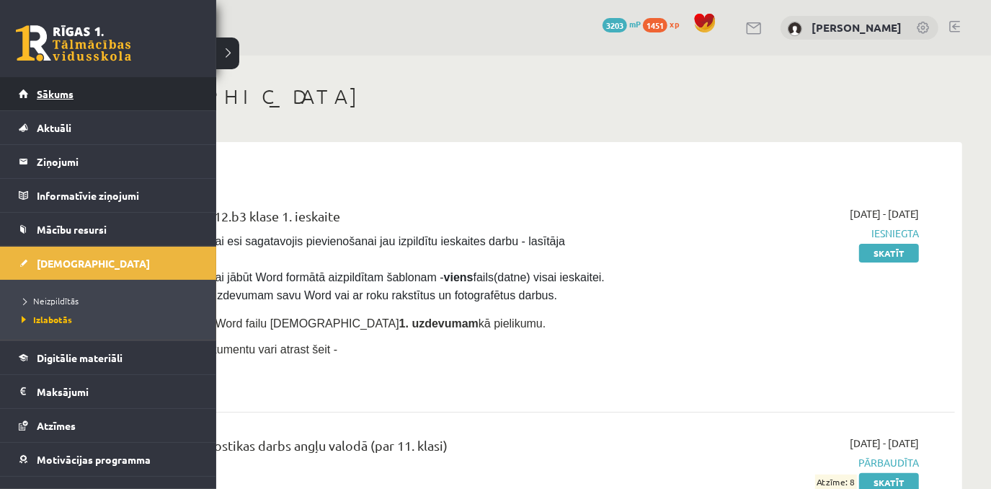
click at [19, 97] on link "Sākums" at bounding box center [108, 93] width 179 height 33
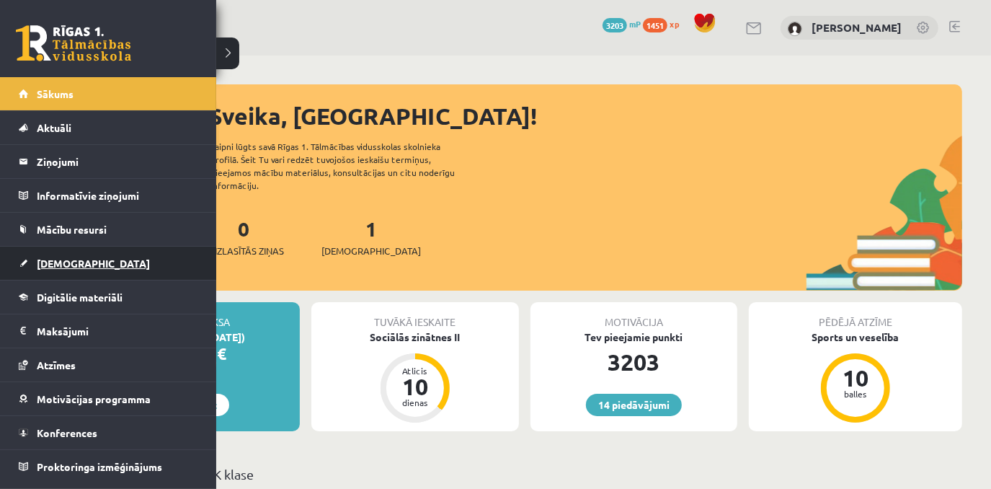
click at [71, 258] on span "[DEMOGRAPHIC_DATA]" at bounding box center [93, 263] width 113 height 13
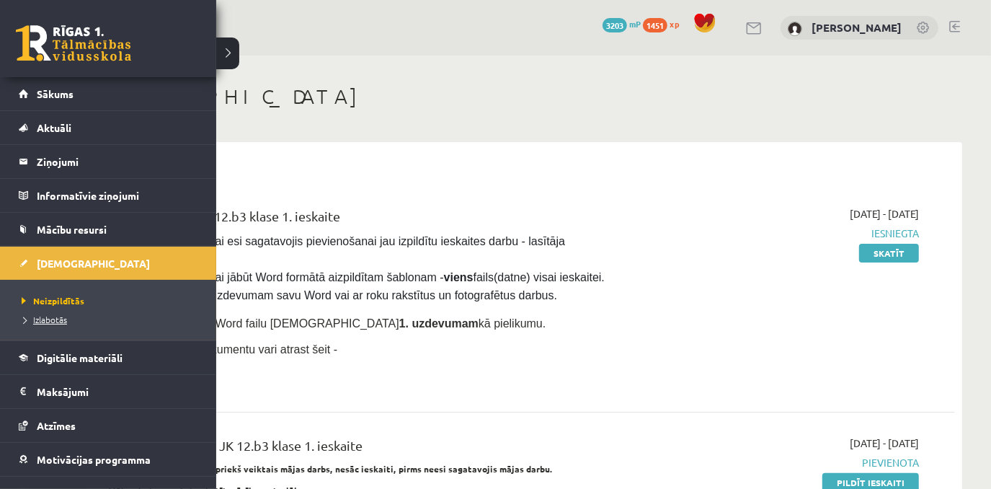
click at [48, 318] on span "Izlabotās" at bounding box center [42, 319] width 49 height 12
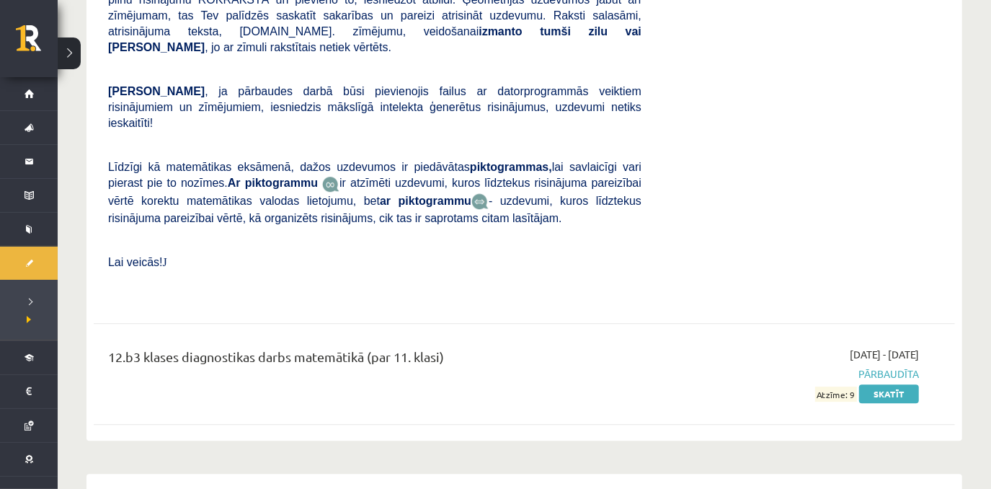
scroll to position [9967, 0]
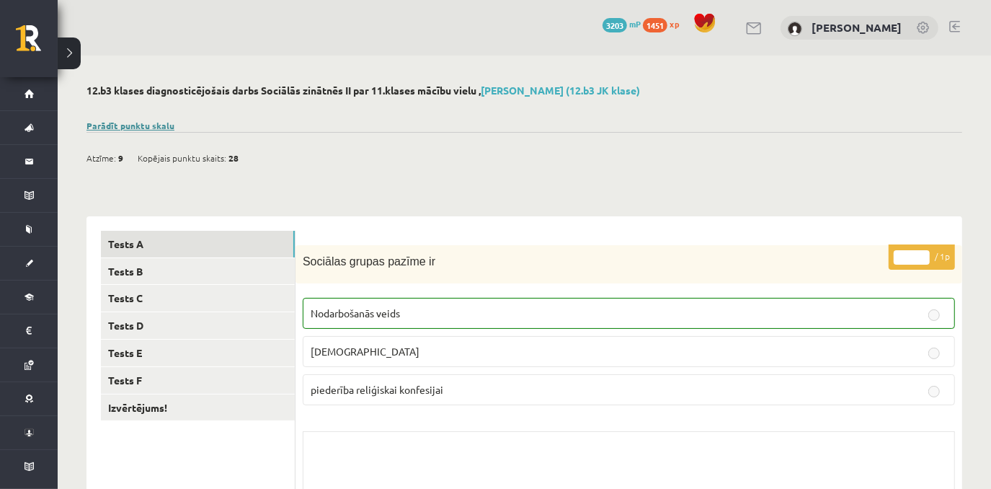
click at [134, 129] on link "Parādīt punktu skalu" at bounding box center [130, 126] width 88 height 12
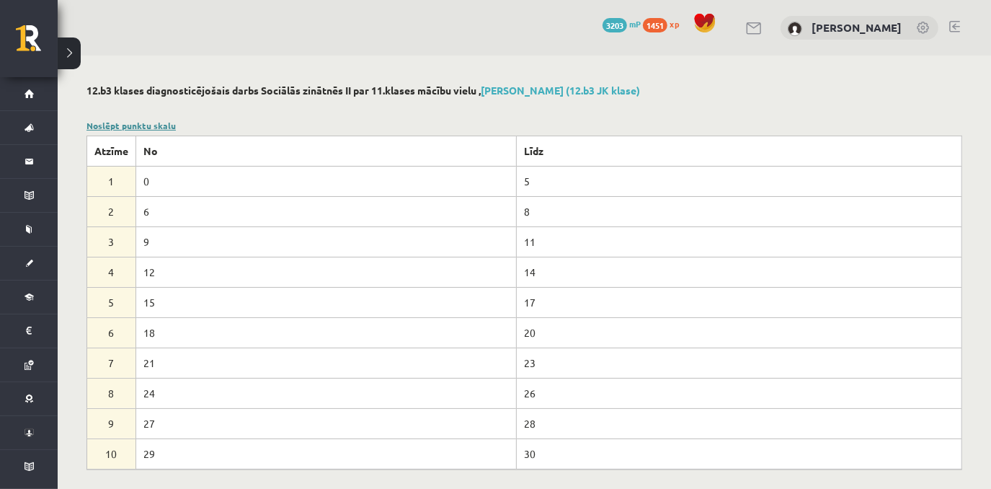
click at [138, 121] on link "Noslēpt punktu skalu" at bounding box center [130, 126] width 89 height 12
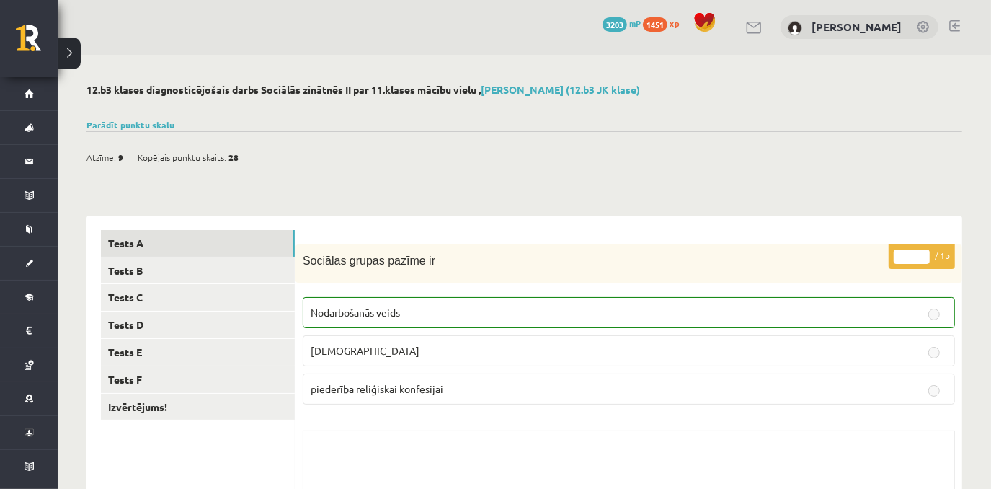
scroll to position [4, 0]
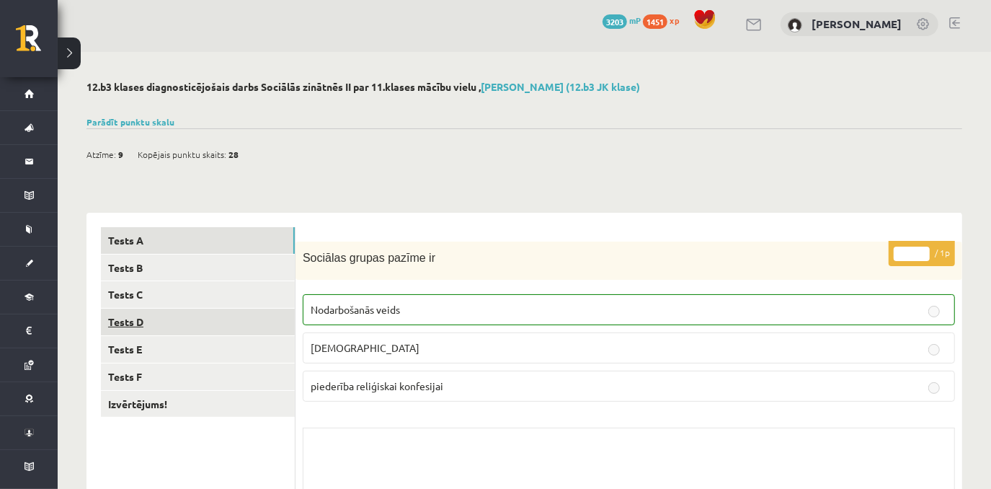
click at [224, 330] on link "Tests D" at bounding box center [198, 321] width 194 height 27
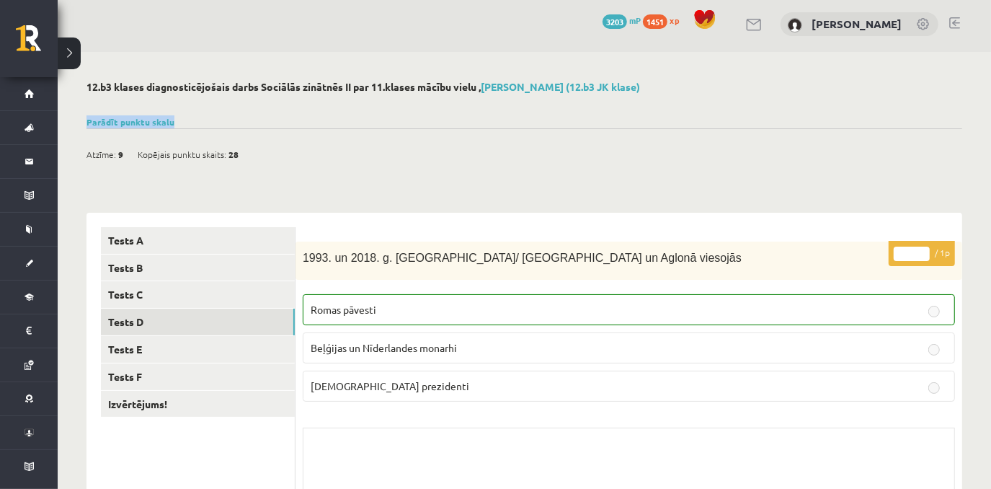
drag, startPoint x: 990, startPoint y: 111, endPoint x: 996, endPoint y: 116, distance: 7.7
click at [990, 116] on html "0 Dāvanas 3203 mP 1451 xp [PERSON_NAME] Sākums Aktuāli Kā mācīties eSKOLĀ Konta…" at bounding box center [495, 240] width 991 height 489
drag, startPoint x: 996, startPoint y: 116, endPoint x: 967, endPoint y: 180, distance: 70.3
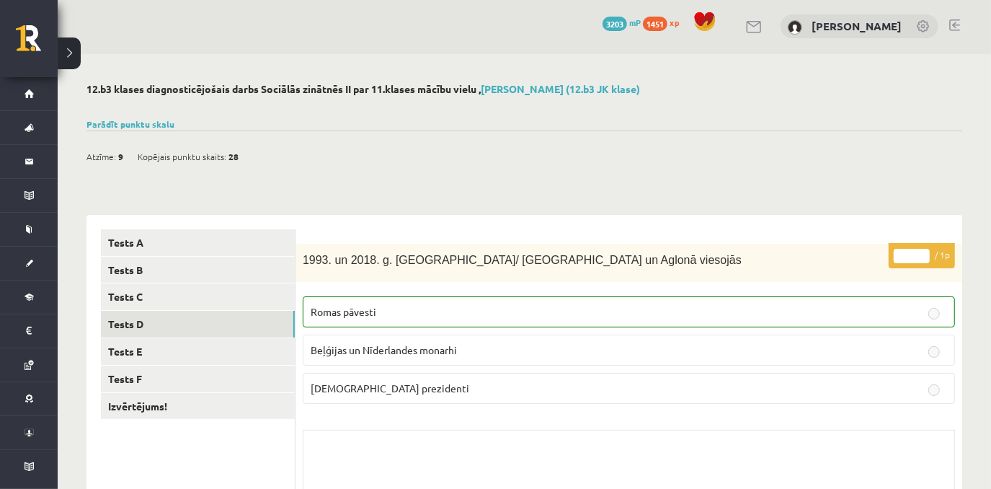
scroll to position [0, 0]
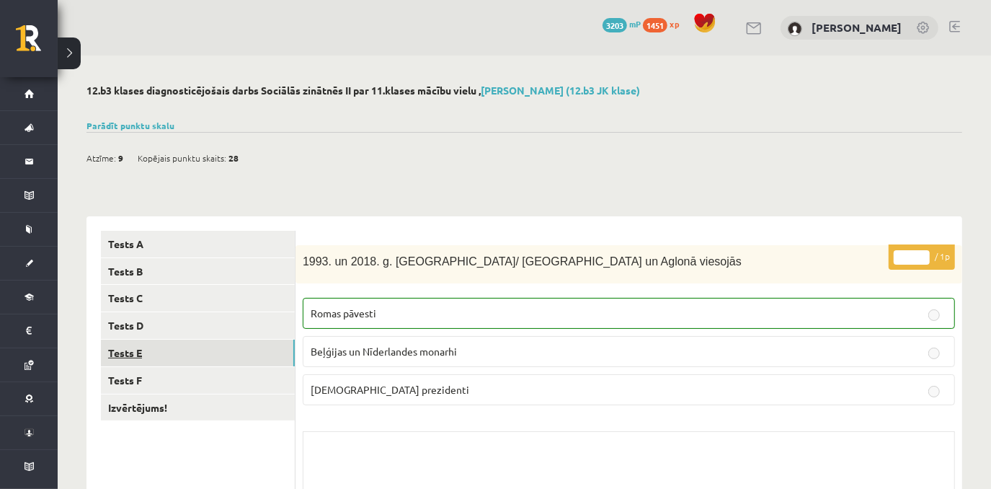
click at [265, 356] on link "Tests E" at bounding box center [198, 352] width 194 height 27
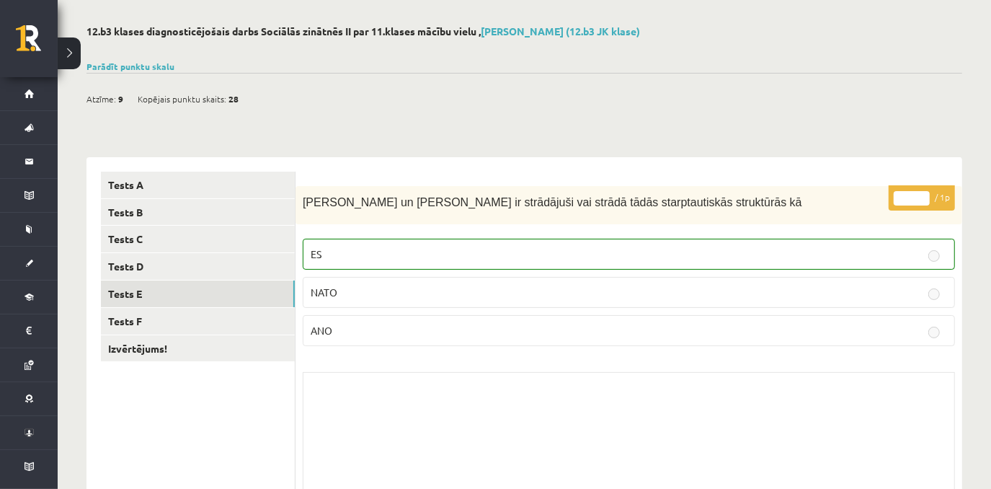
scroll to position [71, 0]
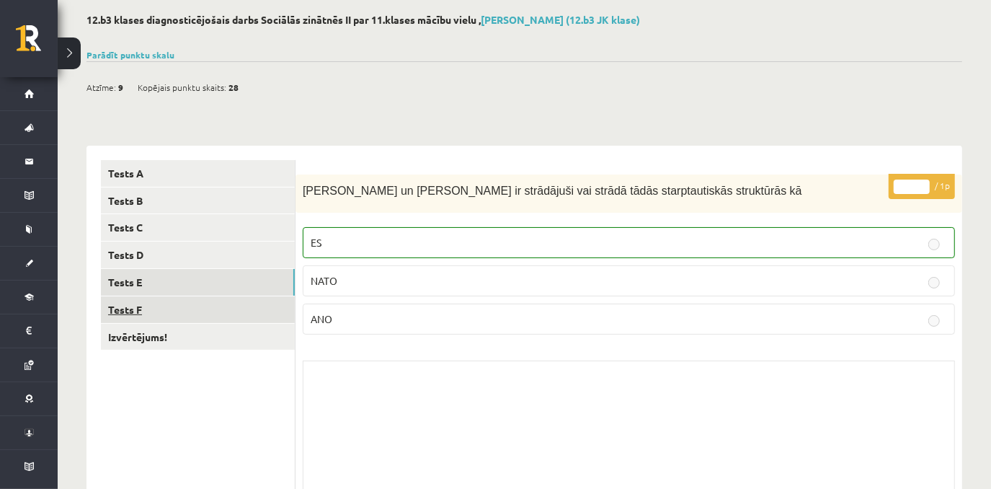
click at [244, 307] on link "Tests F" at bounding box center [198, 309] width 194 height 27
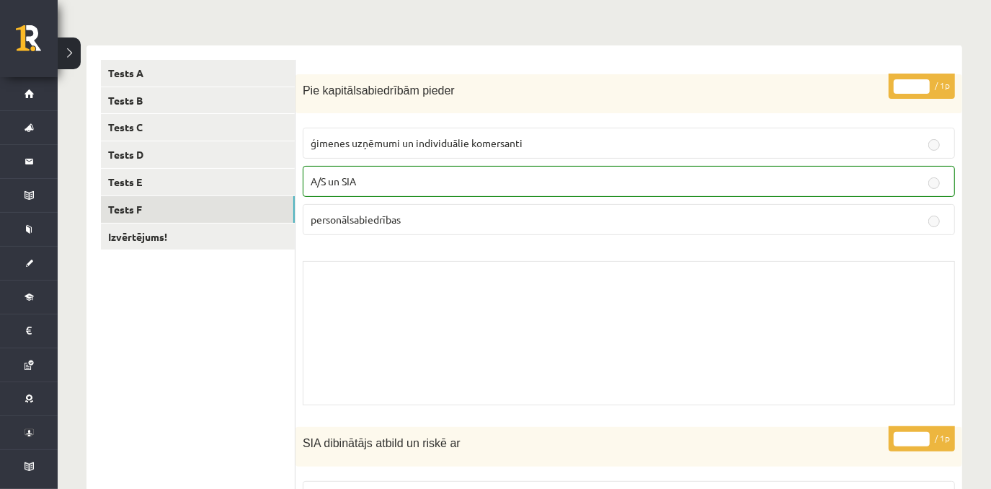
scroll to position [0, 0]
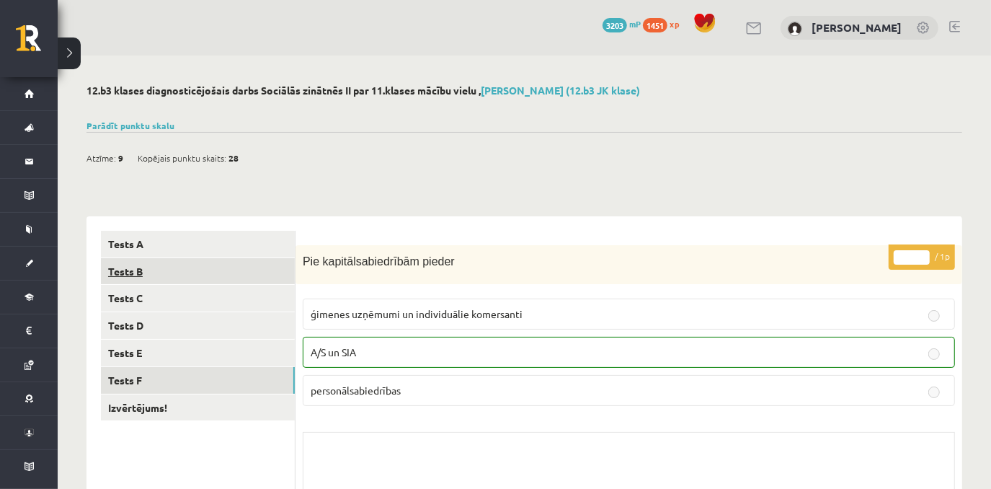
click at [184, 263] on link "Tests B" at bounding box center [198, 271] width 194 height 27
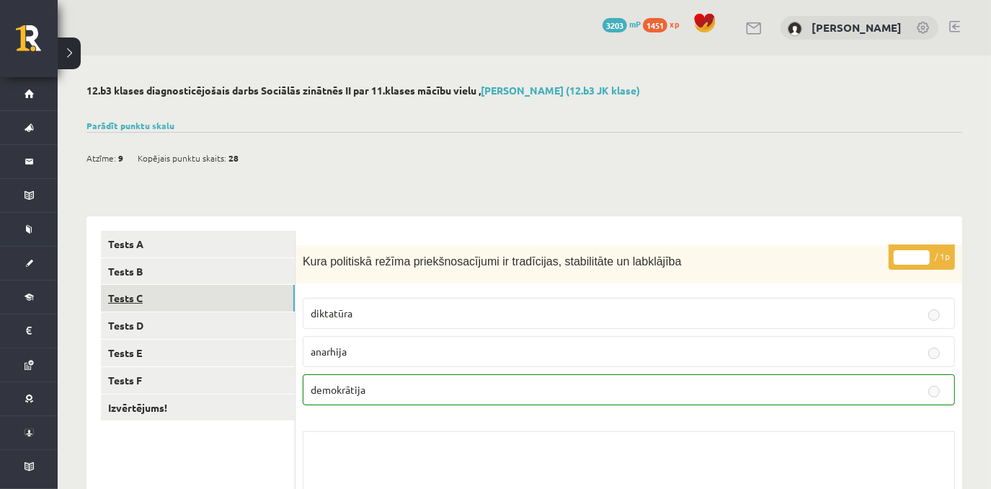
click at [277, 287] on link "Tests C" at bounding box center [198, 298] width 194 height 27
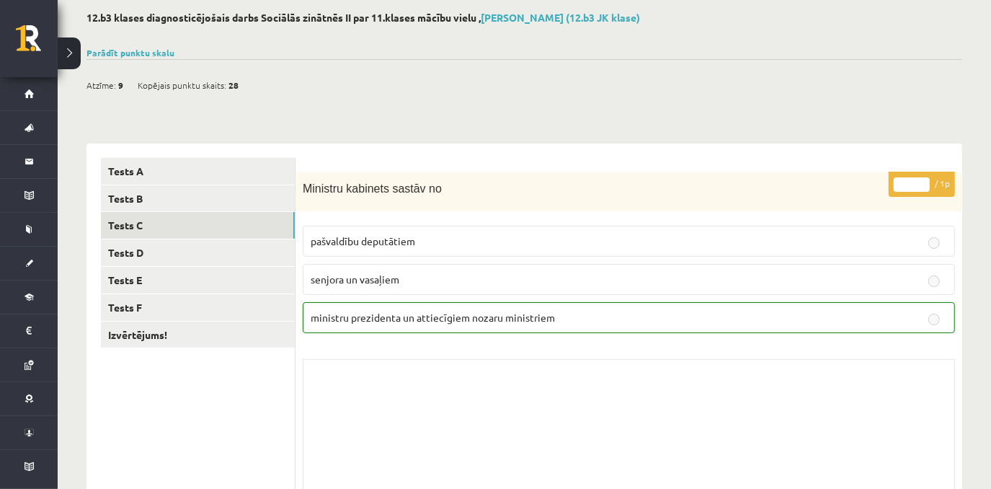
scroll to position [27, 0]
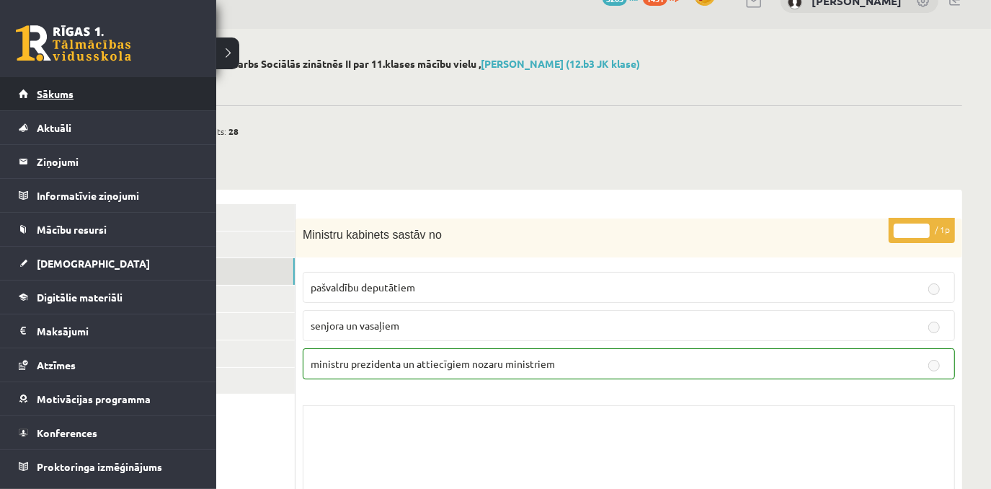
click at [72, 97] on span "Sākums" at bounding box center [55, 93] width 37 height 13
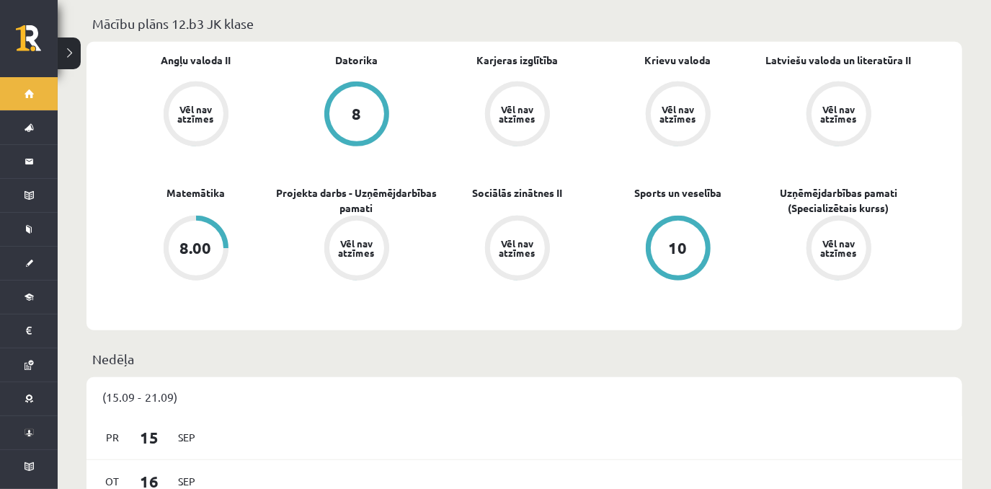
scroll to position [417, 0]
